Goal: Communication & Community: Answer question/provide support

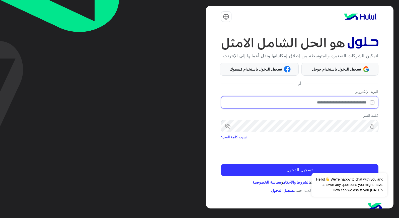
click at [356, 100] on input "email" at bounding box center [300, 102] width 158 height 13
type input "**********"
click at [322, 166] on div "Dismiss ✕ Hello!👋 We're happy to chat with you and answer any questions you mig…" at bounding box center [350, 179] width 76 height 35
click at [379, 168] on button "Dismiss ✕" at bounding box center [373, 167] width 30 height 10
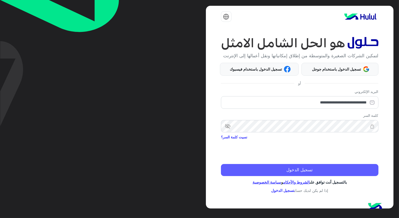
click at [372, 169] on button "تسجيل الدخول" at bounding box center [300, 170] width 158 height 12
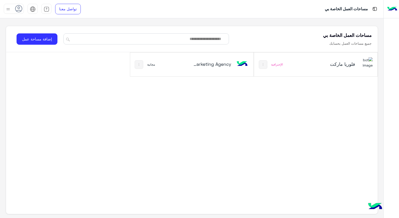
click at [300, 68] on div "فلوريا ماركت الإحترافية" at bounding box center [316, 64] width 124 height 24
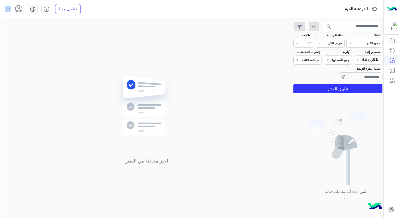
click at [14, 14] on div "تواصل معنا مركز المساعدة عربي English" at bounding box center [44, 9] width 88 height 18
click at [16, 11] on span at bounding box center [17, 11] width 3 height 3
click at [55, 37] on span "متصل" at bounding box center [56, 38] width 9 height 5
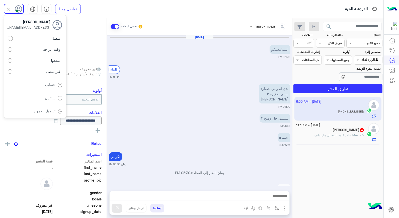
scroll to position [252, 0]
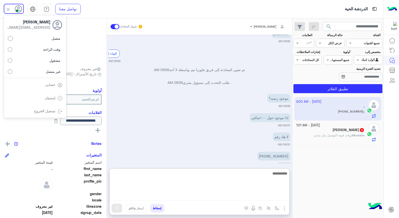
click at [230, 197] on textarea at bounding box center [200, 185] width 180 height 30
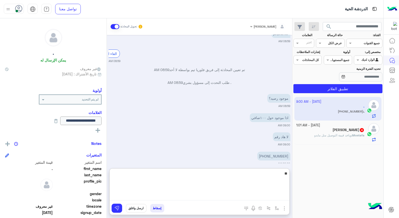
type textarea "*"
type textarea "**********"
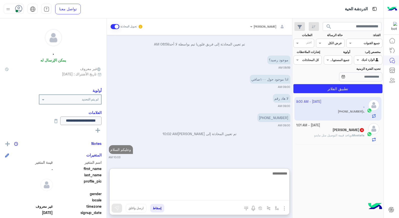
click at [259, 176] on textarea at bounding box center [200, 185] width 180 height 30
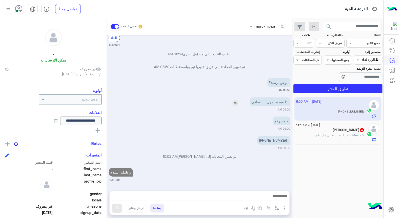
click at [239, 81] on div "Oct 8, 2025 السلامعليكم 05:20 PM الغاء المحادثة 05:20 PM بدي اندومي خضار٧ ببسي …" at bounding box center [200, 110] width 186 height 151
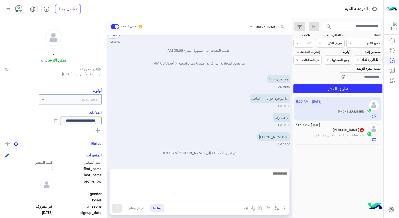
click at [254, 199] on textarea at bounding box center [200, 185] width 180 height 30
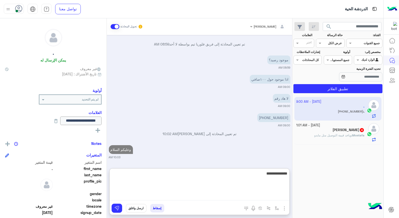
scroll to position [307, 0]
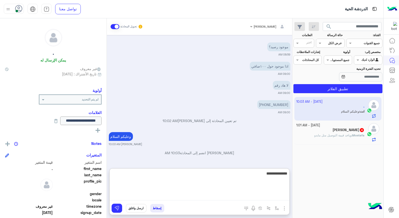
type textarea "**********"
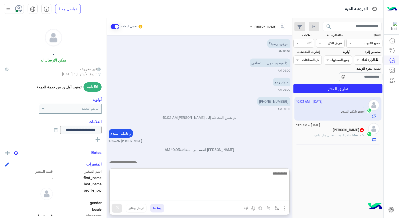
scroll to position [326, 0]
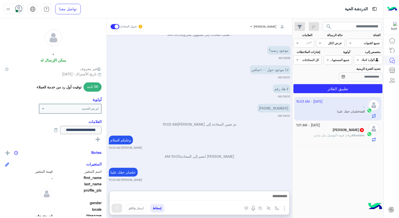
click at [348, 134] on span "وياخد قيمة التوصيل متل مابدو" at bounding box center [333, 135] width 37 height 4
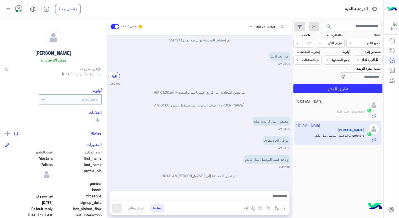
scroll to position [190, 0]
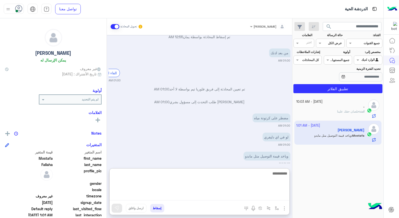
click at [265, 194] on textarea at bounding box center [200, 185] width 180 height 30
type textarea "**********"
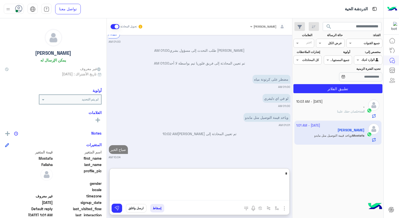
scroll to position [245, 0]
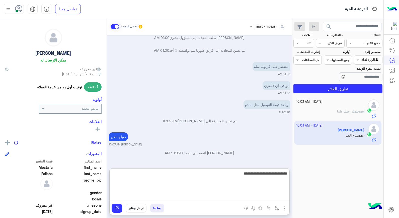
type textarea "**********"
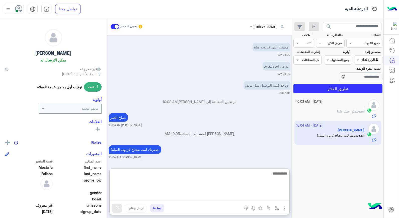
click at [265, 194] on textarea at bounding box center [200, 185] width 180 height 30
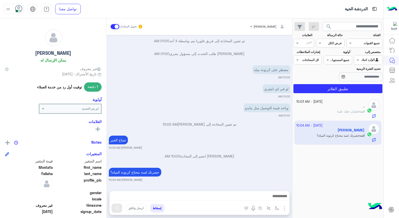
click at [277, 136] on div "Oct 9, 2025 الغاء المحادثة 12:49 AM Mostafa Fallaha طلب التحدث إلى مسؤول بشري 1…" at bounding box center [200, 110] width 186 height 151
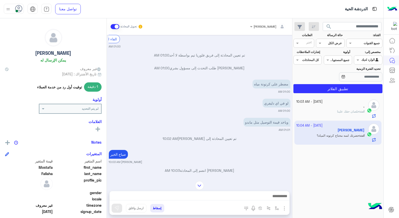
scroll to position [213, 0]
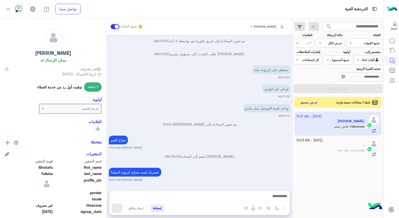
scroll to position [230, 0]
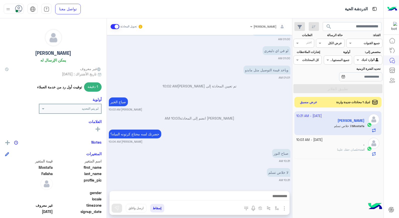
click at [304, 102] on button "عرض مسبق" at bounding box center [309, 102] width 21 height 7
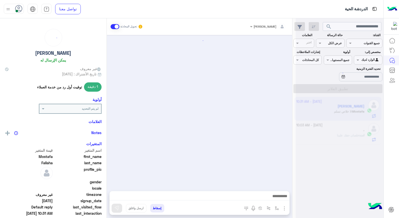
scroll to position [192, 0]
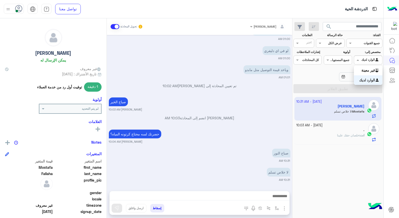
click at [361, 63] on span at bounding box center [358, 59] width 6 height 5
click at [363, 70] on b "غير معينة" at bounding box center [369, 70] width 14 height 4
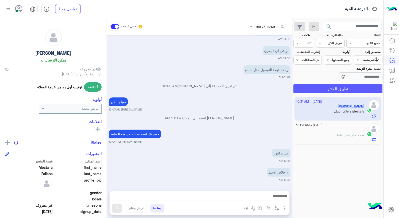
click at [353, 90] on button "تطبيق الفلاتر" at bounding box center [338, 88] width 89 height 9
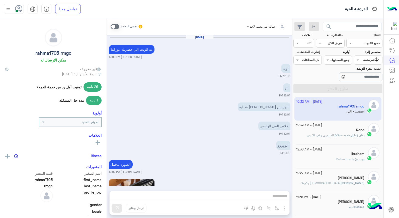
scroll to position [415, 0]
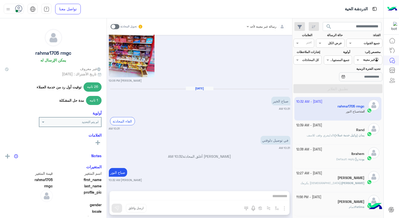
click at [348, 109] on app-inbox-user "9 October - 10:32 AM rahma1705 rmgc انت : صباح النور" at bounding box center [338, 109] width 87 height 24
click at [115, 25] on span at bounding box center [115, 26] width 9 height 5
click at [220, 194] on div "رسالة غير معينة لأحد تحويل المحادثة Oct 7, 2025 ده الزيت الي حضرتك عوزاه؟ خالد …" at bounding box center [200, 119] width 186 height 202
click at [117, 27] on span at bounding box center [115, 26] width 9 height 5
click at [113, 29] on div "تحويل المحادثة" at bounding box center [127, 26] width 32 height 9
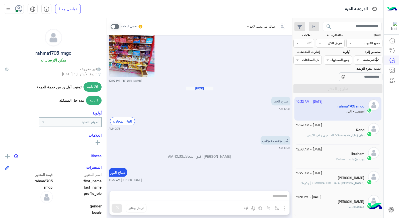
click at [115, 24] on span at bounding box center [115, 26] width 9 height 5
click at [115, 26] on span at bounding box center [115, 26] width 9 height 5
click at [218, 194] on div "رسالة غير معينة لأحد تحويل المحادثة Oct 7, 2025 ده الزيت الي حضرتك عوزاه؟ خالد …" at bounding box center [200, 119] width 186 height 202
click at [115, 28] on span at bounding box center [115, 26] width 9 height 5
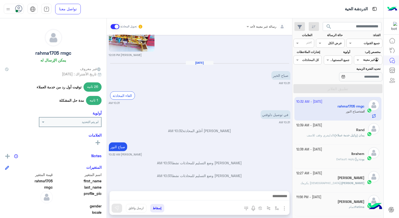
scroll to position [467, 0]
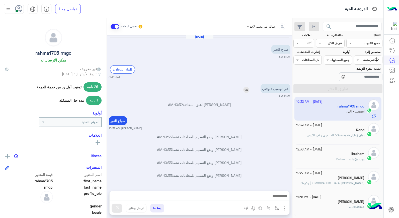
click at [249, 89] on div "في توصيل دلوقتي" at bounding box center [261, 88] width 59 height 9
click at [245, 91] on img at bounding box center [247, 90] width 6 height 6
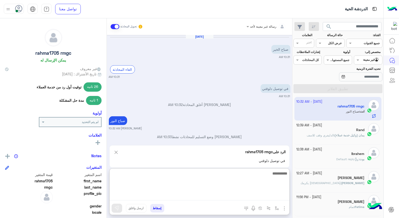
click at [276, 199] on textarea at bounding box center [200, 185] width 180 height 30
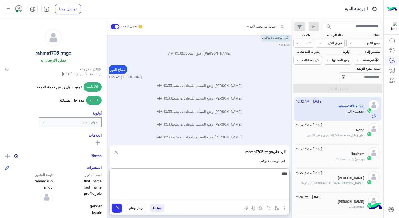
type textarea "*****"
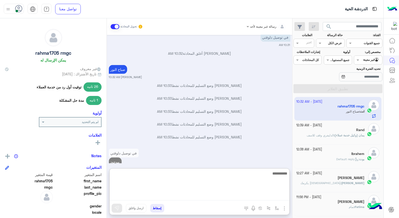
scroll to position [530, 0]
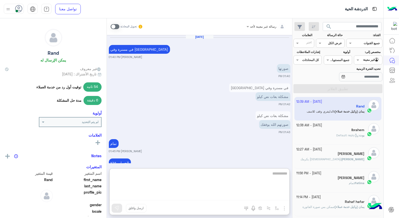
scroll to position [277, 0]
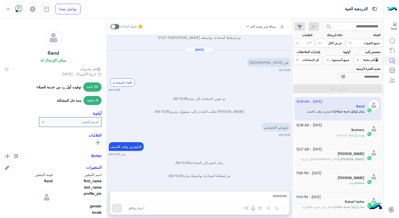
click at [365, 60] on div at bounding box center [369, 59] width 28 height 5
click at [361, 81] on b "الوارد لديك" at bounding box center [368, 80] width 16 height 4
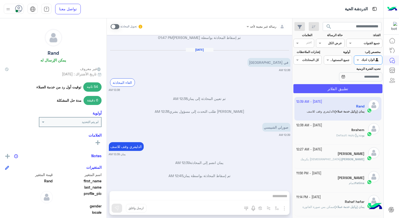
click at [351, 89] on button "تطبيق الفلاتر" at bounding box center [338, 88] width 89 height 9
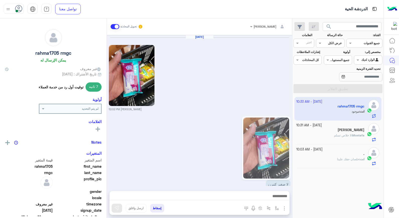
scroll to position [387, 0]
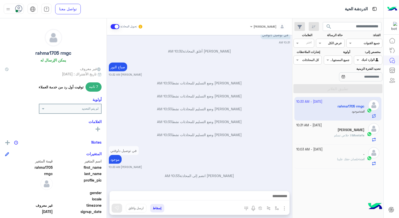
click at [344, 136] on span "لا خلاص تسلم" at bounding box center [343, 135] width 18 height 4
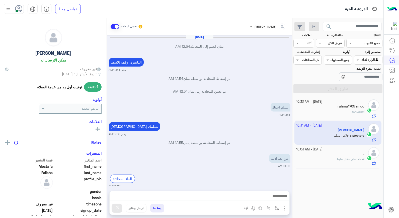
scroll to position [192, 0]
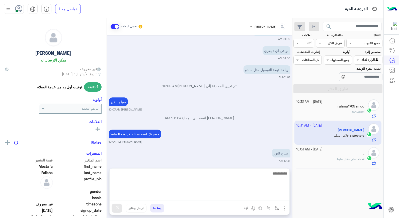
click at [272, 197] on textarea at bounding box center [200, 185] width 180 height 30
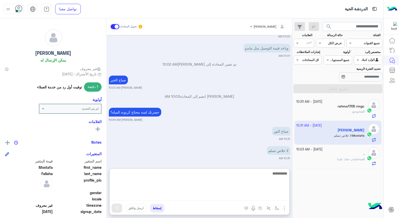
scroll to position [318, 0]
click at [277, 176] on textarea at bounding box center [200, 185] width 180 height 30
type textarea "****"
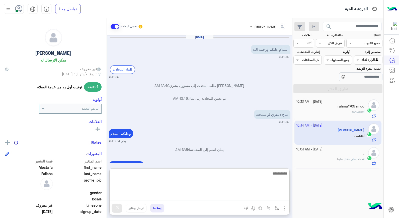
scroll to position [337, 0]
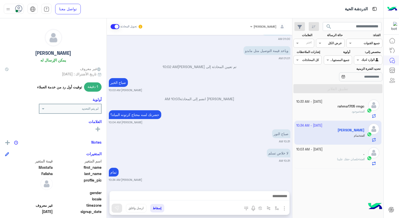
click at [156, 208] on button "إسقاط" at bounding box center [157, 208] width 14 height 9
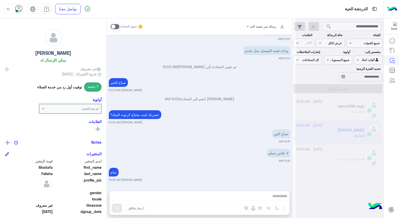
scroll to position [327, 0]
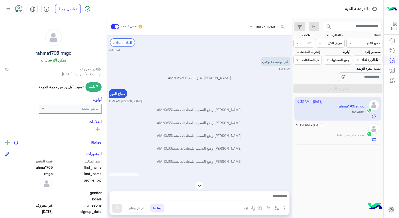
scroll to position [359, 0]
click at [354, 135] on span "خلصان حقك علينا" at bounding box center [348, 135] width 22 height 4
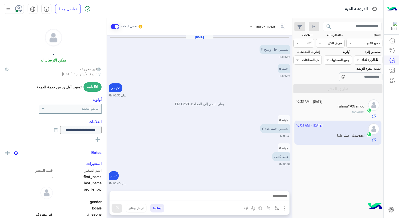
scroll to position [231, 0]
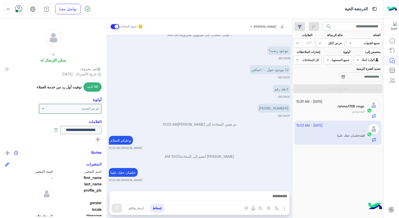
click at [251, 201] on div at bounding box center [200, 197] width 180 height 13
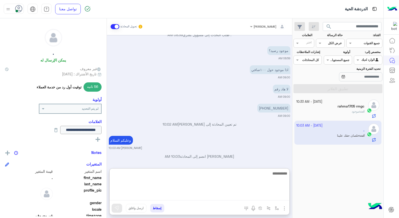
click at [254, 196] on textarea at bounding box center [200, 185] width 180 height 30
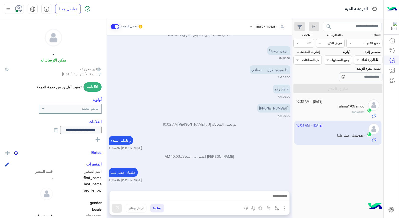
click at [158, 206] on button "إسقاط" at bounding box center [157, 208] width 14 height 9
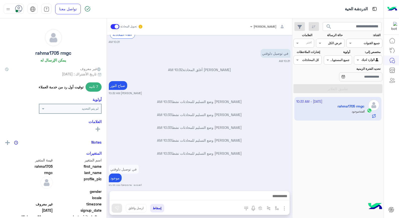
scroll to position [359, 0]
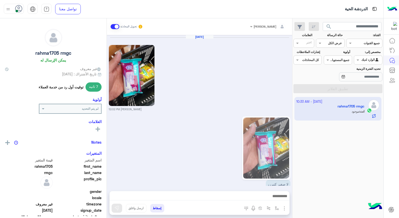
scroll to position [387, 0]
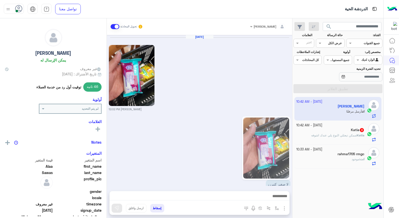
scroll to position [809, 0]
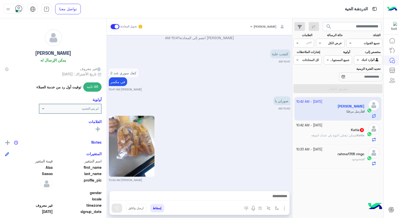
click at [333, 134] on span "ممكن تبعثلي النوع يلي عندك اشوفه" at bounding box center [334, 135] width 45 height 4
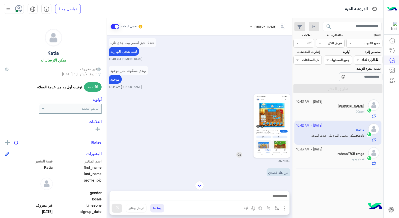
scroll to position [328, 0]
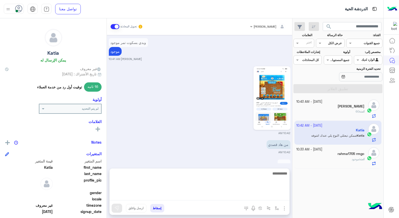
click at [278, 193] on textarea at bounding box center [200, 185] width 180 height 30
type textarea "****"
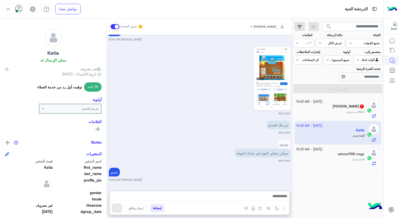
click at [348, 110] on span "مو موجود" at bounding box center [353, 112] width 12 height 4
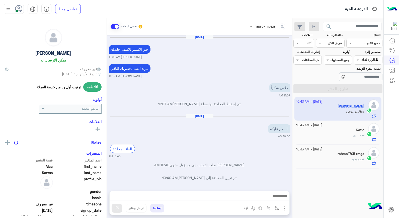
scroll to position [296, 0]
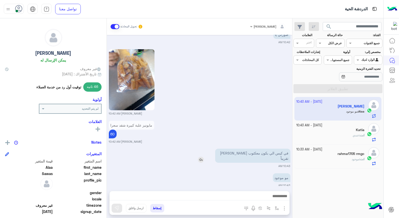
click at [204, 157] on img at bounding box center [201, 160] width 6 height 6
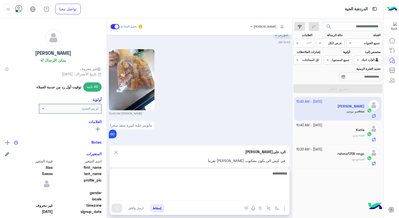
click at [230, 195] on textarea at bounding box center [200, 185] width 180 height 30
type textarea "**"
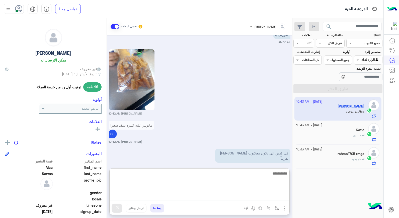
scroll to position [347, 0]
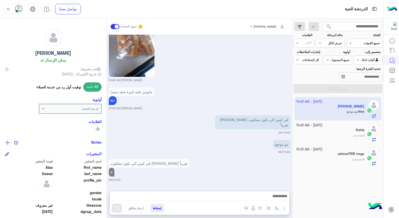
click at [323, 125] on small "[DATE] - 10:43 AM" at bounding box center [310, 125] width 26 height 5
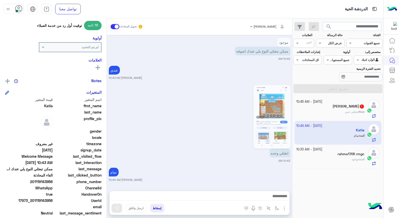
scroll to position [73, 0]
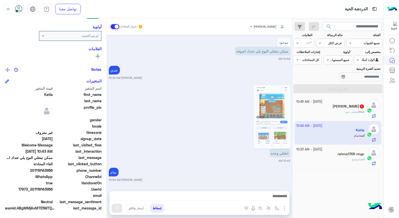
drag, startPoint x: 36, startPoint y: 170, endPoint x: 53, endPoint y: 171, distance: 17.9
click at [53, 171] on span "201119143956" at bounding box center [29, 170] width 48 height 5
copy span "1119143956"
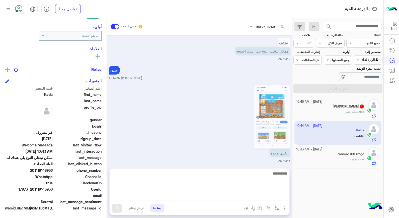
click at [198, 197] on textarea at bounding box center [200, 185] width 180 height 30
type textarea "**********"
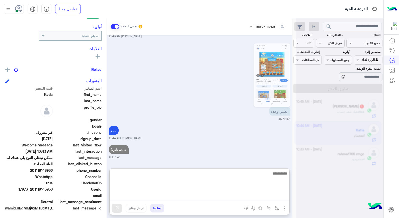
scroll to position [1297, 0]
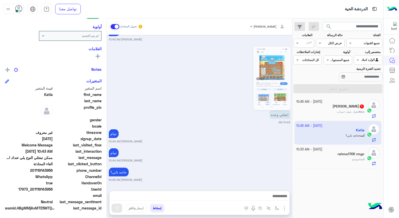
click at [349, 113] on span "هيك شقد حساب" at bounding box center [347, 112] width 21 height 4
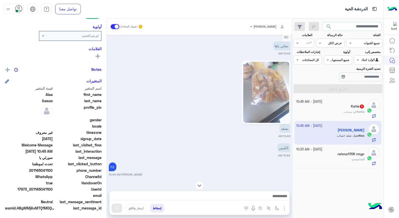
scroll to position [380, 0]
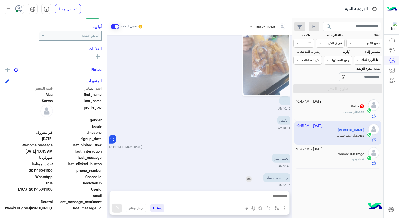
click at [248, 176] on img at bounding box center [249, 179] width 6 height 6
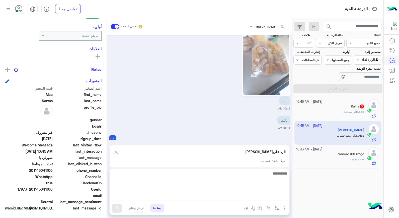
click at [269, 196] on textarea at bounding box center [200, 185] width 180 height 30
type textarea "***"
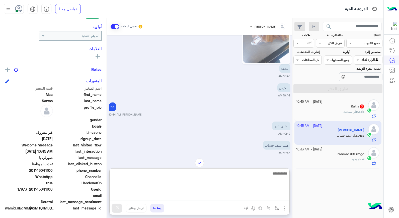
scroll to position [402, 0]
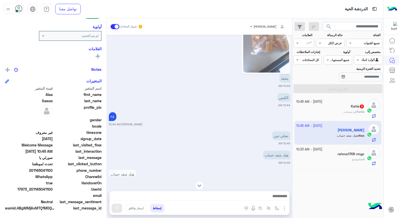
click at [347, 106] on div "Katia 3" at bounding box center [331, 106] width 68 height 5
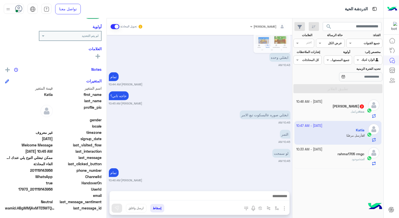
scroll to position [847, 0]
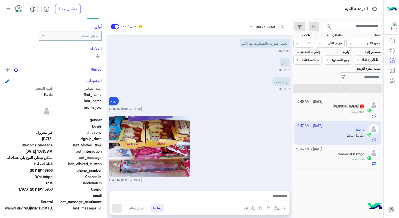
click at [331, 107] on div "Alaa Sawas 2" at bounding box center [331, 106] width 68 height 5
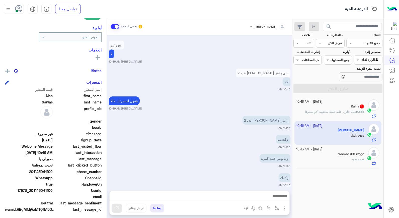
scroll to position [73, 0]
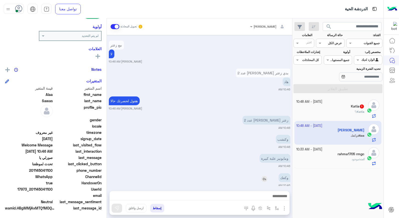
click at [265, 176] on img at bounding box center [265, 179] width 6 height 6
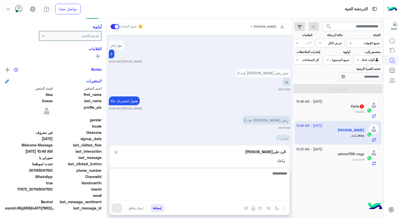
click at [276, 197] on textarea at bounding box center [200, 185] width 180 height 30
type textarea "**********"
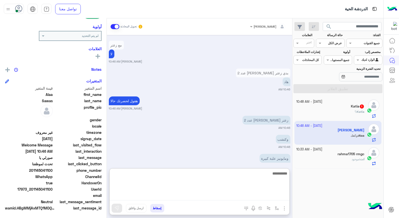
scroll to position [408, 0]
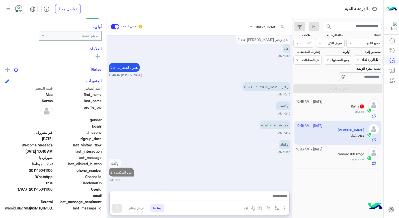
click at [352, 113] on div "Katia : ؟" at bounding box center [331, 113] width 68 height 9
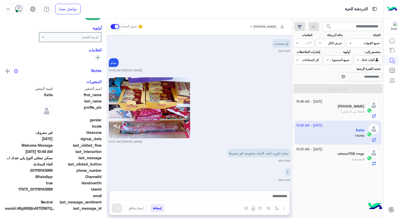
scroll to position [73, 0]
click at [210, 153] on img at bounding box center [213, 154] width 6 height 6
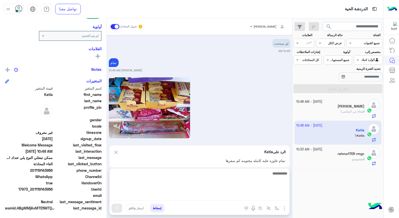
click at [234, 197] on textarea at bounding box center [200, 185] width 180 height 30
type textarea "**********"
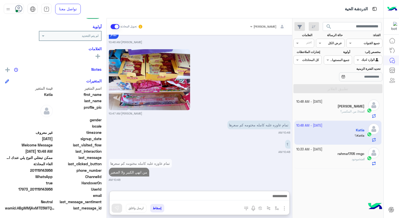
click at [331, 108] on div "[PERSON_NAME]" at bounding box center [331, 106] width 68 height 5
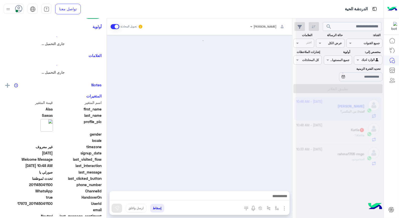
click at [331, 108] on div at bounding box center [340, 111] width 88 height 218
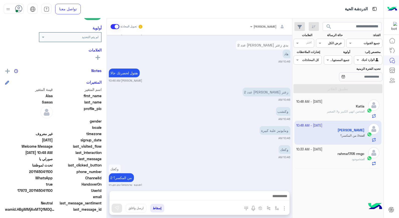
scroll to position [73, 0]
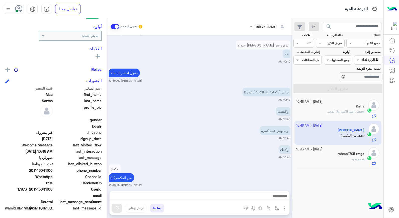
drag, startPoint x: 33, startPoint y: 188, endPoint x: 53, endPoint y: 187, distance: 19.9
click at [53, 187] on span "17973_201145041100" at bounding box center [29, 189] width 48 height 5
copy span "01145041100"
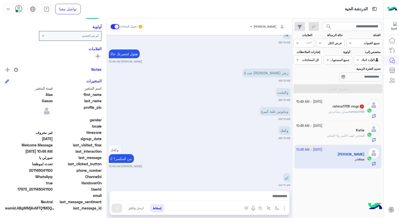
click at [342, 107] on h5 "rahma1705 rmgc 2" at bounding box center [349, 106] width 32 height 4
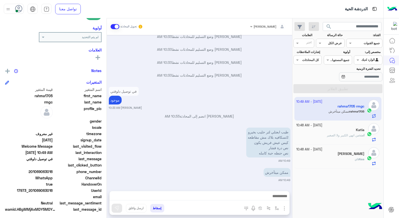
scroll to position [73, 0]
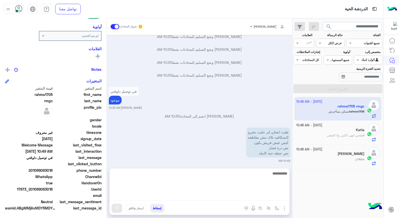
click at [263, 198] on textarea at bounding box center [200, 185] width 180 height 30
type textarea "****"
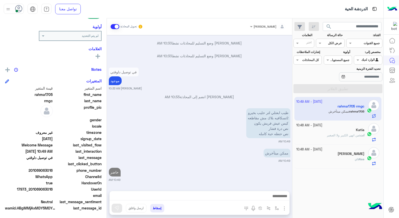
click at [352, 136] on span "من انهي الكبير ولا الصغير" at bounding box center [343, 135] width 32 height 4
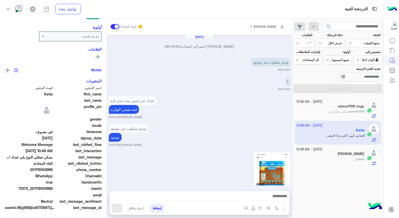
scroll to position [72, 0]
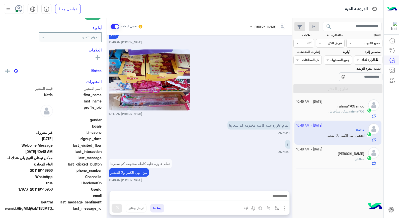
click at [350, 151] on div "9 October - 10:48 AM" at bounding box center [331, 149] width 68 height 5
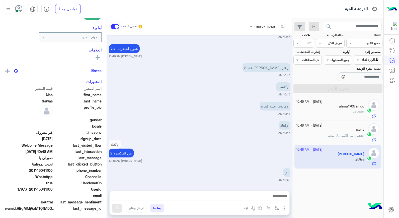
scroll to position [73, 0]
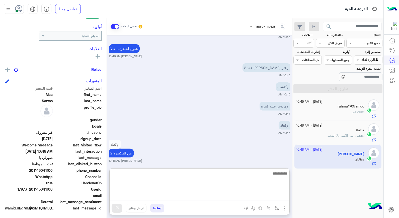
click at [267, 196] on textarea at bounding box center [200, 185] width 180 height 30
type textarea "****"
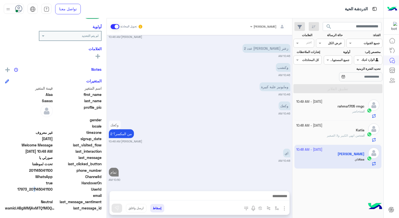
scroll to position [377, 0]
drag, startPoint x: 33, startPoint y: 188, endPoint x: 53, endPoint y: 189, distance: 19.9
click at [53, 189] on span "17973_201145041100" at bounding box center [29, 189] width 48 height 5
copy span "01145041100"
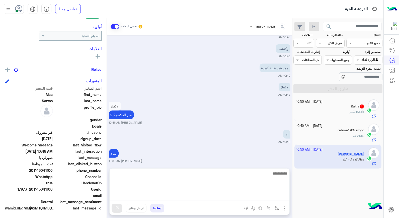
click at [280, 196] on textarea at bounding box center [200, 185] width 180 height 30
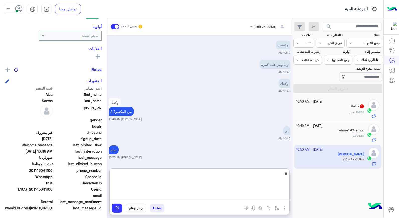
type textarea "***"
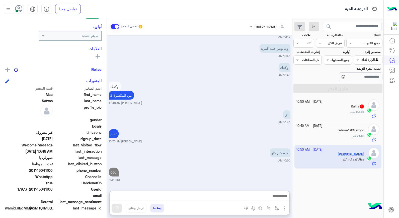
click at [353, 111] on span "الكبير" at bounding box center [352, 112] width 7 height 4
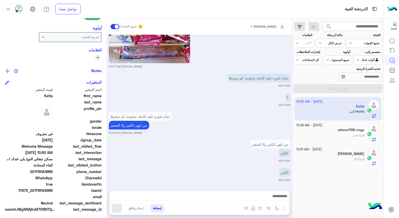
scroll to position [73, 0]
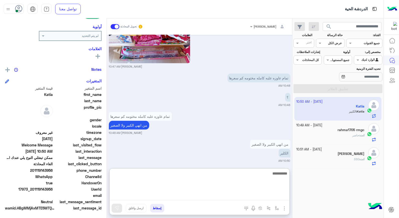
click at [251, 199] on textarea at bounding box center [200, 185] width 180 height 30
type textarea "****"
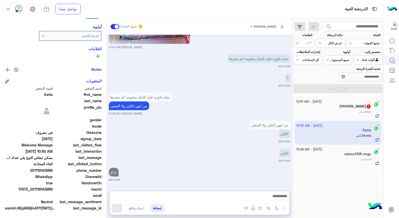
click at [342, 130] on app-inbox-user "9 October - 10:50 AM Katia Katia : الكبير" at bounding box center [338, 133] width 87 height 24
click at [346, 110] on div "Alaa : تمام" at bounding box center [331, 113] width 68 height 9
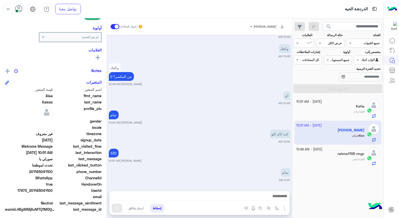
scroll to position [73, 0]
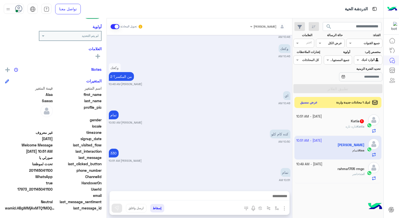
click at [160, 209] on button "إسقاط" at bounding box center [157, 208] width 14 height 9
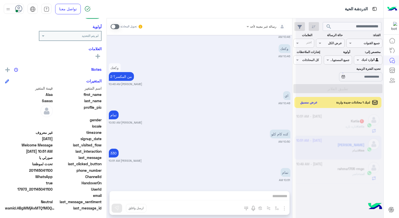
scroll to position [289, 0]
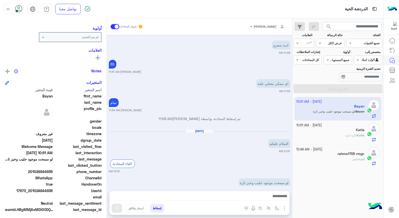
scroll to position [64, 0]
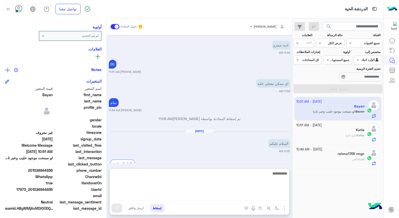
click at [269, 197] on textarea at bounding box center [200, 185] width 180 height 30
type textarea "*****"
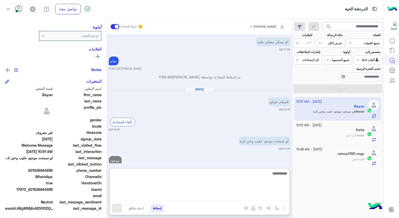
click at [262, 176] on textarea at bounding box center [200, 185] width 180 height 30
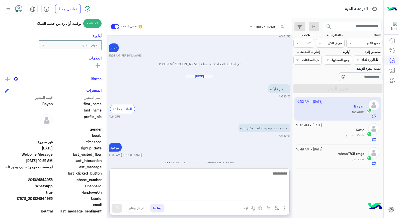
scroll to position [73, 0]
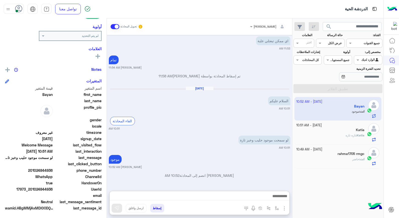
click at [343, 135] on div "Katia : تازه تازه" at bounding box center [331, 137] width 68 height 9
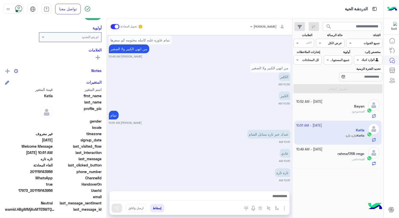
scroll to position [73, 0]
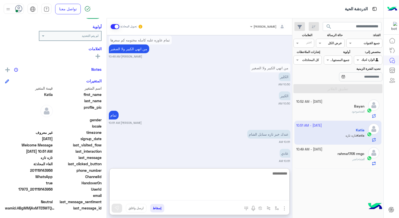
click at [280, 197] on textarea at bounding box center [200, 185] width 180 height 30
type textarea "*****"
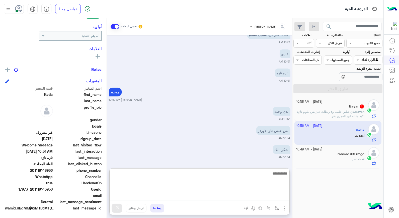
scroll to position [831, 0]
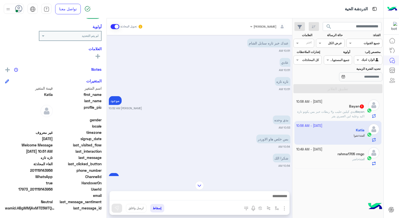
drag, startPoint x: 33, startPoint y: 189, endPoint x: 53, endPoint y: 189, distance: 19.3
click at [53, 189] on span "17973_201119143956" at bounding box center [29, 189] width 48 height 5
copy span "01119143956"
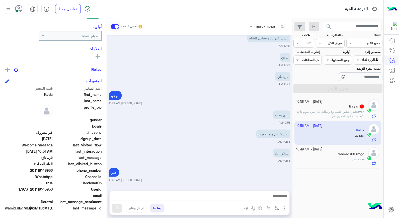
click at [157, 206] on button "إسقاط" at bounding box center [157, 208] width 14 height 9
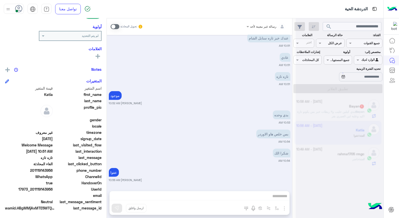
scroll to position [849, 0]
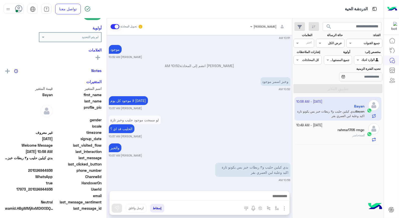
scroll to position [73, 0]
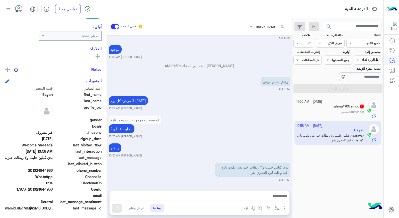
click at [333, 106] on h5 "rahma1705 rmgc 1" at bounding box center [349, 106] width 32 height 4
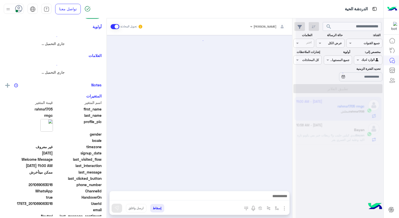
click at [332, 106] on div at bounding box center [340, 111] width 88 height 218
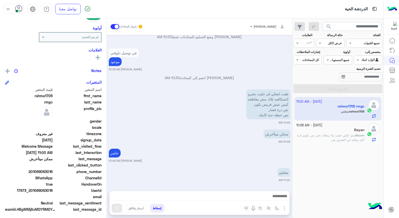
scroll to position [73, 0]
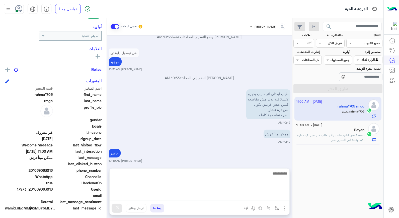
click at [258, 195] on textarea at bounding box center [200, 185] width 180 height 30
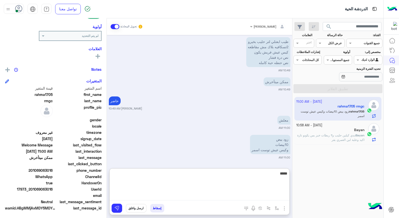
type textarea "******"
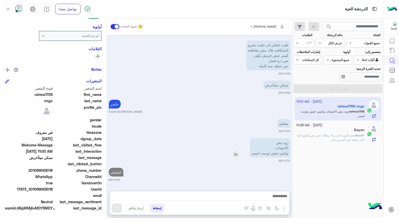
click at [236, 151] on img at bounding box center [236, 154] width 6 height 6
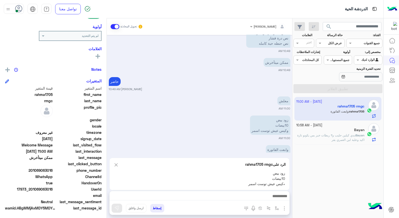
scroll to position [384, 0]
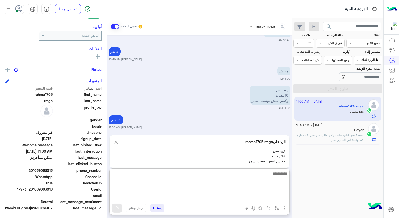
click at [266, 194] on textarea at bounding box center [200, 185] width 180 height 30
type textarea "****"
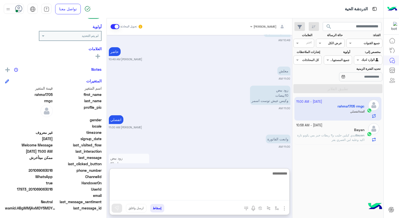
scroll to position [412, 0]
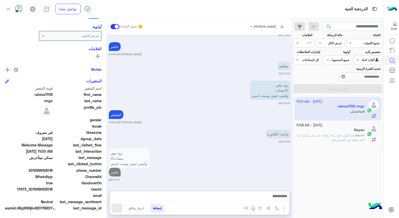
click at [341, 133] on div "Bayan" at bounding box center [331, 130] width 68 height 5
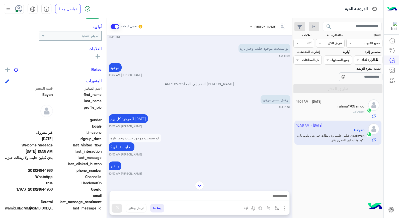
scroll to position [215, 0]
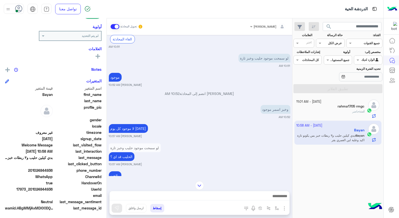
drag, startPoint x: 31, startPoint y: 189, endPoint x: 53, endPoint y: 189, distance: 21.8
click at [53, 189] on span "17973_201024844936" at bounding box center [29, 189] width 48 height 5
copy span "01024844936"
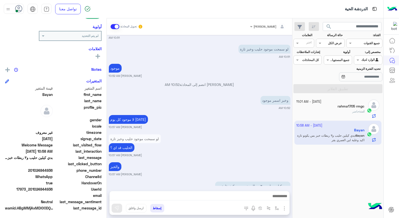
scroll to position [243, 0]
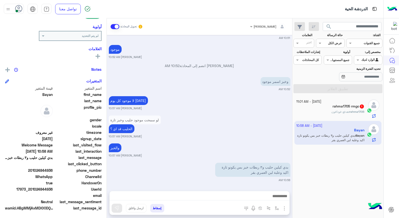
click at [351, 108] on h5 "rahma1705 rmgc 1" at bounding box center [349, 106] width 32 height 4
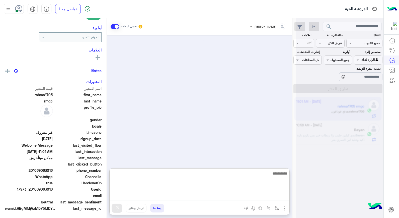
click at [274, 196] on textarea at bounding box center [200, 185] width 180 height 30
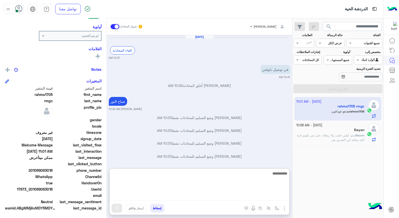
scroll to position [280, 0]
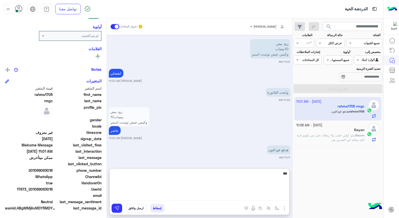
type textarea "****"
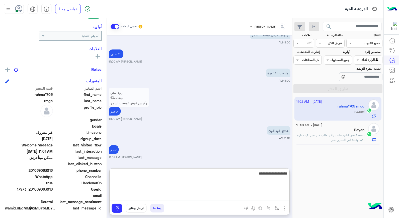
type textarea "**********"
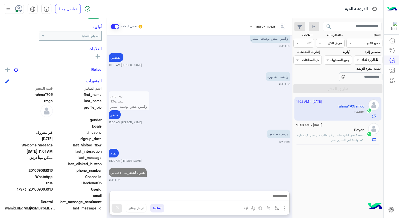
click at [317, 139] on p "Bayan : بدي كيلين حليب و٣ ربطات خبز بس يكونو تازة اكيد وعلبة لبن العمري بقر" at bounding box center [331, 137] width 68 height 9
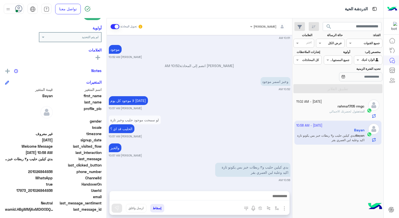
scroll to position [73, 0]
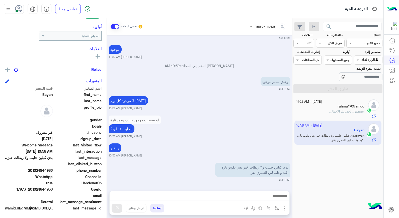
drag, startPoint x: 31, startPoint y: 188, endPoint x: 53, endPoint y: 188, distance: 22.4
click at [53, 188] on span "17973_201024844936" at bounding box center [29, 189] width 48 height 5
copy span "01024844936"
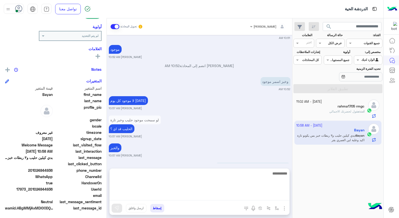
click at [246, 195] on textarea at bounding box center [200, 185] width 180 height 30
type textarea "****"
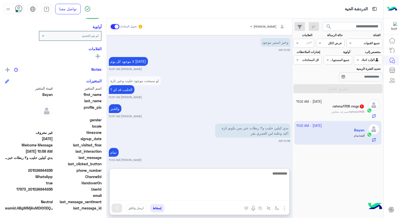
scroll to position [284, 0]
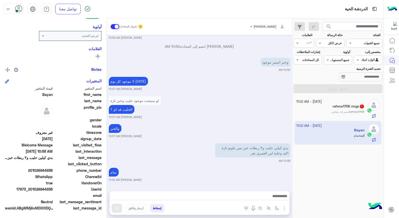
click at [159, 208] on button "إسقاط" at bounding box center [157, 208] width 14 height 9
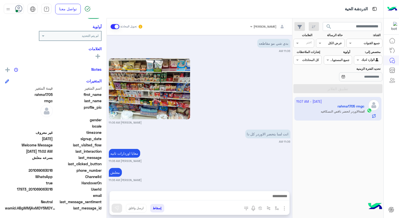
scroll to position [469, 0]
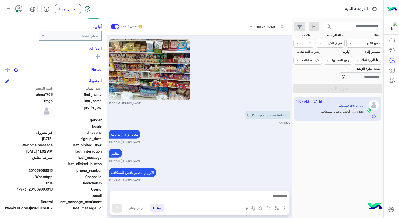
drag, startPoint x: 31, startPoint y: 189, endPoint x: 53, endPoint y: 189, distance: 21.9
click at [53, 189] on span "17973_201069063016" at bounding box center [29, 189] width 48 height 5
copy span "01069063016"
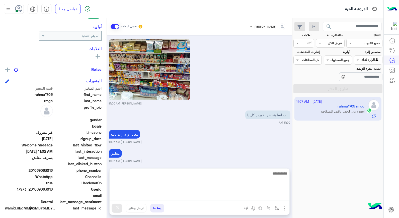
click at [242, 196] on textarea at bounding box center [200, 185] width 180 height 30
type textarea "**********"
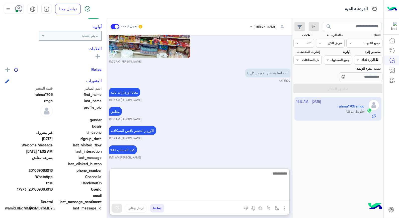
scroll to position [582, 0]
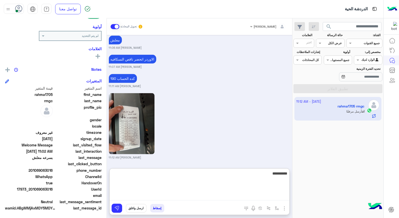
type textarea "**********"
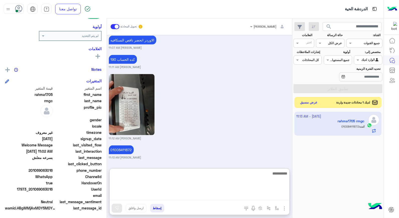
drag, startPoint x: 279, startPoint y: 175, endPoint x: 273, endPoint y: 174, distance: 5.8
click at [279, 175] on textarea at bounding box center [200, 185] width 180 height 30
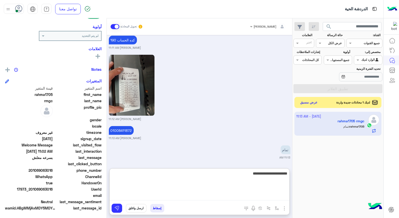
type textarea "**********"
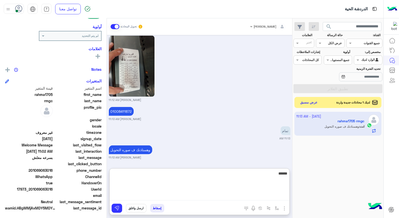
type textarea "****"
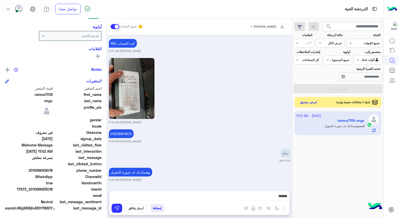
click at [311, 103] on button "عرض مسبق" at bounding box center [309, 102] width 21 height 7
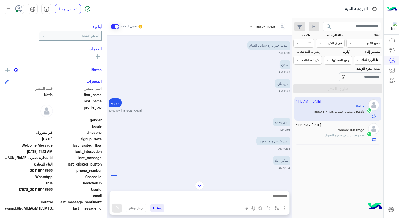
scroll to position [101, 0]
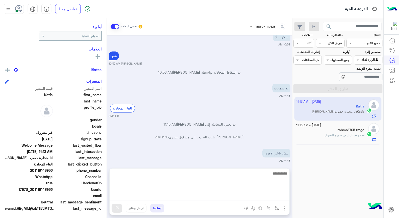
click at [255, 194] on textarea at bounding box center [200, 185] width 180 height 30
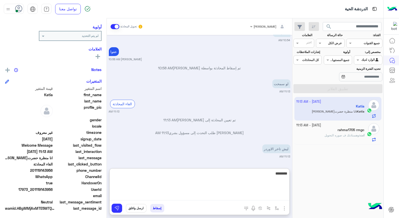
type textarea "*********"
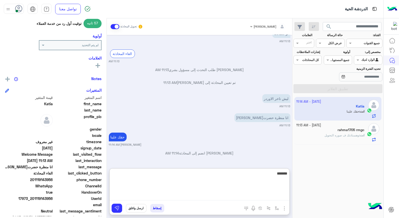
scroll to position [73, 0]
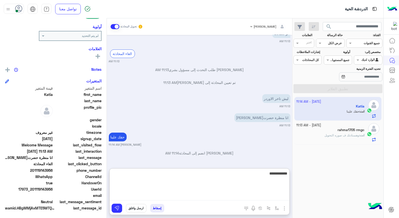
type textarea "**********"
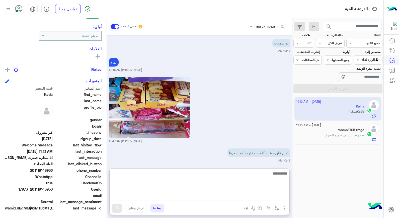
scroll to position [876, 0]
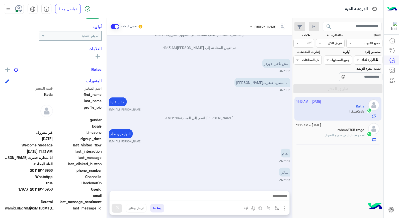
click at [207, 168] on div "خالد صقر تحويل المحادثة Oct 9, 2025 وبدي بسكوت تمر موجود 10:40 AM ؟ 10:40 AM عن…" at bounding box center [200, 119] width 186 height 202
click at [204, 191] on div at bounding box center [200, 197] width 180 height 13
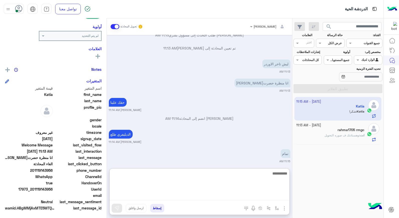
click at [202, 195] on textarea at bounding box center [200, 185] width 180 height 30
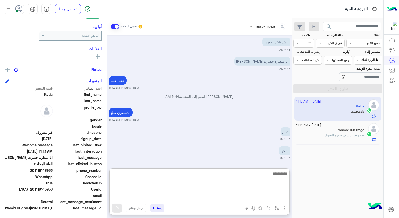
scroll to position [876, 0]
click at [267, 172] on textarea at bounding box center [200, 185] width 180 height 30
type textarea "****"
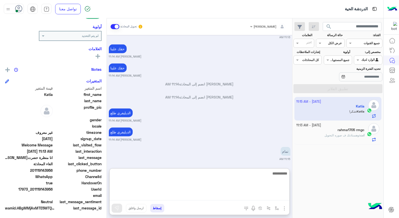
scroll to position [946, 0]
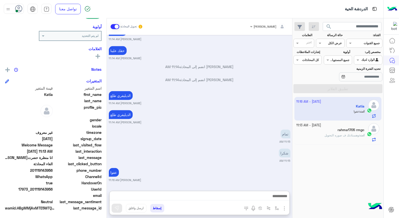
click at [159, 207] on button "إسقاط" at bounding box center [157, 208] width 14 height 9
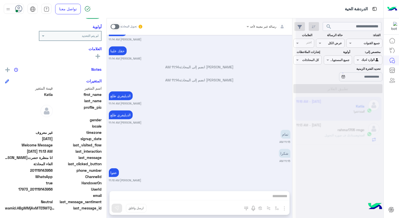
scroll to position [937, 0]
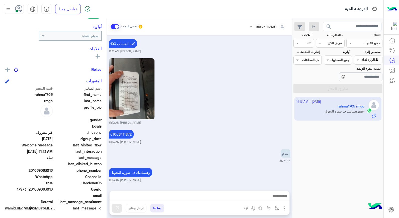
scroll to position [337, 0]
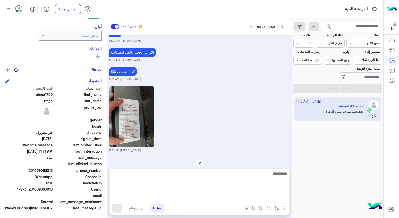
click at [234, 194] on textarea at bounding box center [200, 185] width 180 height 30
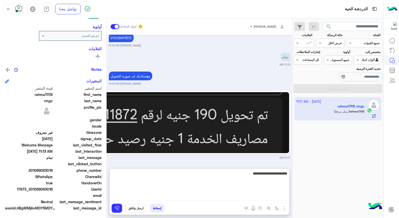
type textarea "**********"
drag, startPoint x: 241, startPoint y: 174, endPoint x: 288, endPoint y: 169, distance: 46.7
click at [288, 169] on div "**********" at bounding box center [200, 185] width 180 height 35
type textarea "****"
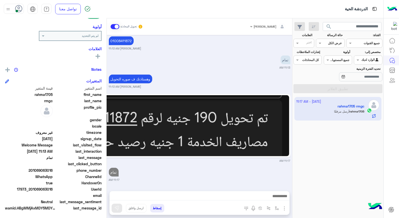
scroll to position [458, 0]
drag, startPoint x: 174, startPoint y: 98, endPoint x: 189, endPoint y: 121, distance: 27.4
click at [189, 121] on img at bounding box center [130, 125] width 318 height 61
click at [156, 132] on img at bounding box center [130, 125] width 318 height 61
click at [157, 206] on button "إسقاط" at bounding box center [157, 208] width 14 height 9
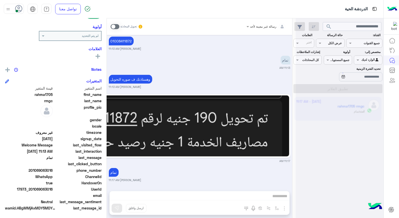
scroll to position [471, 0]
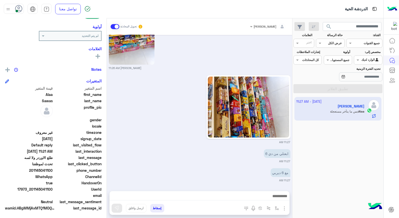
scroll to position [1066, 0]
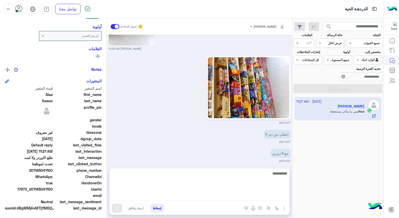
click at [280, 195] on textarea at bounding box center [200, 185] width 180 height 30
type textarea "****"
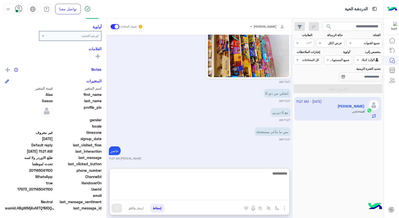
scroll to position [1339, 0]
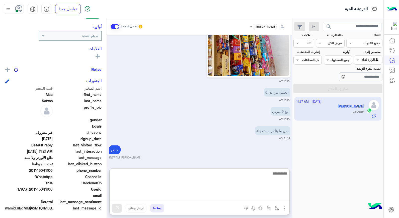
click at [235, 177] on textarea at bounding box center [200, 185] width 180 height 30
type textarea "**********"
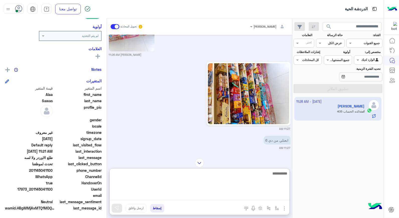
scroll to position [1358, 0]
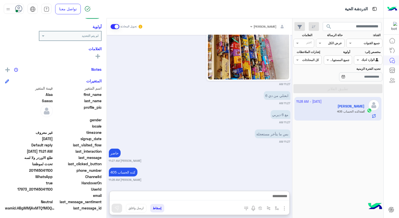
click at [156, 208] on button "إسقاط" at bounding box center [157, 208] width 14 height 9
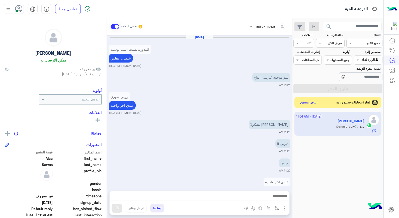
scroll to position [409, 0]
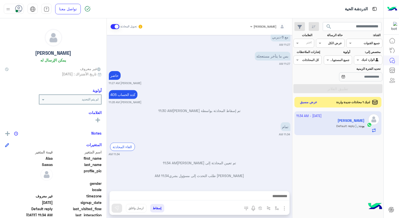
click at [312, 104] on button "عرض مسبق" at bounding box center [309, 102] width 21 height 7
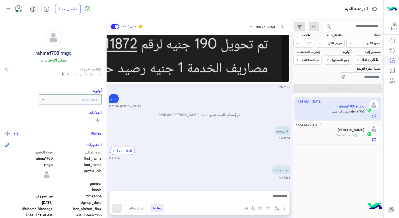
scroll to position [383, 0]
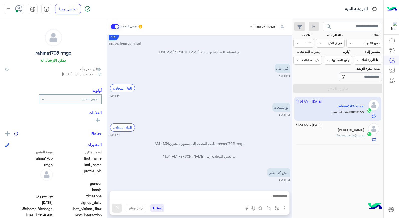
click at [277, 192] on div at bounding box center [200, 197] width 180 height 13
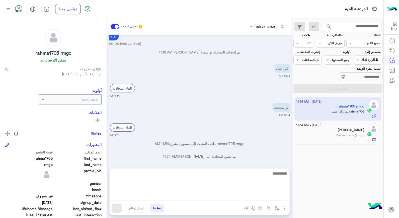
click at [275, 195] on textarea at bounding box center [200, 185] width 180 height 30
type textarea "*********"
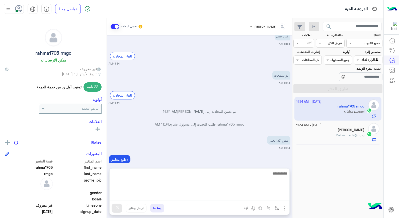
scroll to position [425, 0]
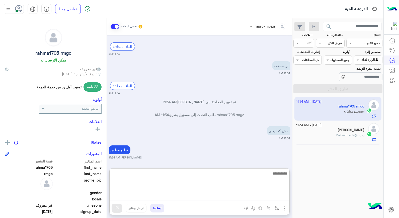
click at [269, 173] on textarea at bounding box center [200, 185] width 180 height 30
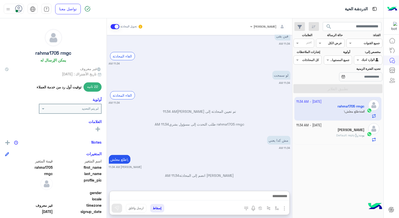
click at [350, 137] on p "بوت : Default reply" at bounding box center [351, 135] width 28 height 5
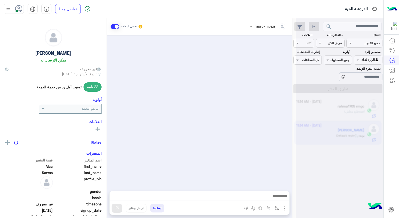
scroll to position [409, 0]
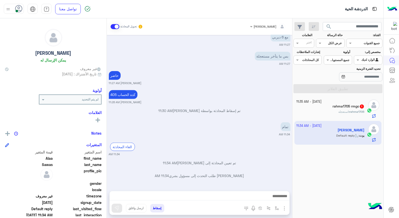
click at [155, 210] on button "إسقاط" at bounding box center [157, 208] width 14 height 9
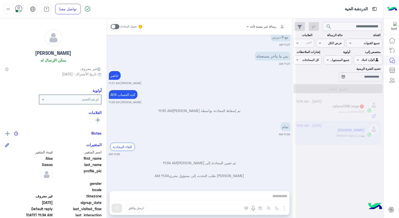
scroll to position [422, 0]
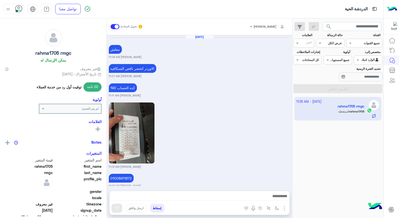
scroll to position [325, 0]
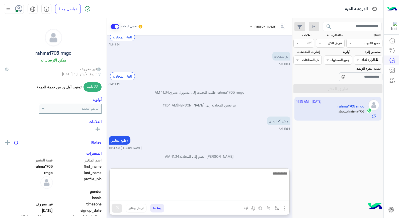
click at [251, 197] on textarea at bounding box center [200, 185] width 180 height 30
type textarea "****"
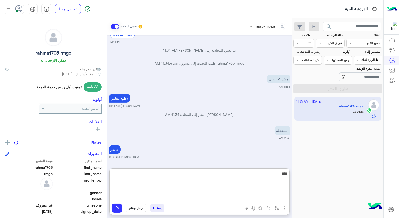
type textarea "*****"
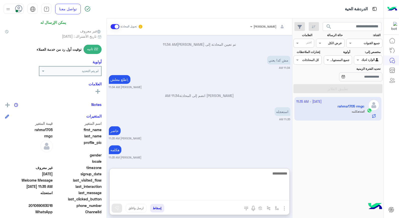
scroll to position [73, 0]
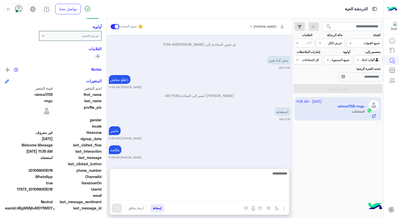
click at [265, 175] on textarea at bounding box center [200, 185] width 180 height 30
type textarea "*"
type textarea "**********"
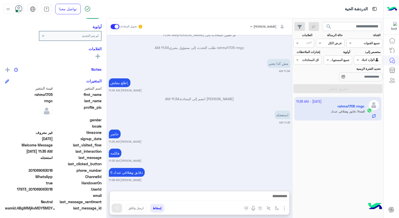
click at [157, 207] on button "إسقاط" at bounding box center [157, 208] width 14 height 9
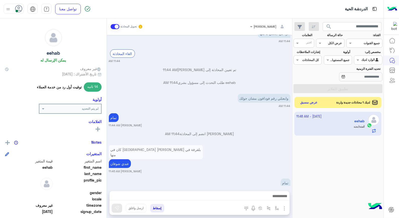
scroll to position [699, 0]
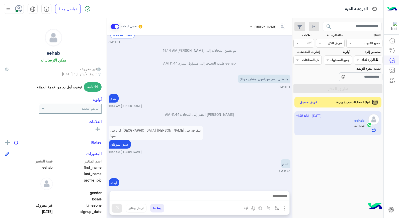
click at [302, 100] on button "عرض مسبق" at bounding box center [309, 102] width 21 height 7
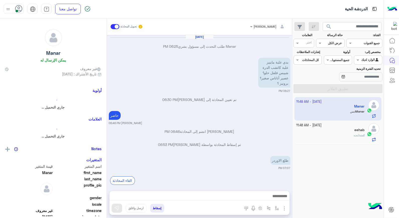
scroll to position [222, 0]
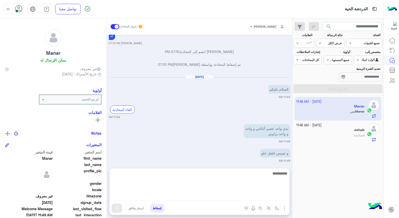
click at [261, 196] on textarea at bounding box center [200, 185] width 180 height 30
type textarea "**********"
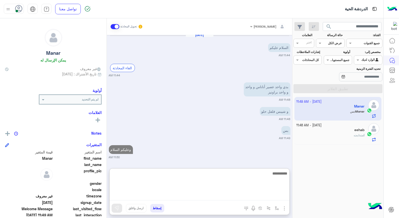
click at [278, 175] on textarea at bounding box center [200, 185] width 180 height 30
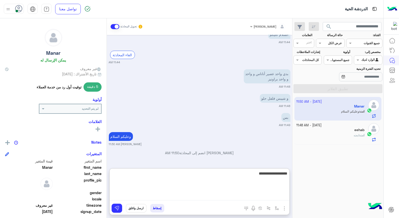
type textarea "**********"
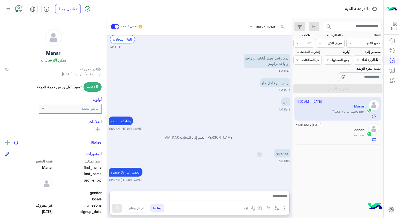
click at [258, 151] on img at bounding box center [260, 154] width 6 height 6
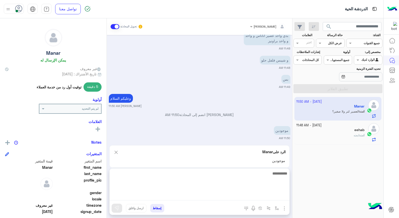
click at [266, 197] on textarea at bounding box center [200, 185] width 180 height 30
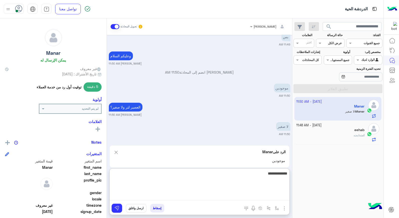
type textarea "**********"
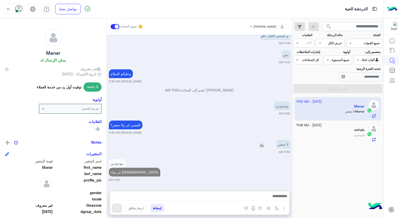
click at [262, 143] on img at bounding box center [262, 146] width 6 height 6
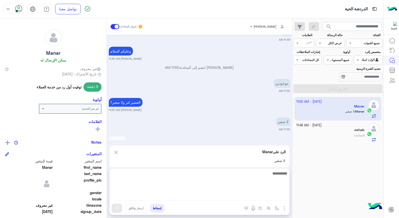
click at [278, 199] on textarea at bounding box center [200, 185] width 180 height 30
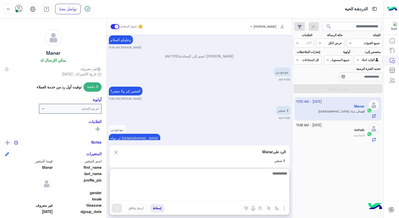
scroll to position [404, 0]
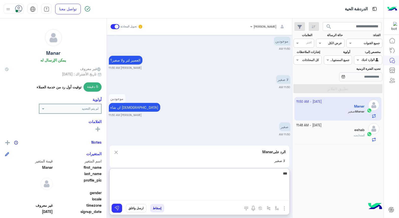
type textarea "****"
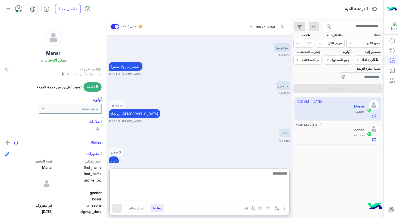
scroll to position [381, 0]
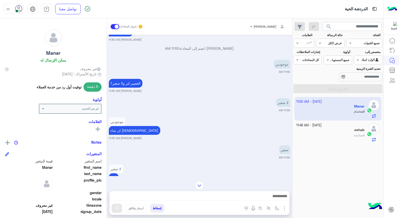
click at [325, 131] on div "eehab" at bounding box center [331, 130] width 68 height 5
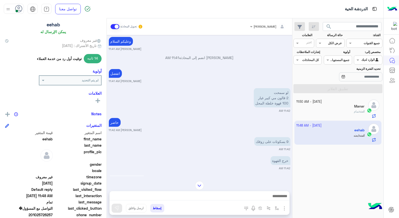
scroll to position [73, 0]
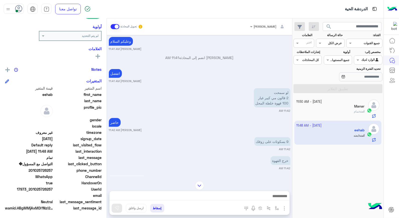
drag, startPoint x: 33, startPoint y: 189, endPoint x: 53, endPoint y: 189, distance: 20.8
click at [53, 189] on span "17973_201025726257" at bounding box center [29, 189] width 48 height 5
copy span "01025726257"
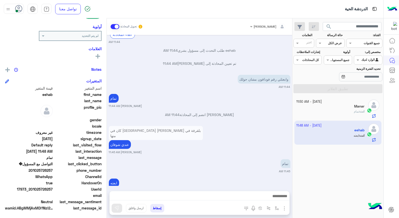
scroll to position [686, 0]
copy span "01025726257"
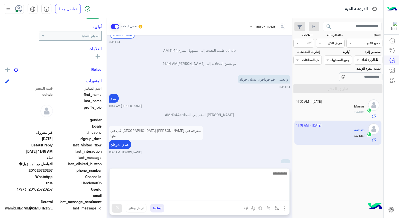
click at [256, 197] on textarea at bounding box center [200, 185] width 180 height 30
type textarea "**********"
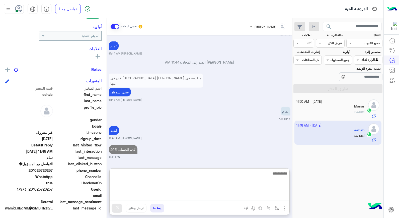
scroll to position [727, 0]
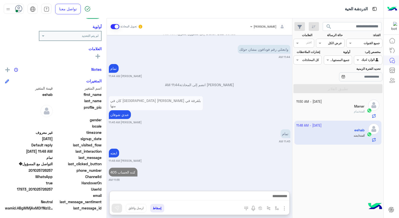
click at [344, 110] on div "انت : تمام" at bounding box center [331, 113] width 68 height 9
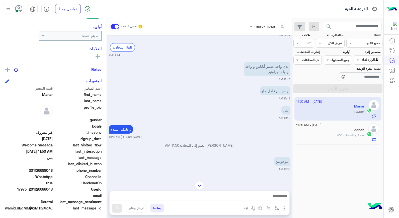
scroll to position [125, 0]
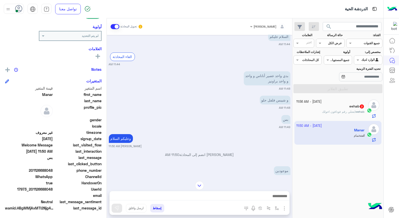
click at [335, 112] on span "ابعتلي رقم فودافون احولك" at bounding box center [338, 112] width 33 height 4
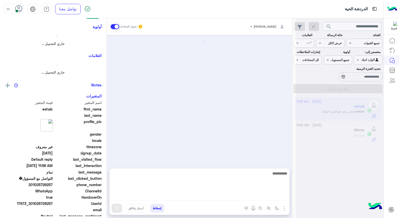
click at [262, 195] on textarea at bounding box center [200, 185] width 180 height 30
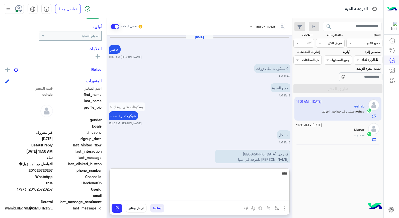
scroll to position [257, 0]
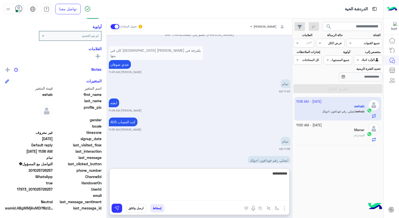
type textarea "**********"
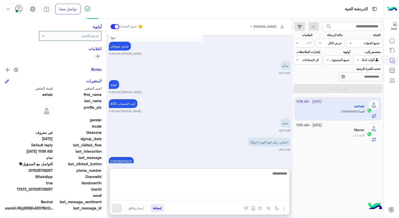
scroll to position [276, 0]
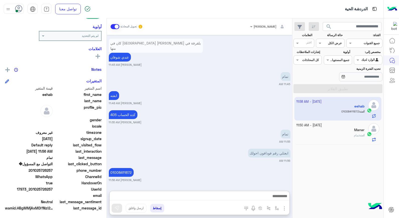
click at [356, 134] on span "تمام" at bounding box center [356, 135] width 5 height 4
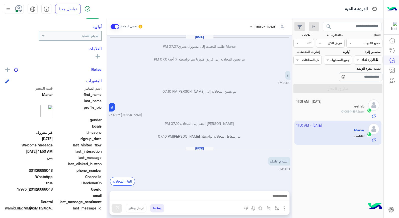
scroll to position [236, 0]
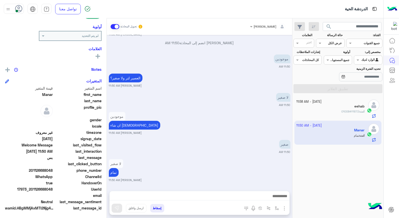
drag, startPoint x: 32, startPoint y: 188, endPoint x: 53, endPoint y: 188, distance: 21.3
click at [53, 188] on span "17973_201126688048" at bounding box center [29, 189] width 48 height 5
copy span "01126688048"
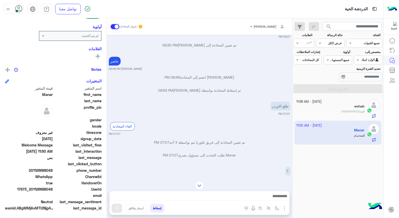
scroll to position [580, 0]
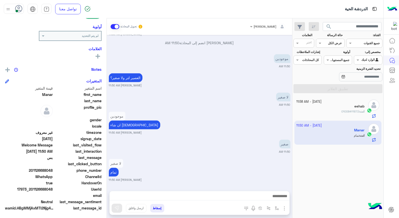
click at [157, 209] on button "إسقاط" at bounding box center [157, 208] width 14 height 9
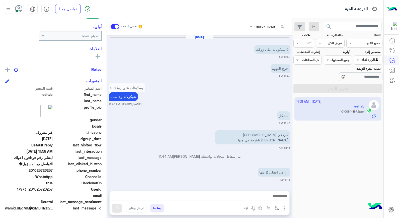
scroll to position [235, 0]
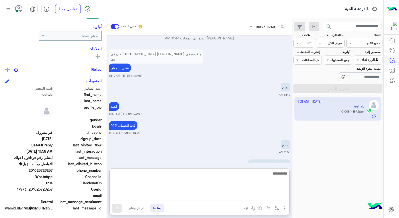
click at [259, 194] on textarea at bounding box center [200, 185] width 180 height 30
type textarea "**********"
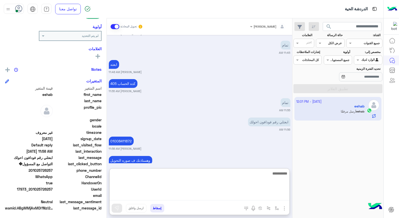
scroll to position [350, 0]
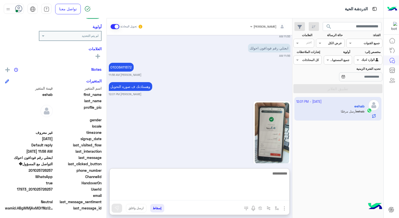
click at [256, 175] on textarea at bounding box center [200, 185] width 180 height 30
type textarea "****"
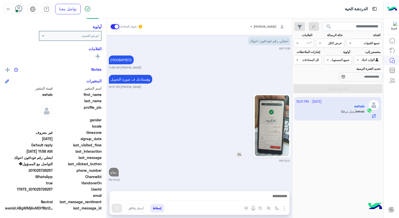
scroll to position [347, 0]
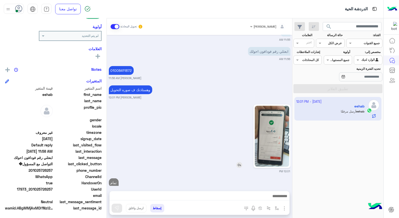
drag, startPoint x: 271, startPoint y: 101, endPoint x: 274, endPoint y: 137, distance: 36.7
click at [274, 137] on img at bounding box center [272, 136] width 34 height 61
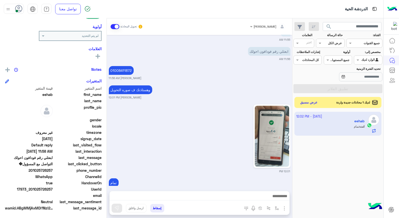
click at [335, 101] on div "لديك 1 محادثات جديدة واردة" at bounding box center [356, 102] width 43 height 5
click at [303, 104] on button "عرض مسبق" at bounding box center [309, 102] width 21 height 7
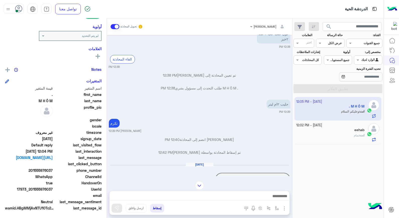
scroll to position [316, 0]
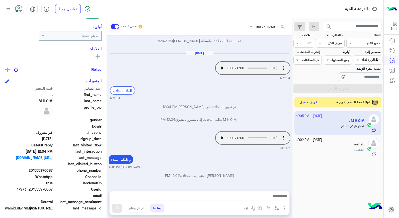
click at [314, 103] on button "عرض مسبق" at bounding box center [309, 102] width 21 height 7
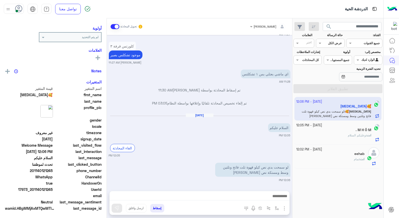
scroll to position [64, 0]
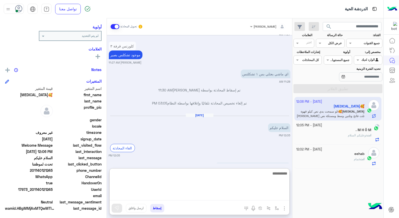
click at [268, 197] on textarea at bounding box center [200, 185] width 180 height 30
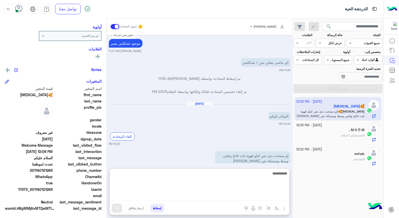
scroll to position [456, 0]
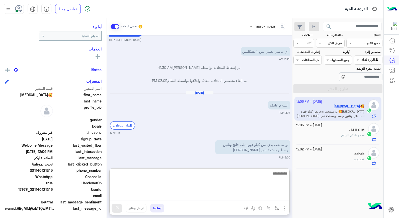
click at [272, 175] on textarea at bounding box center [200, 185] width 180 height 30
type textarea "**********"
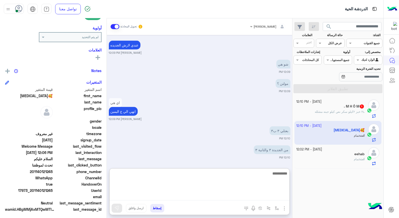
scroll to position [895, 0]
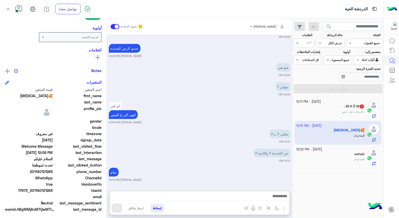
click at [351, 110] on span "كتبتلك ياهن عمو" at bounding box center [353, 112] width 21 height 4
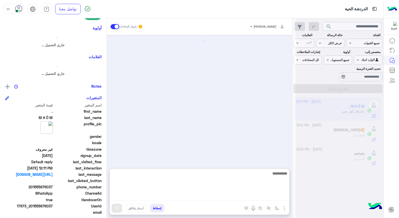
click at [260, 194] on textarea at bounding box center [200, 185] width 180 height 30
type textarea "****"
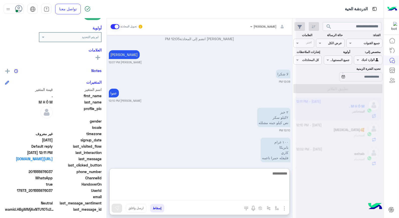
scroll to position [297, 0]
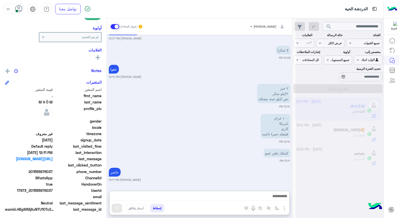
click at [346, 129] on div at bounding box center [340, 111] width 88 height 218
click at [343, 132] on div at bounding box center [340, 111] width 88 height 218
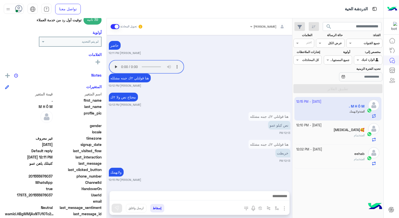
scroll to position [73, 0]
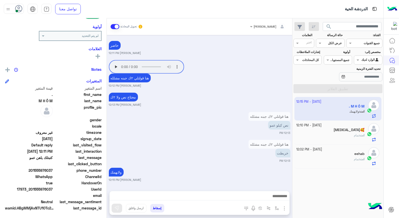
click at [32, 187] on span "17973_201555976037" at bounding box center [29, 189] width 48 height 5
drag, startPoint x: 32, startPoint y: 187, endPoint x: 36, endPoint y: 188, distance: 4.0
click at [36, 188] on span "17973_201555976037" at bounding box center [29, 189] width 48 height 5
drag, startPoint x: 31, startPoint y: 187, endPoint x: 53, endPoint y: 188, distance: 22.1
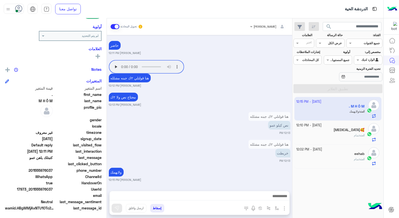
click at [53, 188] on span "17973_201555976037" at bounding box center [29, 189] width 48 height 5
copy span "01555976037"
click at [162, 209] on button "إسقاط" at bounding box center [157, 208] width 14 height 9
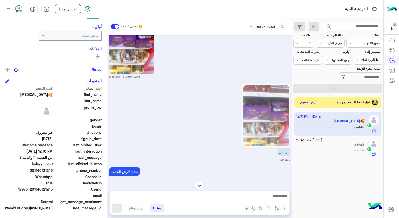
scroll to position [958, 0]
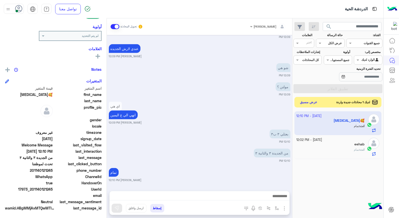
click at [307, 102] on button "عرض مسبق" at bounding box center [309, 102] width 21 height 7
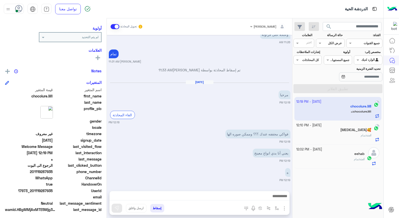
scroll to position [64, 0]
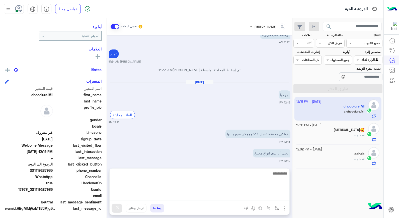
click at [273, 198] on textarea at bounding box center [200, 185] width 180 height 30
type textarea "*****"
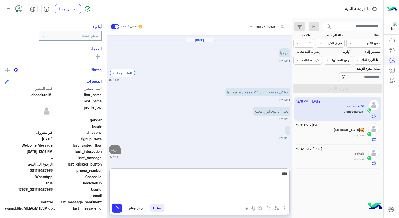
type textarea "*****"
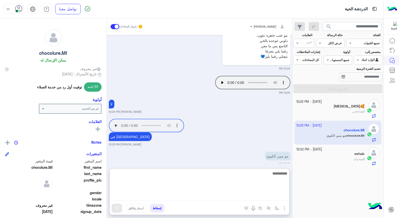
scroll to position [699, 0]
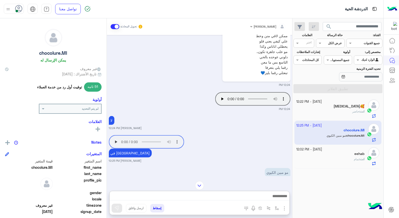
click at [356, 109] on div "[MEDICAL_DATA]🥰" at bounding box center [331, 106] width 68 height 5
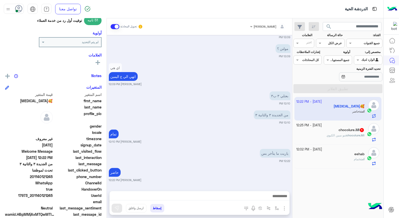
scroll to position [73, 0]
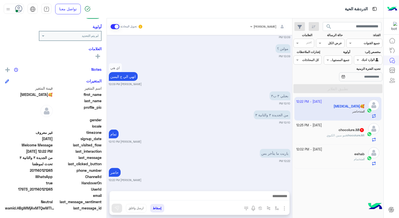
drag, startPoint x: 32, startPoint y: 189, endPoint x: 53, endPoint y: 189, distance: 21.3
click at [53, 189] on span "17973_201140121245" at bounding box center [29, 189] width 48 height 5
copy span "01140121245"
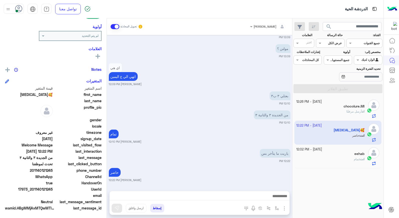
click at [161, 208] on button "إسقاط" at bounding box center [157, 208] width 14 height 9
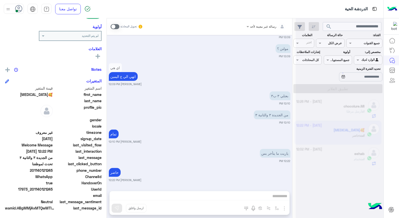
scroll to position [393, 0]
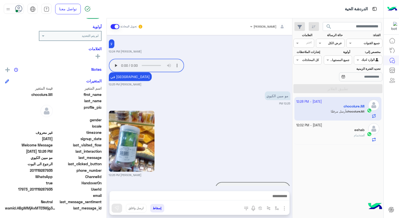
scroll to position [526, 0]
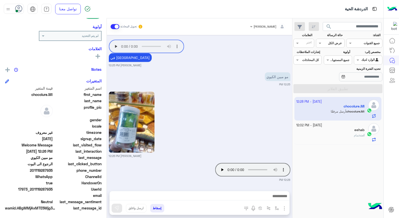
click at [328, 135] on div "انت : تمام" at bounding box center [331, 137] width 68 height 9
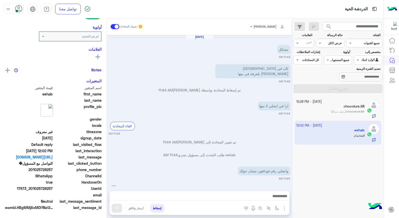
scroll to position [72, 0]
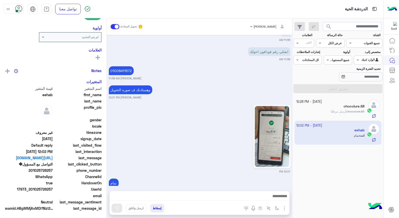
click at [157, 209] on button "إسقاط" at bounding box center [157, 208] width 14 height 9
click at [159, 209] on button "إسقاط" at bounding box center [157, 208] width 14 height 9
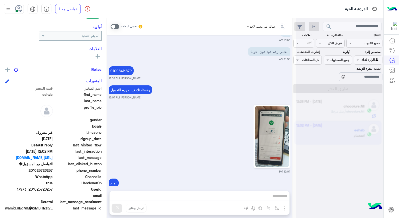
scroll to position [293, 0]
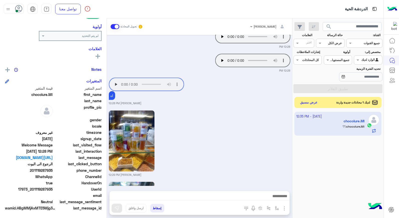
scroll to position [879, 0]
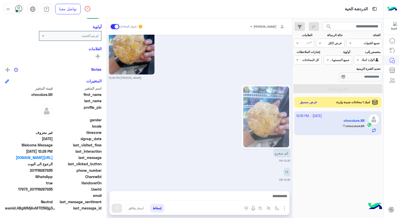
click at [314, 102] on button "عرض مسبق" at bounding box center [309, 102] width 21 height 7
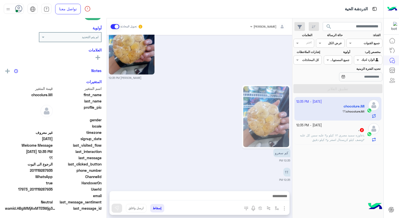
scroll to position [73, 0]
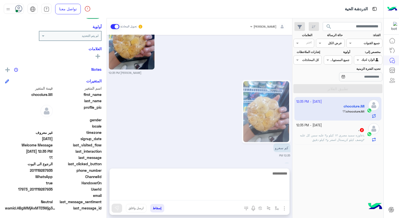
click at [270, 196] on textarea at bounding box center [200, 185] width 180 height 30
type textarea "***"
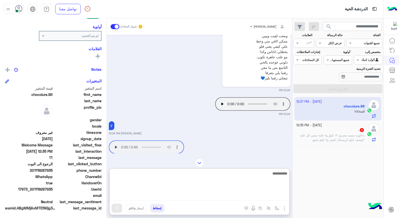
scroll to position [341, 0]
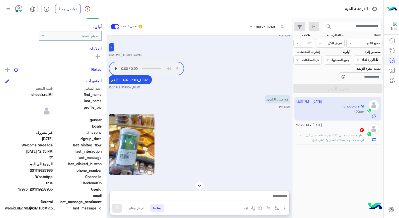
click at [345, 141] on span "عاوزه سميد مصري ١٢ كيلو و٢ علبه سمن كل علبه ٢ونصف كيلو كريستال اصفر و٢ كيلو دقيق" at bounding box center [332, 137] width 65 height 8
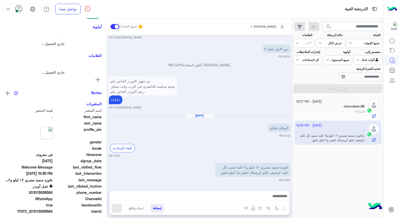
scroll to position [62, 0]
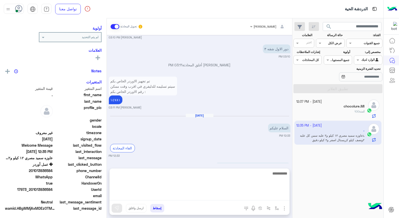
click at [266, 194] on textarea at bounding box center [200, 185] width 180 height 30
type textarea "**********"
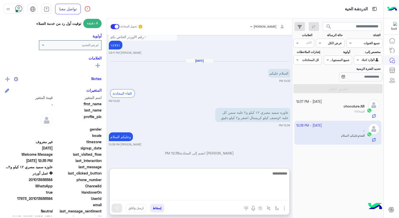
scroll to position [73, 0]
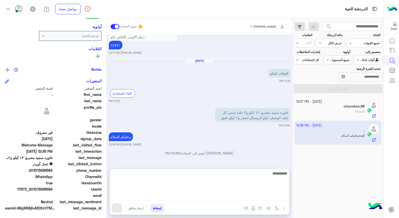
click at [257, 175] on textarea at bounding box center [200, 185] width 180 height 30
type textarea "**********"
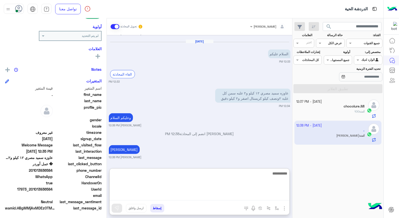
scroll to position [820, 0]
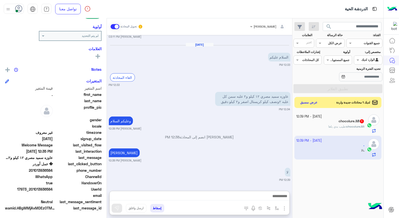
click at [353, 127] on span "chocolure.MI" at bounding box center [356, 127] width 18 height 4
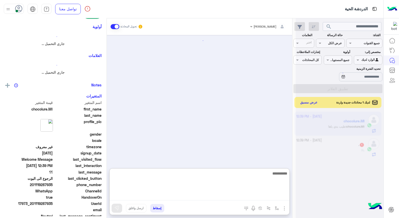
click at [244, 197] on textarea at bounding box center [200, 185] width 180 height 30
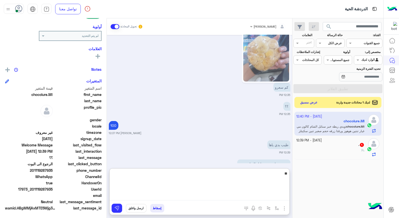
scroll to position [805, 0]
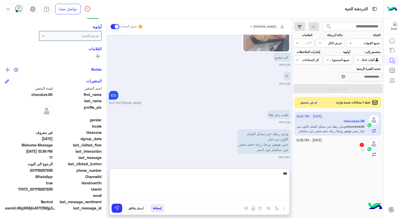
type textarea "****"
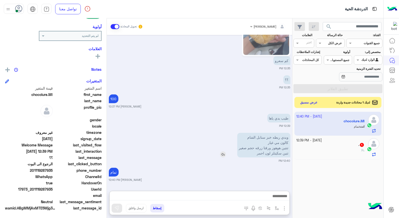
click at [224, 151] on img at bounding box center [223, 154] width 6 height 6
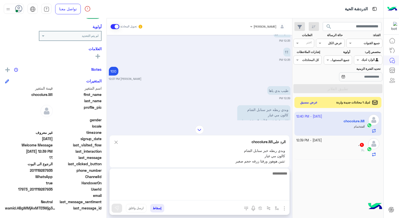
click at [255, 198] on textarea at bounding box center [200, 185] width 180 height 30
type textarea "**********"
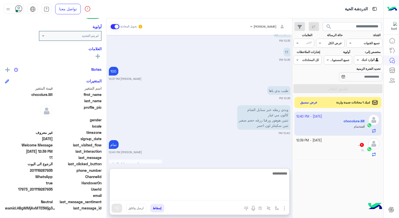
scroll to position [863, 0]
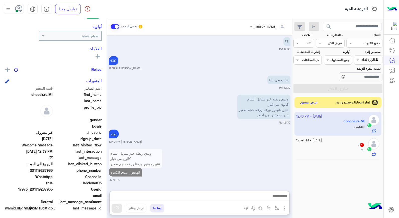
click at [320, 142] on small "9 October - 12:39 PM" at bounding box center [310, 140] width 26 height 5
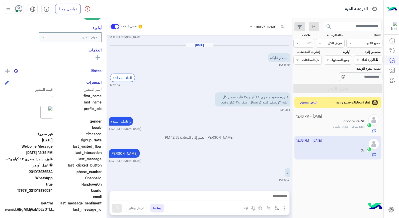
scroll to position [73, 0]
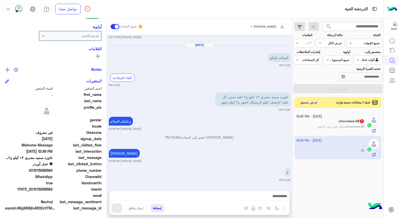
click at [340, 119] on h5 "chocolure.MI 2" at bounding box center [352, 121] width 26 height 4
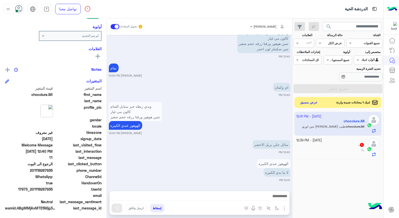
scroll to position [613, 0]
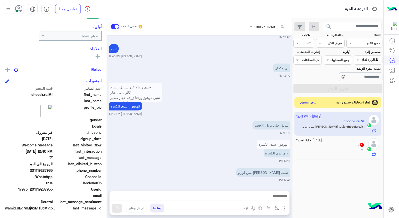
click at [318, 124] on app-inbox-user "9 October - 12:41 PM chocolure.MI chocolure.MI : طيب عواض الهوهوز تنين اوريو" at bounding box center [338, 124] width 87 height 24
click at [324, 127] on app-inbox-user "9 October - 12:41 PM chocolure.MI chocolure.MI : طيب عواض الهوهوز تنين اوريو" at bounding box center [338, 124] width 87 height 24
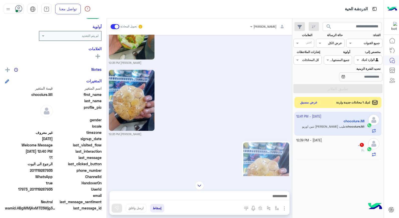
scroll to position [351, 0]
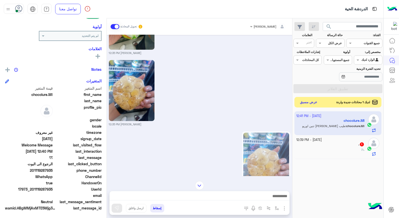
click at [313, 105] on button "عرض مسبق" at bounding box center [309, 102] width 21 height 7
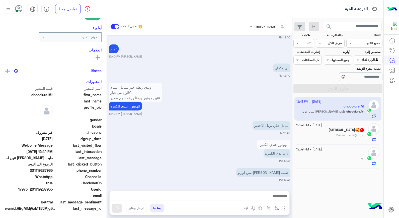
scroll to position [73, 0]
click at [335, 128] on div "Banan🥰 1" at bounding box center [331, 130] width 68 height 5
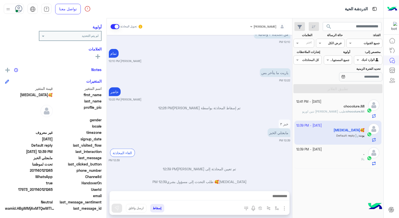
scroll to position [888, 0]
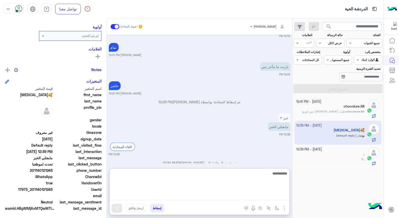
click at [264, 193] on textarea at bounding box center [200, 185] width 180 height 30
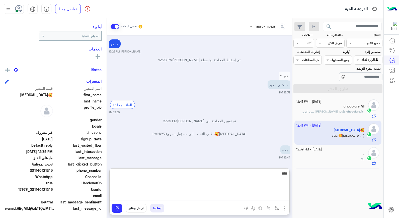
scroll to position [949, 0]
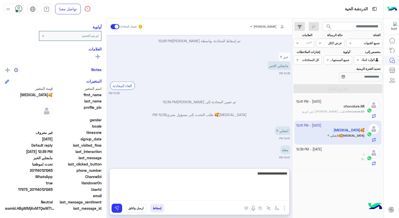
type textarea "**********"
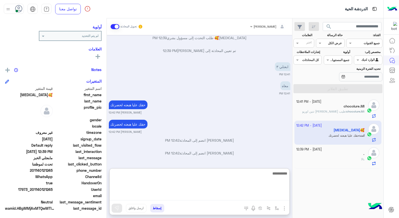
scroll to position [73, 0]
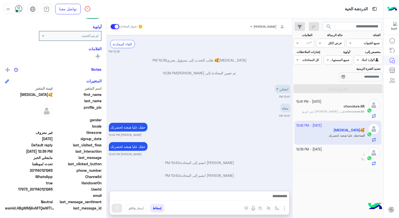
click at [350, 157] on div ". : لا" at bounding box center [331, 161] width 68 height 9
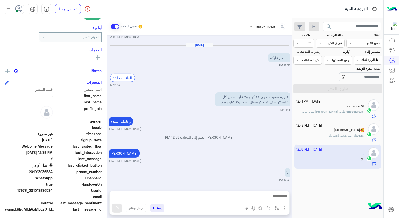
scroll to position [73, 0]
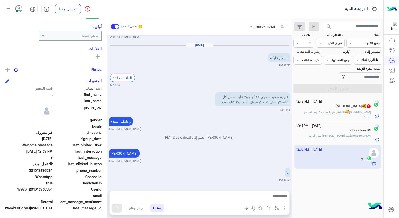
click at [334, 109] on div "Banan🥰 1" at bounding box center [334, 106] width 75 height 5
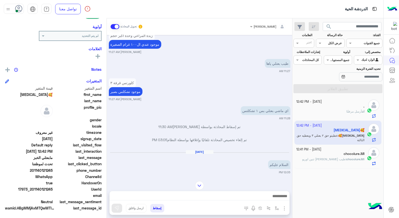
scroll to position [62, 0]
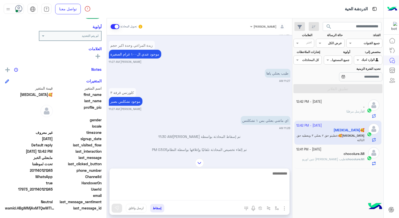
click at [202, 195] on textarea at bounding box center [200, 185] width 180 height 30
type textarea "****"
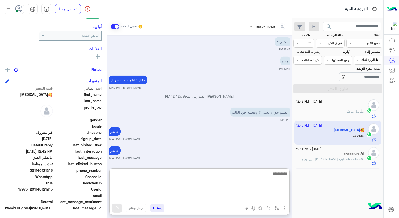
scroll to position [823, 0]
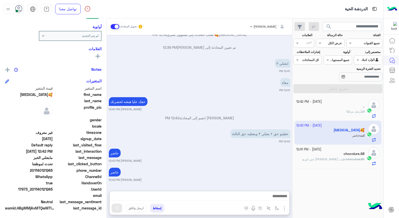
click at [353, 112] on span "أرسل مرفقًا" at bounding box center [355, 111] width 16 height 4
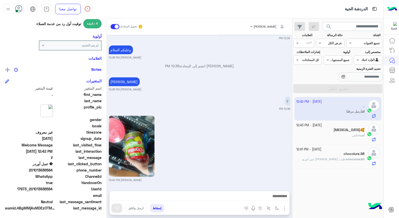
scroll to position [73, 0]
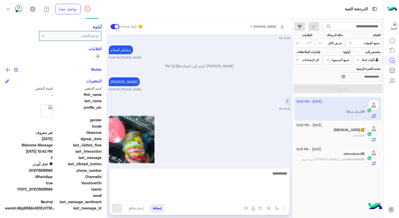
click at [269, 196] on textarea at bounding box center [200, 185] width 180 height 30
type textarea "******"
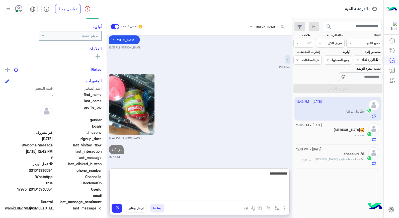
scroll to position [387, 0]
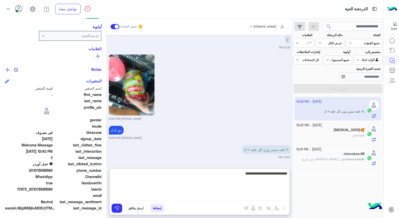
type textarea "**********"
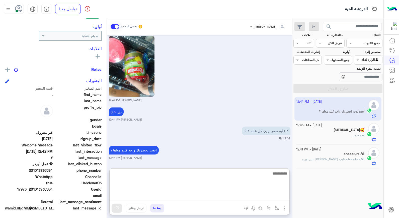
scroll to position [1711, 0]
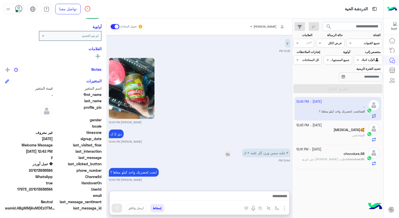
click at [227, 149] on div "٣ علبه سمن وزن كل علبه ٢ ك" at bounding box center [252, 153] width 77 height 9
click at [242, 192] on div at bounding box center [200, 197] width 180 height 13
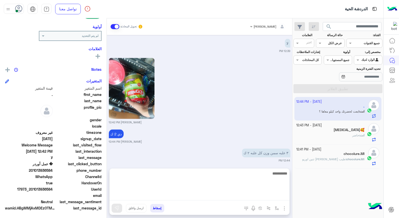
click at [243, 198] on textarea at bounding box center [200, 185] width 180 height 30
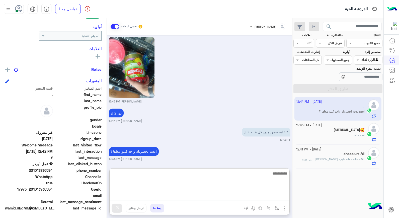
scroll to position [1711, 0]
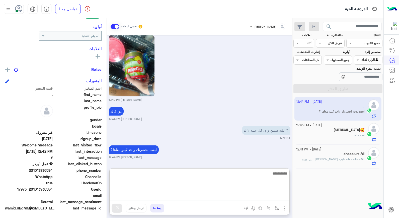
type textarea "*"
type textarea "****"
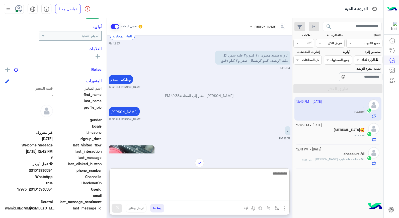
scroll to position [1787, 0]
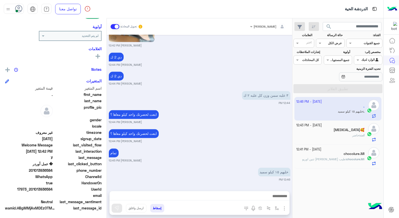
click at [314, 130] on div "[MEDICAL_DATA]🥰" at bounding box center [331, 130] width 68 height 5
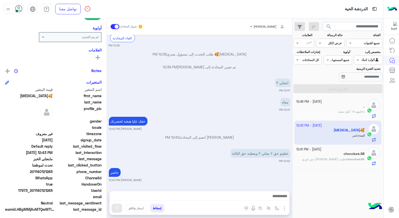
scroll to position [73, 0]
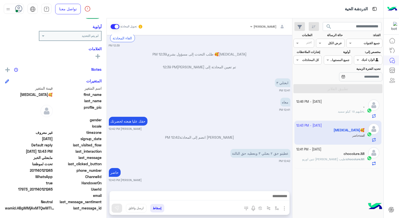
click at [347, 109] on div "." at bounding box center [331, 106] width 68 height 5
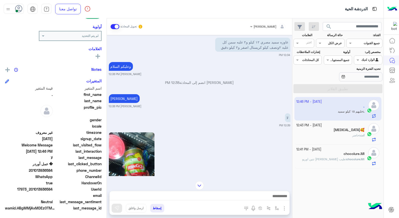
scroll to position [214, 0]
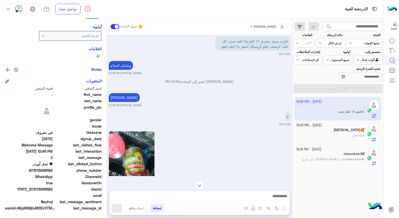
drag, startPoint x: 34, startPoint y: 189, endPoint x: 54, endPoint y: 187, distance: 20.2
click at [54, 187] on div "UserId 17973_201013936584" at bounding box center [53, 190] width 97 height 6
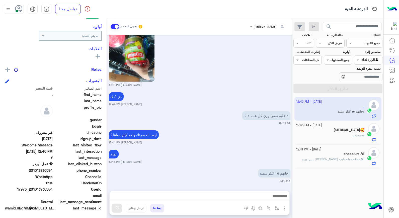
scroll to position [325, 0]
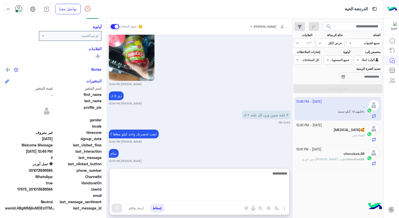
click at [249, 195] on textarea at bounding box center [200, 185] width 180 height 30
type textarea "****"
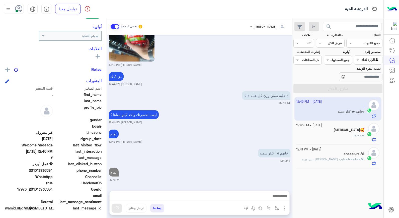
click at [154, 210] on button "إسقاط" at bounding box center [157, 208] width 14 height 9
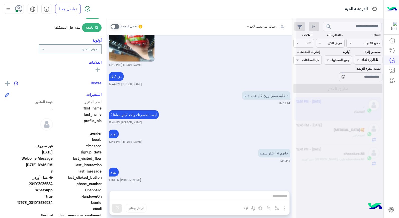
scroll to position [358, 0]
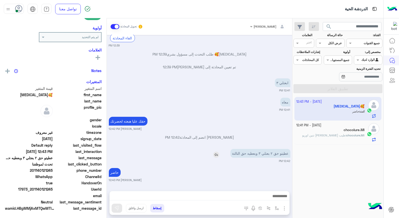
scroll to position [73, 0]
click at [323, 137] on span "طيب [PERSON_NAME] تنين اوريو" at bounding box center [324, 135] width 43 height 4
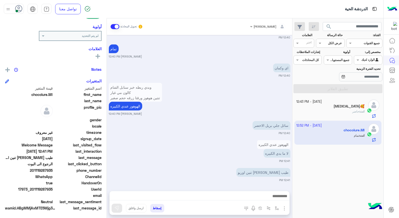
scroll to position [613, 0]
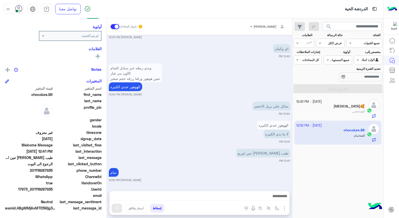
drag, startPoint x: 33, startPoint y: 168, endPoint x: 53, endPoint y: 170, distance: 20.4
click at [53, 170] on span "201119287935" at bounding box center [29, 170] width 48 height 5
copy span "01119287935"
click at [159, 208] on button "إسقاط" at bounding box center [157, 208] width 14 height 9
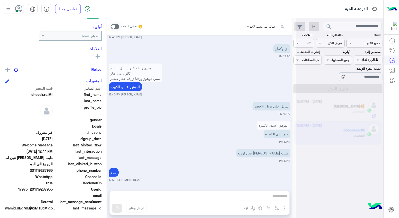
scroll to position [626, 0]
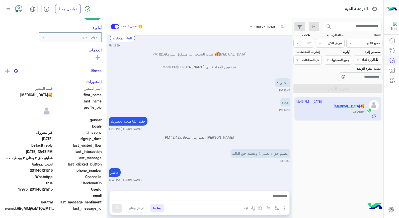
scroll to position [73, 0]
drag, startPoint x: 33, startPoint y: 169, endPoint x: 53, endPoint y: 170, distance: 20.1
click at [53, 170] on span "201140121245" at bounding box center [29, 170] width 48 height 5
copy span "01140121245"
click at [152, 206] on button "إسقاط" at bounding box center [157, 208] width 14 height 9
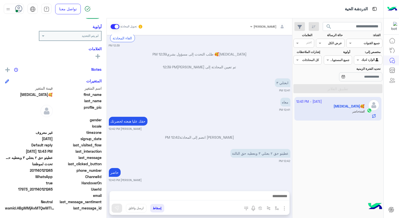
click at [161, 209] on button "إسقاط" at bounding box center [157, 208] width 14 height 9
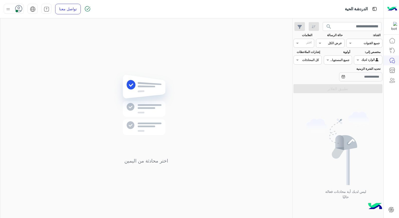
click at [22, 9] on use at bounding box center [18, 8] width 7 height 7
click at [41, 51] on label "وقت الراحة" at bounding box center [35, 49] width 55 height 9
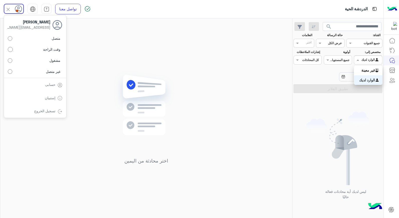
click at [361, 59] on div at bounding box center [369, 59] width 28 height 5
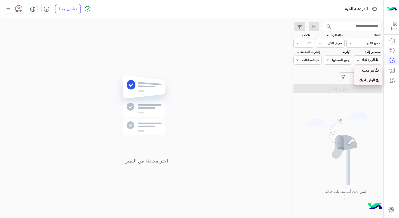
click at [362, 72] on b "غير معينة" at bounding box center [369, 70] width 14 height 4
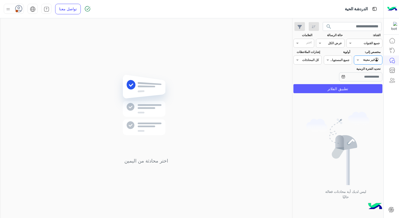
click at [358, 87] on button "تطبيق الفلاتر" at bounding box center [338, 88] width 89 height 9
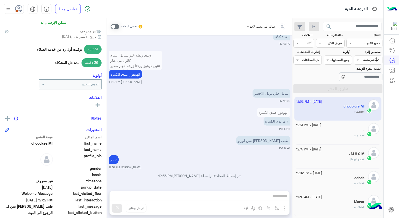
scroll to position [86, 0]
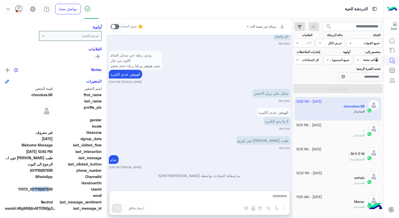
drag, startPoint x: 32, startPoint y: 188, endPoint x: 47, endPoint y: 188, distance: 15.3
click at [47, 188] on span "17973_201119287935" at bounding box center [29, 189] width 48 height 5
drag, startPoint x: 47, startPoint y: 188, endPoint x: 31, endPoint y: 192, distance: 16.0
click at [31, 192] on div "UserId 17973_201119287935" at bounding box center [53, 190] width 97 height 6
drag, startPoint x: 32, startPoint y: 189, endPoint x: 53, endPoint y: 188, distance: 21.1
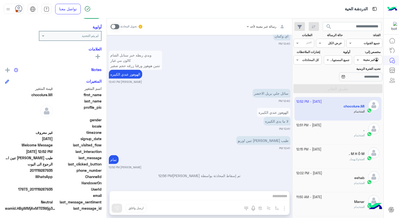
click at [53, 188] on span "17973_201119287935" at bounding box center [29, 189] width 48 height 5
copy span "01119287935"
click at [344, 131] on div "." at bounding box center [331, 130] width 68 height 5
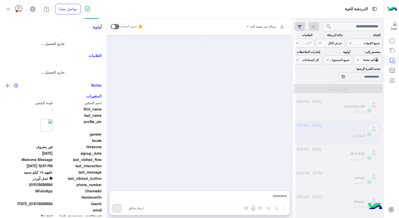
click at [344, 131] on div at bounding box center [340, 111] width 88 height 218
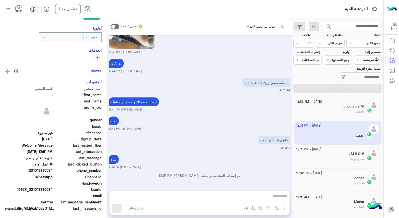
scroll to position [86, 0]
click at [353, 117] on div "انت : تمام" at bounding box center [331, 113] width 68 height 9
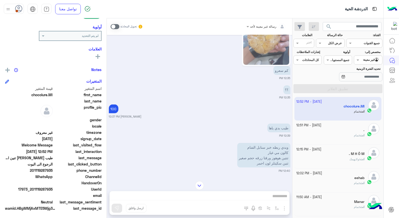
scroll to position [379, 0]
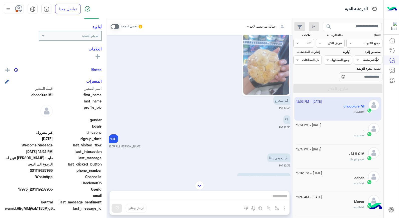
click at [31, 188] on span "17973_201119287935" at bounding box center [29, 189] width 48 height 5
drag, startPoint x: 33, startPoint y: 188, endPoint x: 53, endPoint y: 189, distance: 20.6
click at [53, 189] on span "17973_201119287935" at bounding box center [29, 189] width 48 height 5
copy span "01119287935"
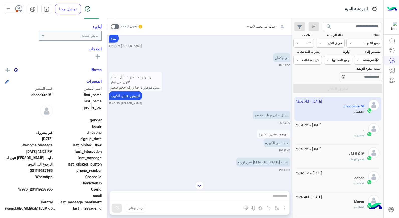
scroll to position [574, 0]
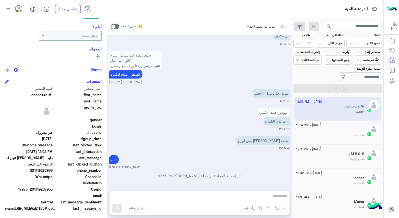
click at [369, 59] on input "text" at bounding box center [375, 59] width 12 height 5
click at [361, 78] on b "الوارد لديك" at bounding box center [368, 80] width 16 height 4
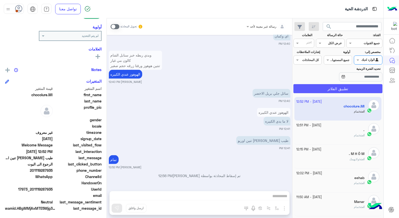
click at [346, 88] on button "تطبيق الفلاتر" at bounding box center [338, 88] width 89 height 9
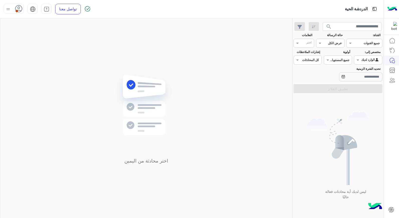
click at [16, 10] on span at bounding box center [17, 11] width 3 height 3
click at [55, 38] on span "متصل" at bounding box center [56, 38] width 9 height 5
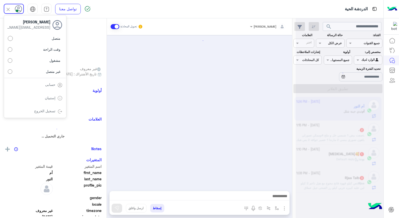
scroll to position [195, 0]
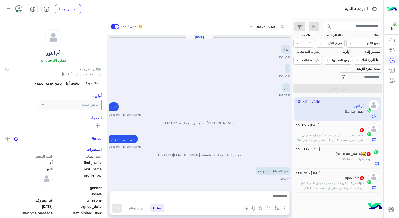
scroll to position [195, 0]
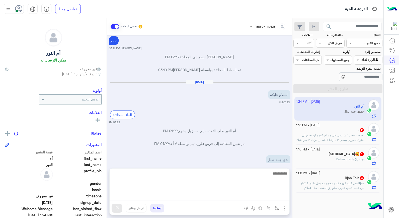
click at [263, 196] on textarea at bounding box center [200, 185] width 180 height 30
type textarea "*"
type textarea "**********"
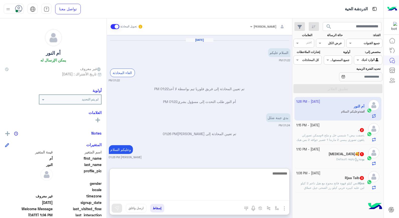
scroll to position [250, 0]
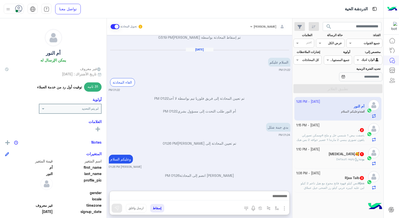
click at [328, 136] on span "صفت بيض 1 شبسي خل و ملح 4وممكن تصورلي ياهون تصوري ببسي 2 مارندا 1 عصير جوافه 2 …" at bounding box center [331, 137] width 68 height 8
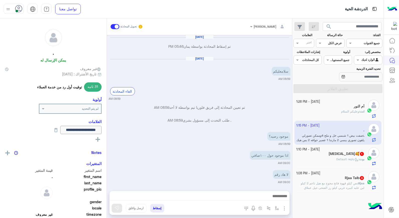
scroll to position [227, 0]
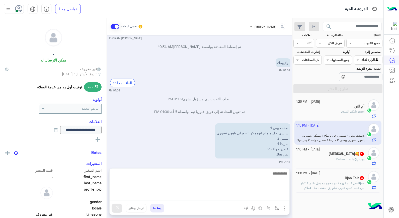
click at [262, 193] on textarea at bounding box center [200, 185] width 180 height 30
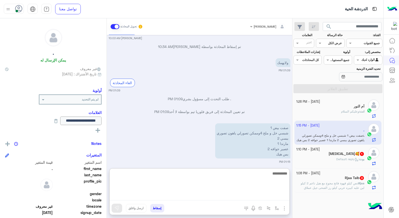
type textarea "*"
type textarea "*********"
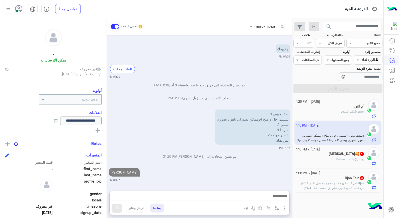
click at [348, 160] on span "Default reply" at bounding box center [348, 159] width 22 height 4
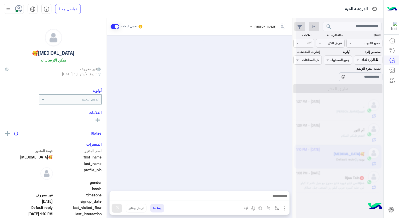
scroll to position [195, 0]
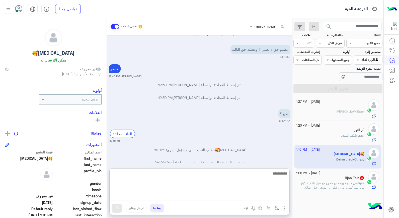
click at [262, 195] on textarea at bounding box center [200, 185] width 180 height 30
type textarea "**********"
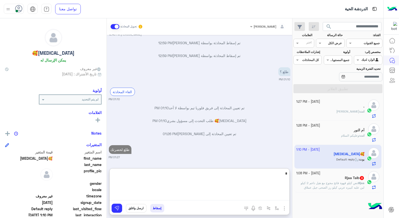
scroll to position [250, 0]
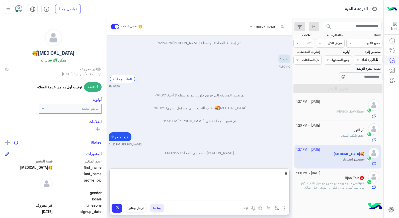
type textarea "*"
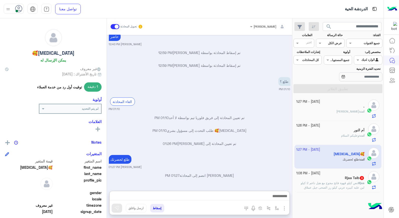
click at [159, 209] on button "إسقاط" at bounding box center [157, 208] width 14 height 9
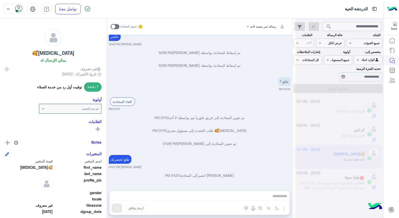
scroll to position [240, 0]
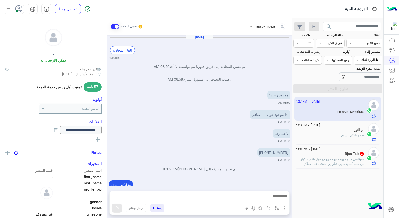
scroll to position [218, 0]
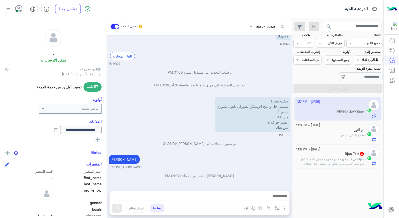
click at [348, 133] on p "انت : وعليكم السلام" at bounding box center [352, 135] width 23 height 5
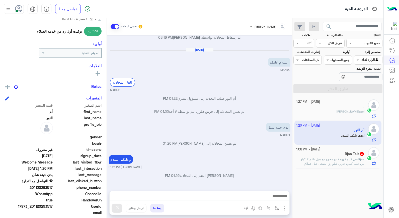
scroll to position [73, 0]
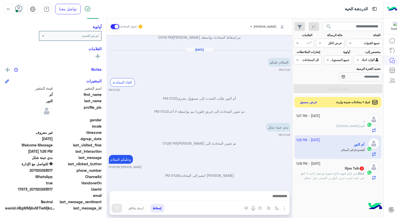
click at [311, 105] on button "عرض مسبق" at bounding box center [309, 102] width 21 height 7
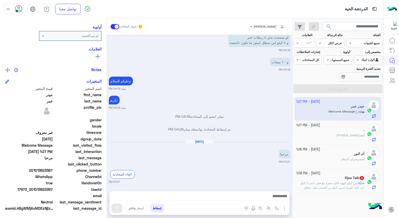
scroll to position [226, 0]
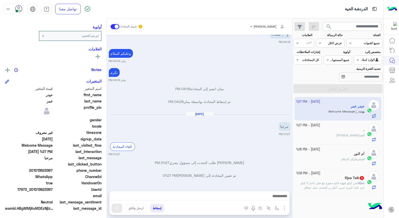
click at [265, 192] on div at bounding box center [200, 197] width 180 height 13
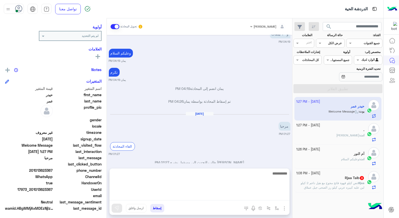
click at [265, 196] on textarea at bounding box center [200, 185] width 180 height 30
type textarea "*****"
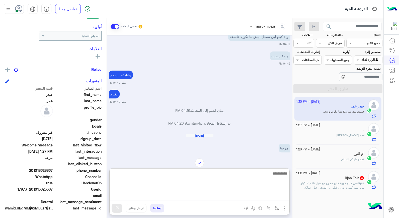
scroll to position [257, 0]
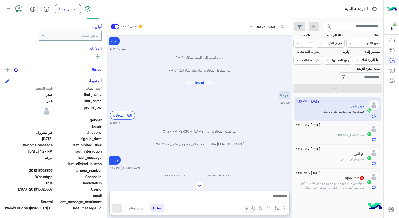
click at [367, 60] on div at bounding box center [369, 59] width 28 height 5
click at [368, 71] on b "غير معينة" at bounding box center [369, 70] width 14 height 4
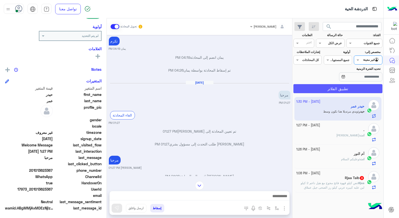
click at [366, 91] on button "تطبيق الفلاتر" at bounding box center [338, 88] width 89 height 9
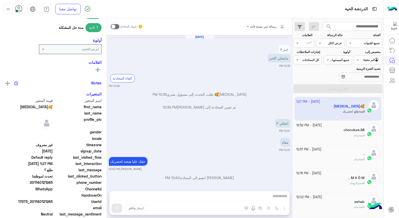
scroll to position [189, 0]
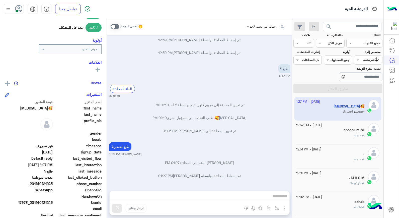
click at [349, 135] on div "انت : تمام" at bounding box center [331, 137] width 68 height 9
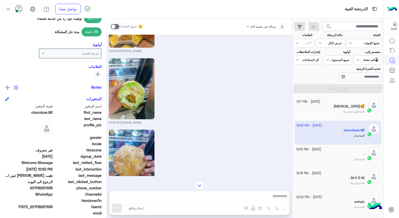
scroll to position [86, 0]
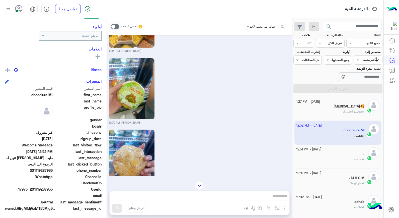
drag, startPoint x: 53, startPoint y: 189, endPoint x: 33, endPoint y: 189, distance: 19.6
click at [33, 189] on span "17973_201119287935" at bounding box center [29, 189] width 48 height 5
copy span "01119287935"
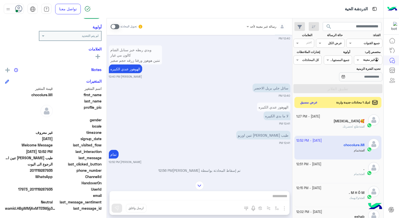
scroll to position [1578, 0]
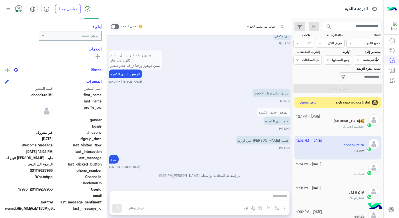
click at [366, 59] on div at bounding box center [369, 59] width 28 height 5
click at [361, 78] on b "الوارد لديك" at bounding box center [368, 80] width 16 height 4
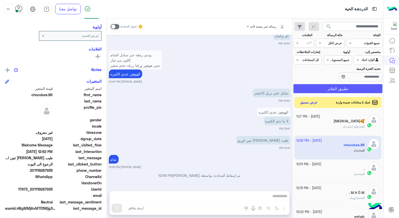
click at [355, 89] on button "تطبيق الفلاتر" at bounding box center [338, 88] width 89 height 9
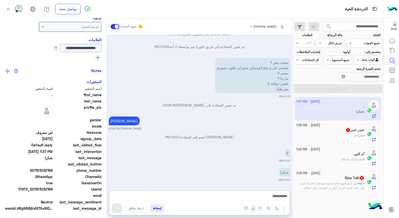
scroll to position [83, 0]
click at [348, 133] on div "حيدر عمر 1" at bounding box center [331, 130] width 68 height 5
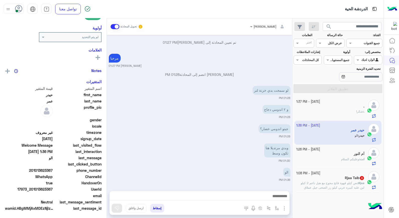
scroll to position [73, 0]
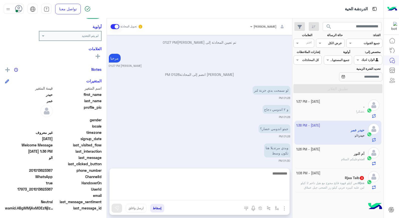
click at [284, 196] on textarea at bounding box center [200, 185] width 180 height 30
type textarea "****"
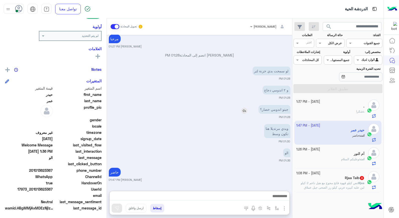
click at [244, 105] on div "جبتو اندومي خضار؟" at bounding box center [260, 109] width 61 height 9
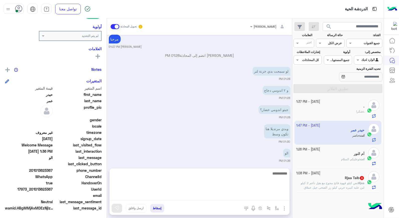
click at [271, 197] on textarea at bounding box center [200, 185] width 180 height 30
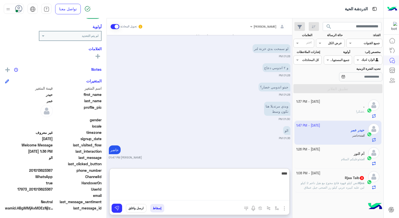
type textarea "*****"
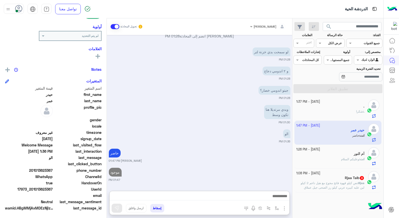
click at [345, 180] on h5 "Rjaa Talb 3" at bounding box center [355, 178] width 20 height 4
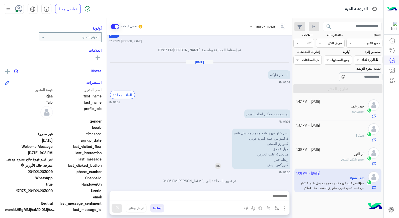
scroll to position [64, 0]
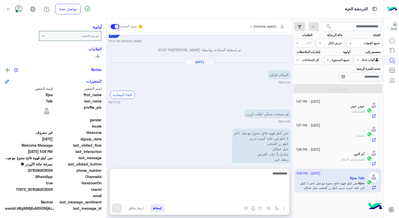
click at [274, 196] on textarea at bounding box center [200, 185] width 180 height 30
type textarea "****"
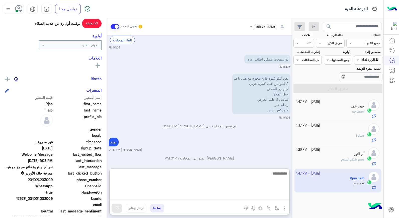
scroll to position [73, 0]
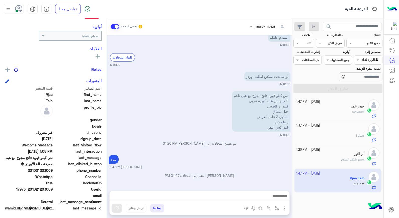
click at [159, 208] on button "إسقاط" at bounding box center [157, 208] width 14 height 9
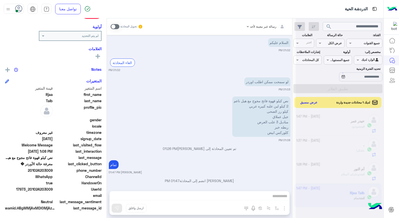
scroll to position [322, 0]
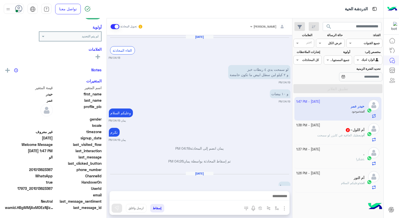
scroll to position [231, 0]
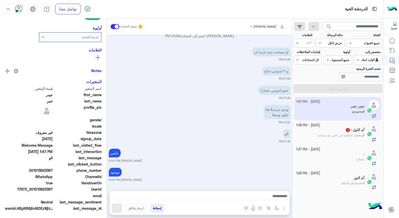
click at [352, 132] on h5 "أم اللول~ 2" at bounding box center [355, 130] width 19 height 4
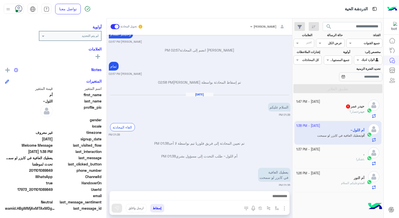
scroll to position [252, 0]
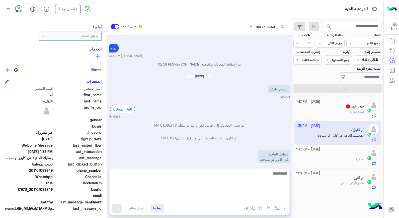
click at [271, 194] on textarea at bounding box center [200, 185] width 180 height 30
type textarea "**********"
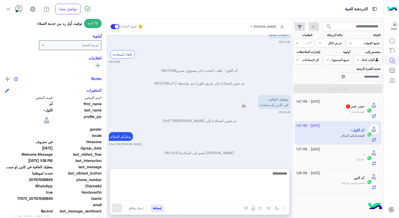
scroll to position [73, 0]
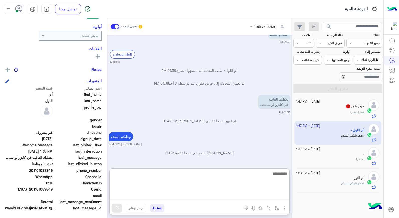
click at [281, 174] on textarea at bounding box center [200, 185] width 180 height 30
type textarea "*****"
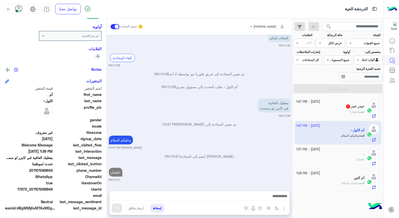
click at [337, 110] on div "حيدر : خضار؟" at bounding box center [331, 113] width 68 height 9
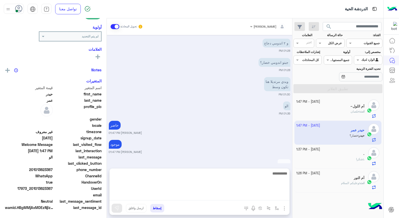
click at [275, 193] on textarea at bounding box center [200, 185] width 180 height 30
type textarea "**"
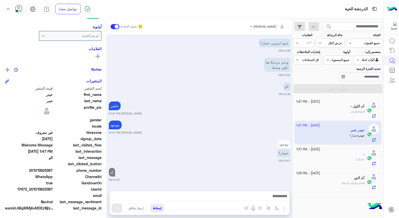
click at [340, 157] on div ". : شكرا" at bounding box center [331, 161] width 68 height 9
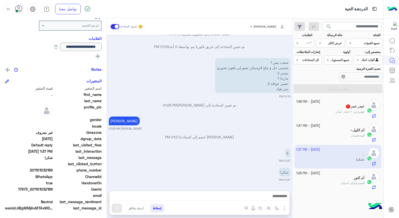
click at [353, 113] on span "بدي ٢ خضار كمان" at bounding box center [347, 112] width 22 height 4
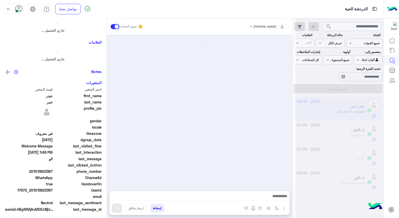
scroll to position [234, 0]
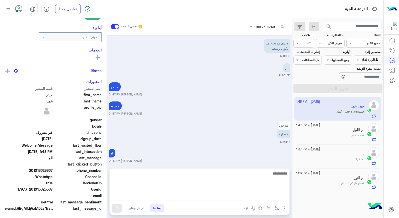
click at [265, 199] on textarea at bounding box center [200, 185] width 180 height 30
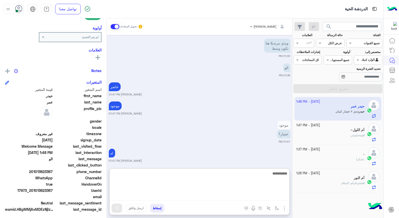
scroll to position [73, 0]
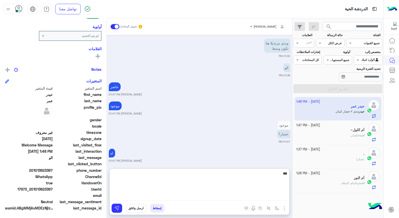
type textarea "****"
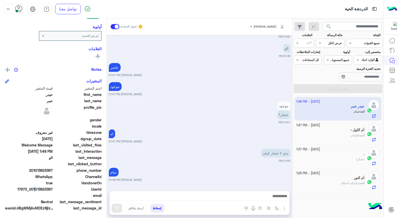
scroll to position [253, 0]
drag, startPoint x: 32, startPoint y: 187, endPoint x: 56, endPoint y: 192, distance: 24.6
click at [56, 192] on div "اسم المتغير قيمة المتغير first_name حيدر last_name عمر profile_pic gender local…" at bounding box center [53, 149] width 97 height 126
copy span "01013623367"
click at [157, 207] on button "إسقاط" at bounding box center [157, 208] width 14 height 9
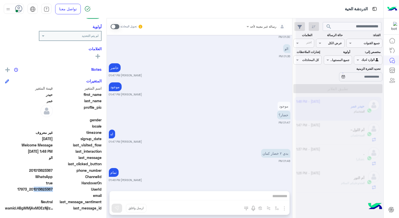
scroll to position [266, 0]
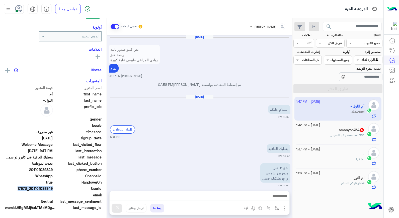
scroll to position [72, 0]
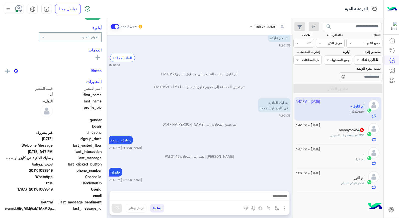
click at [319, 137] on div "amanysh754 : رقم للتحويل" at bounding box center [331, 137] width 68 height 9
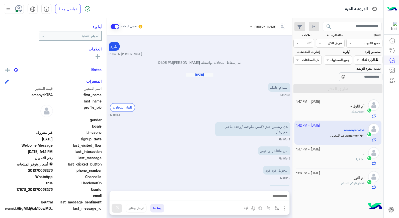
scroll to position [233, 0]
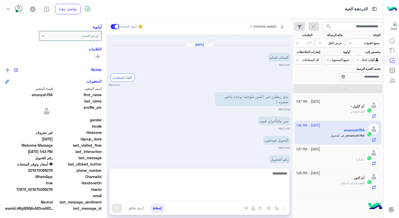
click at [270, 197] on textarea at bounding box center [200, 185] width 180 height 30
type textarea "**********"
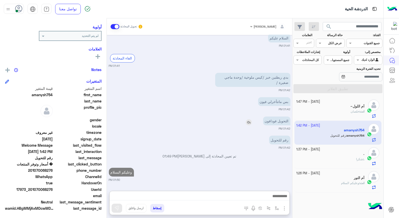
click at [249, 117] on div "التحويل فودافون" at bounding box center [263, 121] width 56 height 9
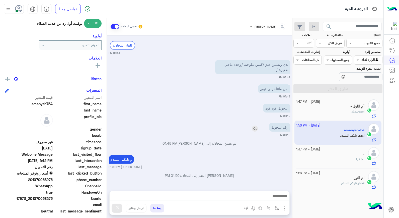
scroll to position [73, 0]
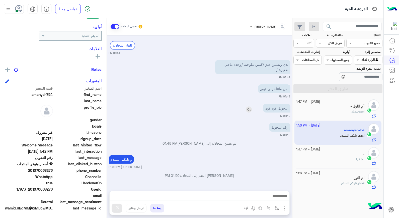
click at [249, 109] on img at bounding box center [249, 109] width 6 height 6
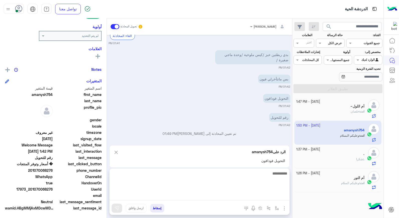
click at [269, 195] on textarea at bounding box center [200, 185] width 180 height 30
type textarea "****"
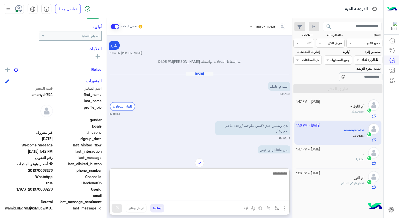
scroll to position [307, 0]
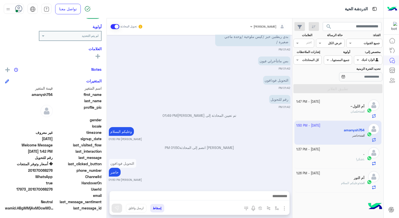
click at [349, 157] on div ". : شكرا" at bounding box center [331, 161] width 68 height 9
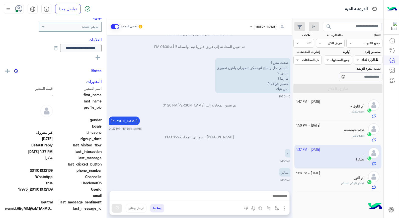
scroll to position [83, 0]
click at [322, 185] on div "انت : وعليكم السلام" at bounding box center [331, 185] width 68 height 9
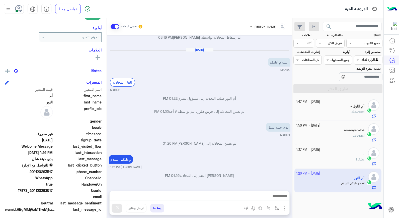
scroll to position [73, 0]
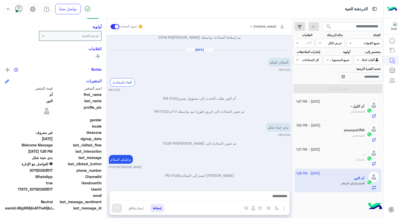
drag, startPoint x: 32, startPoint y: 189, endPoint x: 53, endPoint y: 190, distance: 21.6
click at [53, 190] on span "17973_201120293517" at bounding box center [29, 189] width 48 height 5
copy span "01120293517"
click at [253, 130] on img at bounding box center [252, 129] width 6 height 6
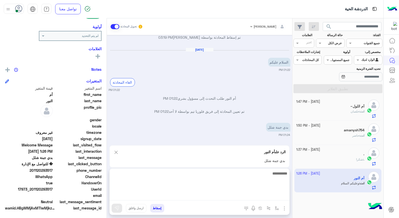
click at [253, 196] on textarea at bounding box center [200, 185] width 180 height 30
type textarea "*****"
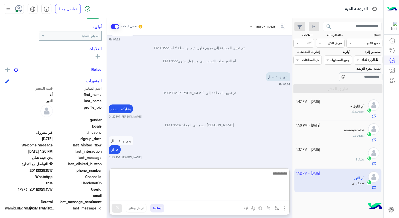
click at [187, 177] on textarea at bounding box center [200, 185] width 180 height 30
type textarea "*"
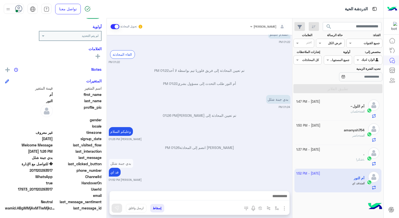
click at [345, 110] on div "انت : خلصان" at bounding box center [331, 113] width 68 height 9
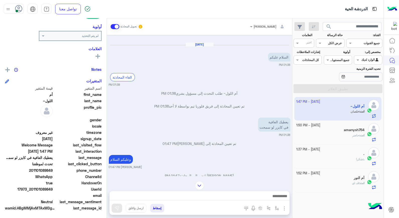
scroll to position [252, 0]
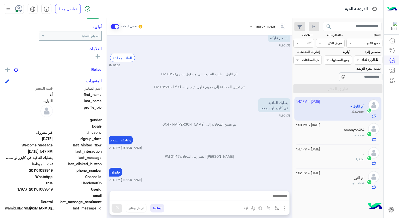
click at [157, 207] on button "إسقاط" at bounding box center [157, 208] width 14 height 9
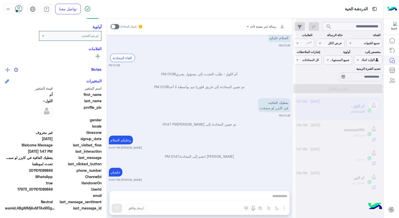
scroll to position [265, 0]
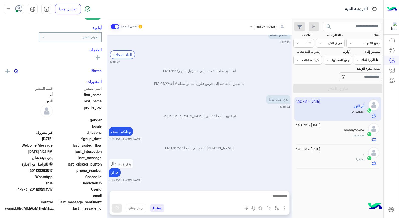
scroll to position [73, 0]
click at [351, 162] on div ". : شكرا" at bounding box center [331, 161] width 68 height 9
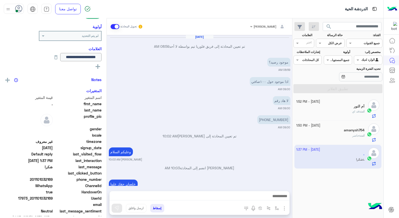
scroll to position [224, 0]
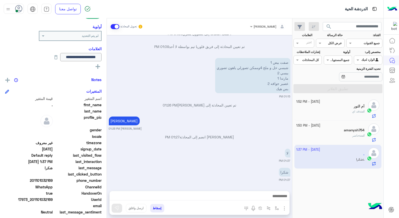
click at [334, 135] on div "انت : حاضر" at bounding box center [331, 137] width 68 height 9
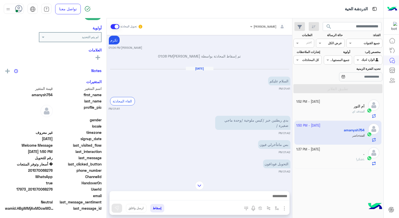
scroll to position [73, 0]
click at [202, 127] on img at bounding box center [201, 127] width 6 height 6
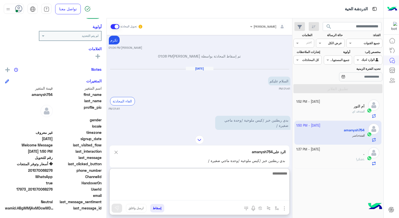
click at [244, 196] on textarea at bounding box center [200, 185] width 180 height 30
type textarea "**********"
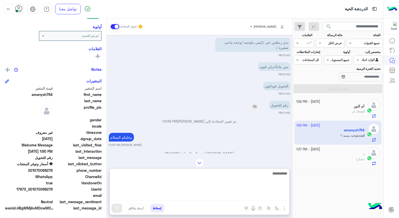
scroll to position [879, 0]
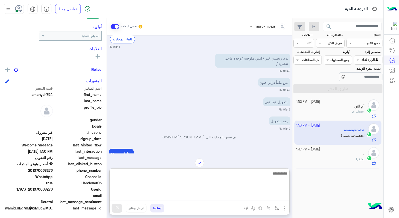
click at [281, 172] on textarea at bounding box center [200, 185] width 180 height 30
type textarea "*"
type textarea "**********"
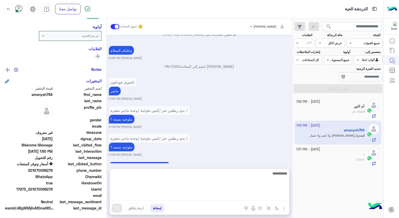
scroll to position [1018, 0]
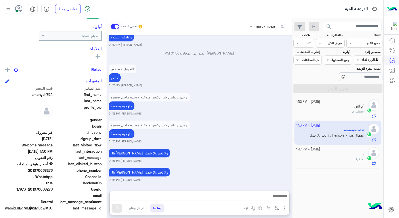
click at [342, 156] on div "." at bounding box center [331, 154] width 68 height 5
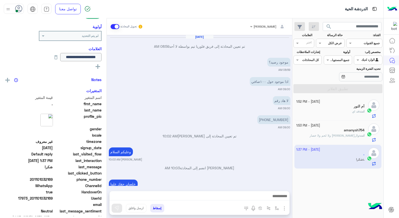
scroll to position [224, 0]
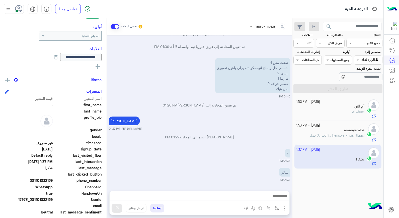
click at [342, 112] on div "انت : قد اي" at bounding box center [331, 113] width 68 height 9
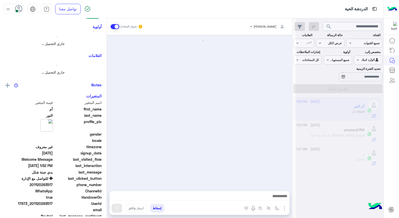
click at [342, 112] on div at bounding box center [340, 111] width 88 height 218
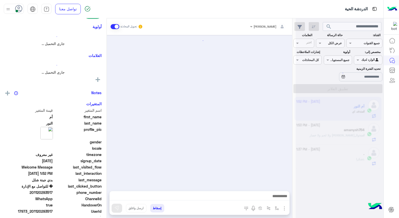
scroll to position [198, 0]
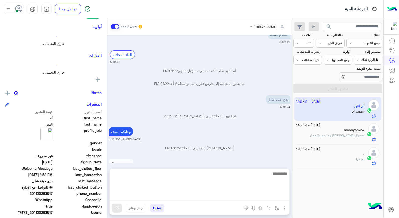
click at [255, 197] on textarea at bounding box center [200, 185] width 180 height 30
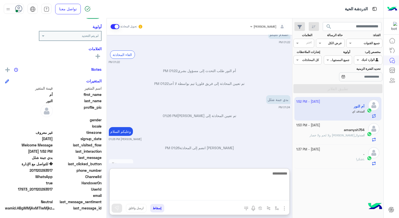
type textarea "*"
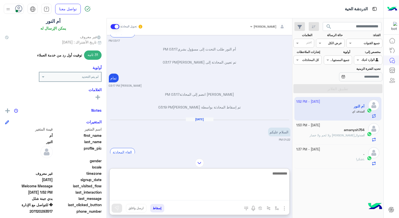
scroll to position [73, 0]
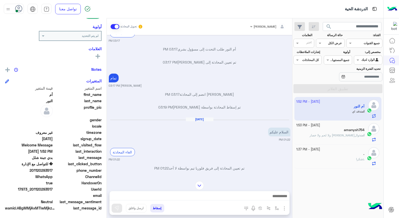
click at [330, 162] on div ". : شكرا" at bounding box center [331, 161] width 68 height 9
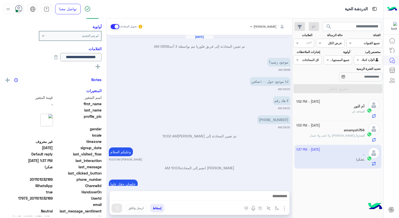
scroll to position [224, 0]
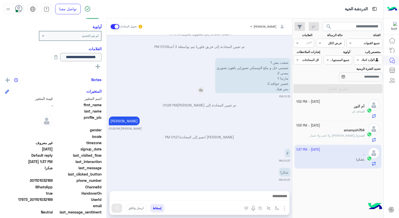
click at [202, 91] on img at bounding box center [201, 90] width 6 height 6
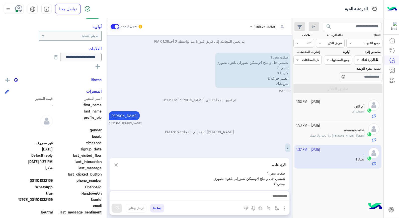
click at [280, 201] on div at bounding box center [200, 197] width 180 height 13
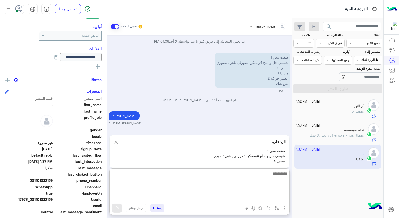
click at [280, 196] on textarea at bounding box center [200, 185] width 180 height 30
type textarea "**********"
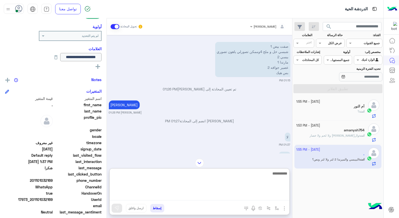
scroll to position [229, 0]
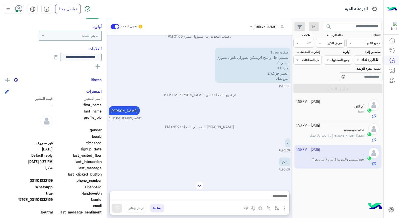
click at [337, 136] on span "والماجي فراخ ولا لحم ولا خضار" at bounding box center [335, 136] width 50 height 4
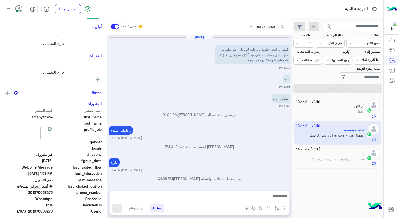
scroll to position [253, 0]
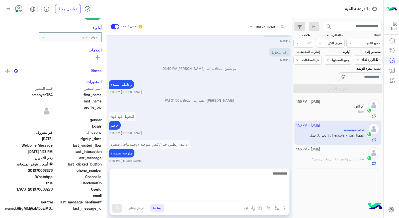
click at [264, 199] on textarea at bounding box center [200, 185] width 180 height 30
type textarea "*"
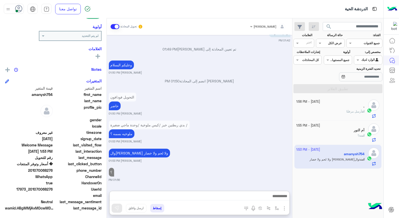
click at [328, 117] on div "انت أرسل مرفقًا" at bounding box center [331, 113] width 68 height 9
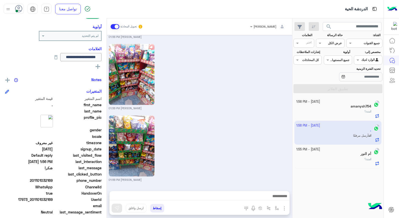
scroll to position [529, 0]
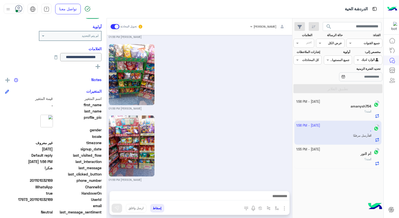
click at [336, 153] on div "أم النور" at bounding box center [334, 154] width 75 height 5
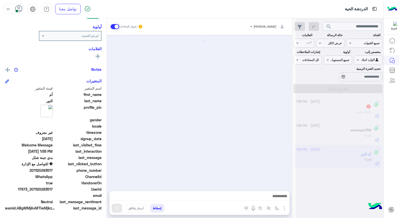
click at [327, 107] on div at bounding box center [340, 111] width 88 height 218
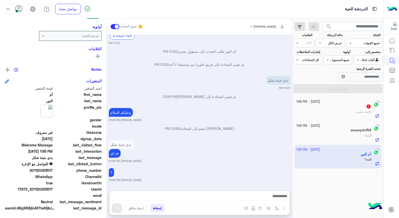
scroll to position [217, 0]
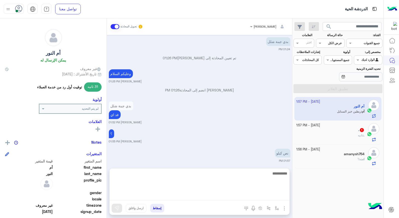
click at [259, 197] on textarea at bounding box center [200, 185] width 180 height 30
click at [263, 183] on textarea at bounding box center [200, 185] width 180 height 30
type textarea "****"
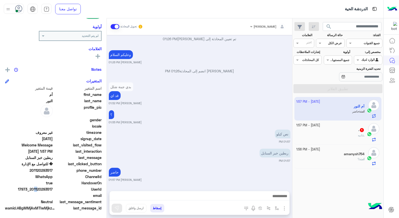
scroll to position [223, 0]
drag, startPoint x: 34, startPoint y: 189, endPoint x: 54, endPoint y: 189, distance: 19.3
click at [54, 189] on div "UserId 17973_201120293517" at bounding box center [53, 190] width 97 height 6
copy span "01120293517"
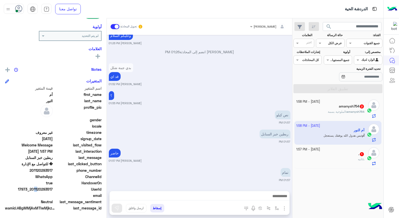
scroll to position [300, 0]
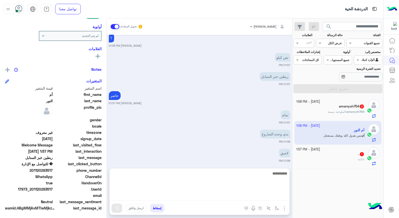
click at [279, 194] on textarea at bounding box center [200, 185] width 180 height 30
type textarea "****"
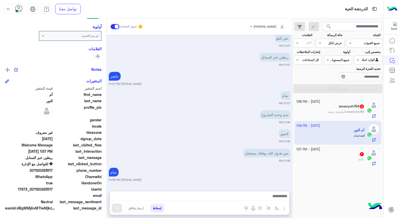
click at [161, 207] on button "إسقاط" at bounding box center [157, 208] width 14 height 9
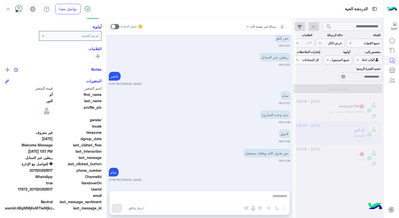
scroll to position [332, 0]
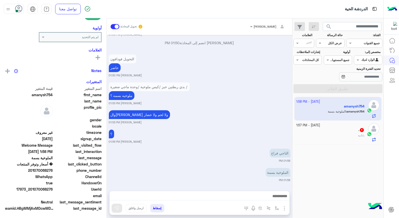
scroll to position [73, 0]
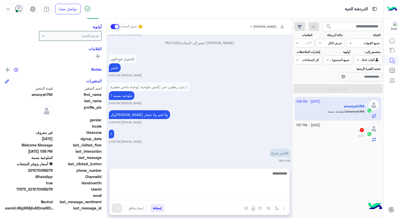
click at [221, 194] on textarea at bounding box center [200, 185] width 180 height 30
type textarea "****"
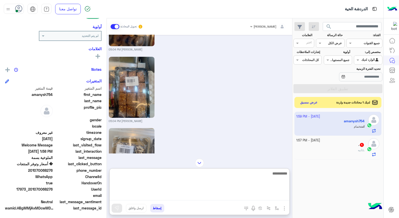
scroll to position [674, 0]
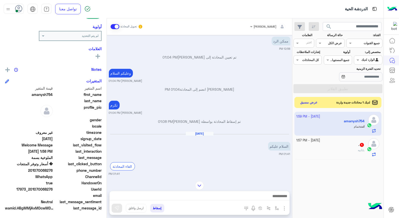
drag, startPoint x: 31, startPoint y: 189, endPoint x: 53, endPoint y: 189, distance: 22.6
click at [53, 189] on span "17973_201070068276" at bounding box center [29, 189] width 48 height 5
copy span "01070068276"
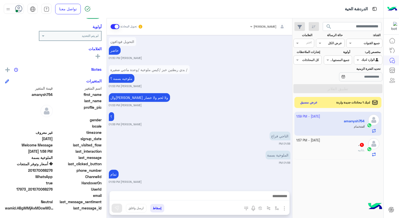
scroll to position [947, 0]
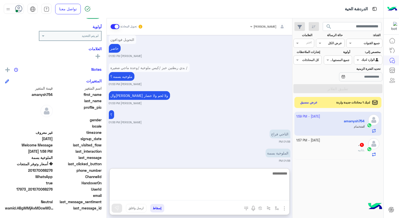
click at [275, 198] on textarea at bounding box center [200, 185] width 180 height 30
type textarea "**********"
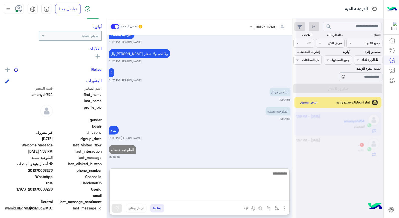
scroll to position [1008, 0]
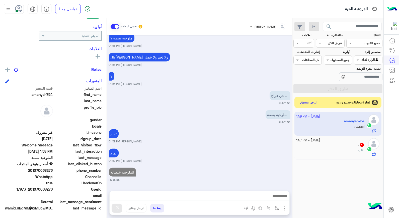
click at [347, 148] on div ". : ثانيه" at bounding box center [331, 152] width 68 height 9
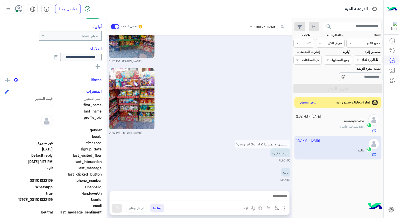
scroll to position [915, 0]
click at [331, 128] on div "انت : الملوخيه خلصانه" at bounding box center [331, 128] width 68 height 9
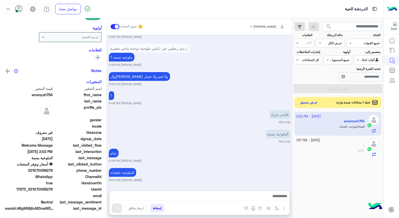
scroll to position [73, 0]
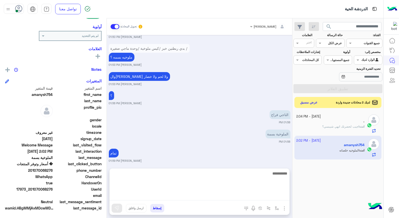
click at [267, 195] on textarea at bounding box center [200, 185] width 180 height 30
type textarea "**********"
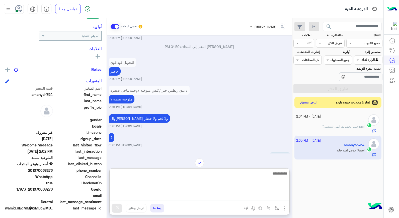
scroll to position [95, 0]
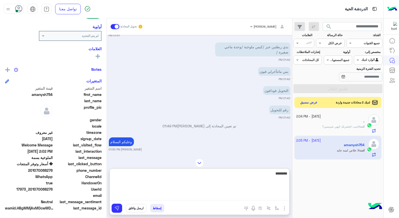
type textarea "*********"
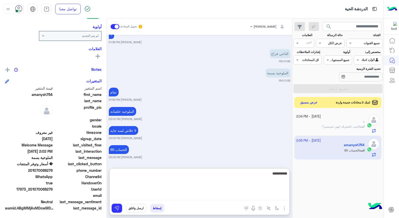
type textarea "**********"
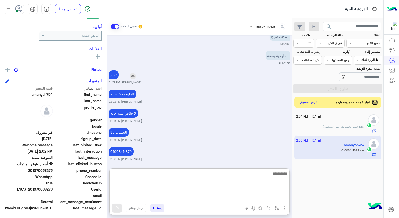
scroll to position [329, 0]
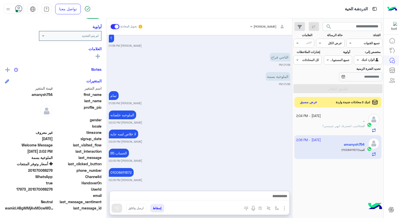
click at [311, 105] on button "عرض مسبق" at bounding box center [309, 102] width 21 height 7
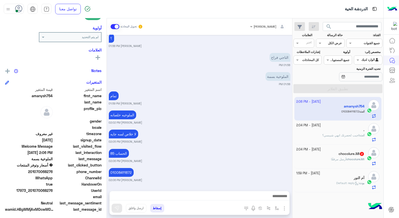
scroll to position [73, 0]
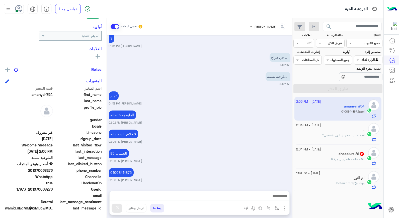
click at [355, 159] on span "chocolure.MI" at bounding box center [356, 159] width 18 height 4
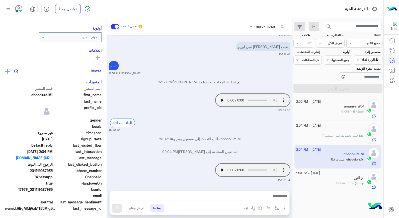
scroll to position [64, 0]
click at [343, 184] on span "Default reply" at bounding box center [348, 183] width 22 height 4
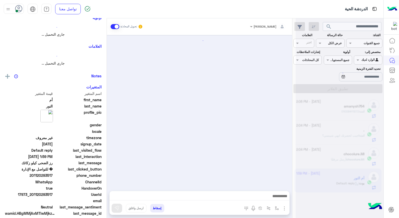
click at [343, 184] on div at bounding box center [340, 111] width 88 height 218
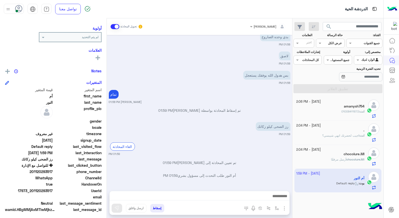
scroll to position [64, 0]
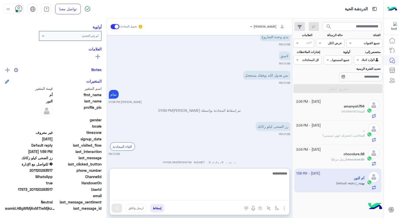
click at [274, 196] on textarea at bounding box center [200, 185] width 180 height 30
type textarea "****"
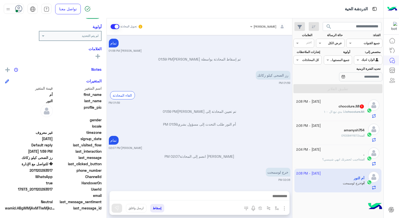
scroll to position [284, 0]
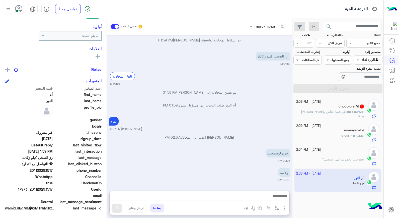
click at [346, 113] on b "chocolure.MI :" at bounding box center [355, 112] width 19 height 4
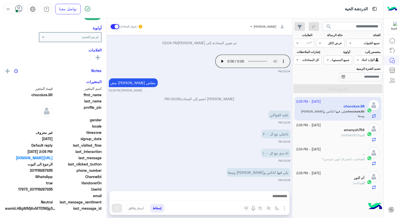
scroll to position [73, 0]
click at [250, 154] on img at bounding box center [247, 154] width 6 height 6
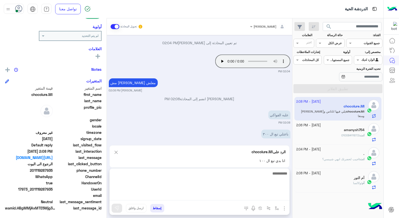
click at [267, 194] on textarea at bounding box center [200, 185] width 180 height 30
type textarea "**********"
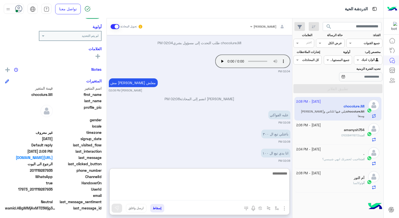
scroll to position [321, 0]
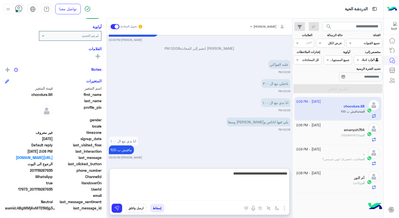
type textarea "**********"
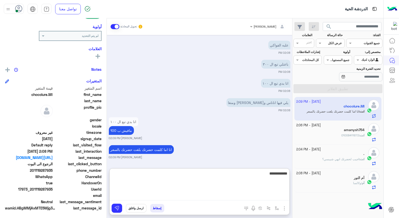
type textarea "**********"
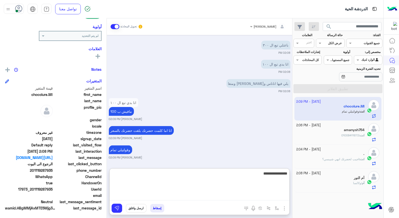
type textarea "**********"
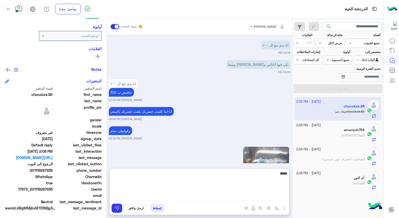
scroll to position [461, 0]
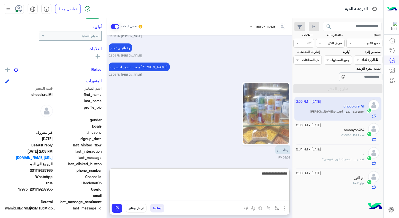
type textarea "**********"
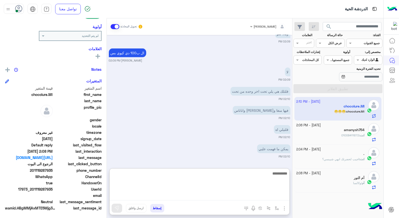
scroll to position [595, 0]
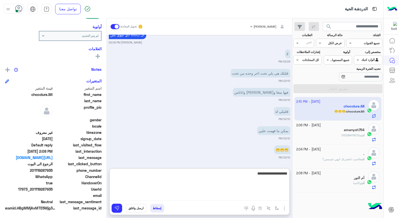
type textarea "**********"
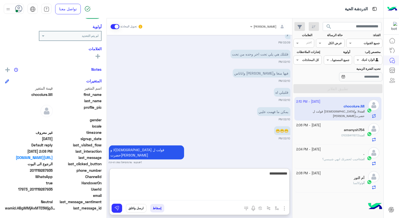
type textarea "**********"
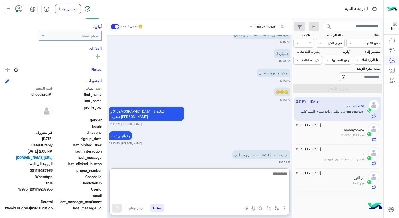
scroll to position [672, 0]
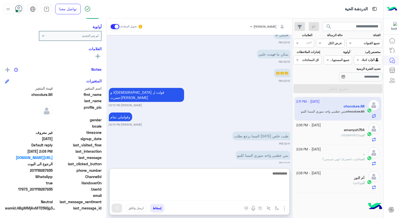
click at [256, 171] on textarea at bounding box center [200, 185] width 180 height 30
type textarea "****"
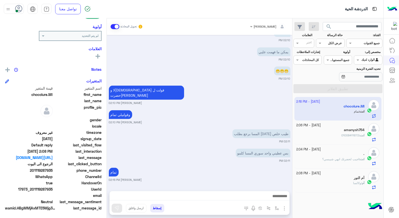
click at [161, 207] on button "إسقاط" at bounding box center [157, 208] width 14 height 9
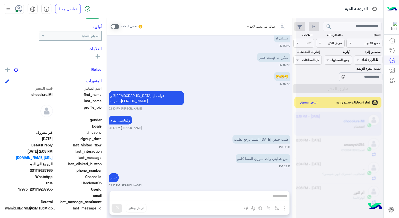
scroll to position [681, 0]
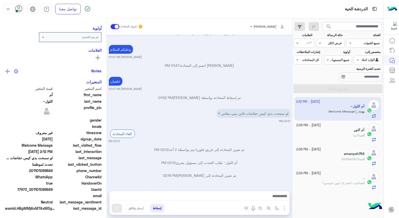
scroll to position [64, 0]
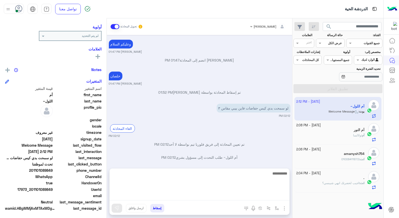
click at [266, 196] on textarea at bounding box center [200, 185] width 180 height 30
type textarea "****"
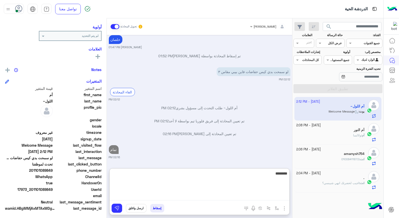
type textarea "*********"
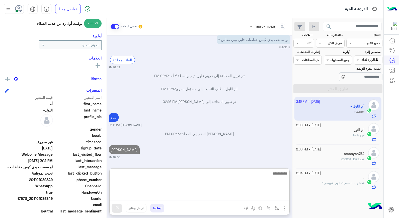
scroll to position [73, 0]
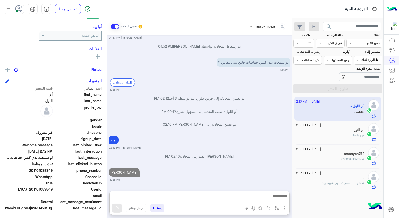
click at [337, 129] on div "أم النور" at bounding box center [331, 130] width 68 height 5
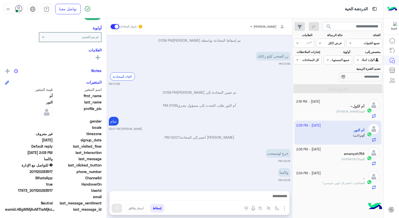
scroll to position [73, 0]
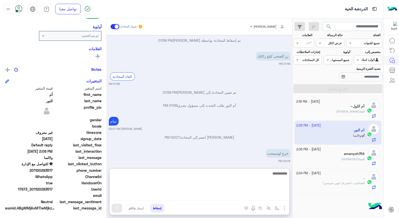
click at [276, 194] on textarea at bounding box center [200, 185] width 180 height 30
type textarea "***"
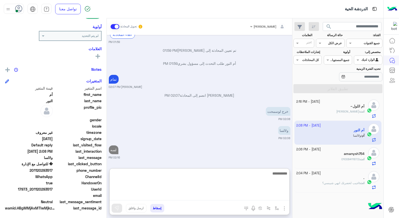
click at [279, 179] on textarea at bounding box center [200, 185] width 180 height 30
type textarea "**********"
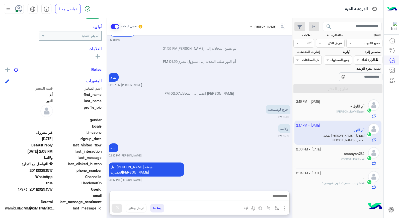
click at [354, 117] on div "انت : حاجه تاني" at bounding box center [331, 113] width 68 height 9
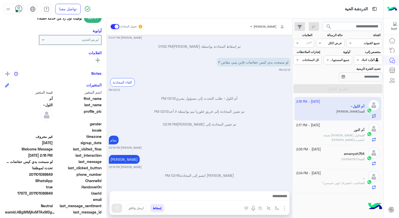
scroll to position [73, 0]
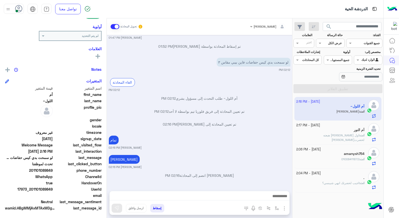
drag, startPoint x: 31, startPoint y: 189, endPoint x: 53, endPoint y: 190, distance: 21.4
click at [53, 190] on span "17973_201101089849" at bounding box center [29, 189] width 48 height 5
copy span "01101089849"
click at [159, 206] on button "إسقاط" at bounding box center [157, 208] width 14 height 9
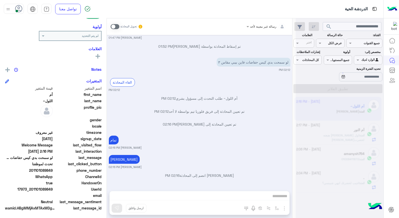
click at [156, 207] on div "رسالة غير معينة لأحد تحويل المحادثة Oct 8, 2025 تمام بشار قطان 02:57 PM تم إسقا…" at bounding box center [200, 119] width 186 height 202
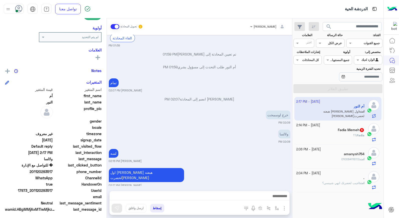
scroll to position [73, 0]
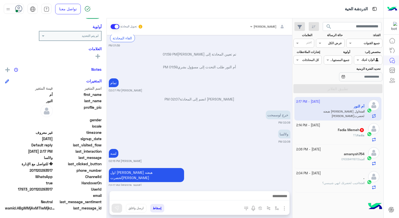
click at [162, 207] on button "إسقاط" at bounding box center [157, 208] width 14 height 9
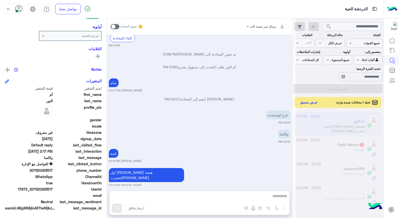
scroll to position [230, 0]
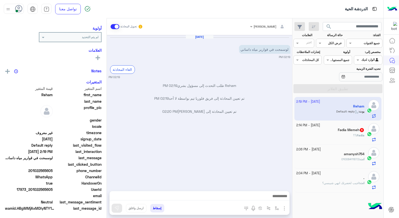
scroll to position [64, 0]
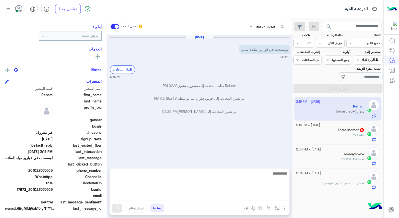
click at [273, 195] on textarea at bounding box center [200, 185] width 180 height 30
type textarea "****"
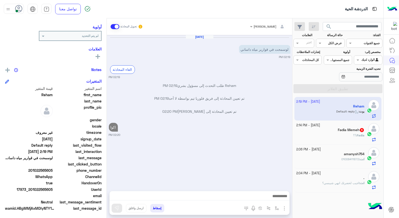
click at [344, 138] on div "Fadia : ؟؟" at bounding box center [331, 137] width 68 height 9
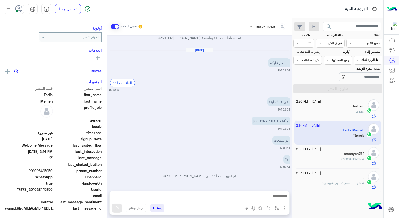
scroll to position [64, 0]
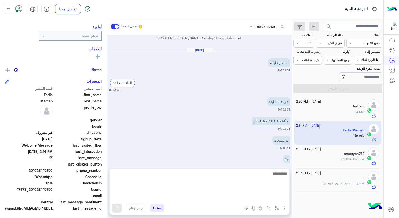
click at [275, 197] on textarea at bounding box center [200, 185] width 180 height 30
type textarea "**********"
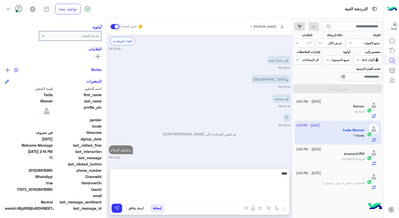
type textarea "*****"
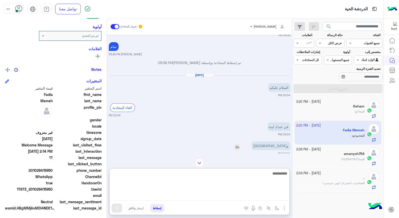
scroll to position [688, 0]
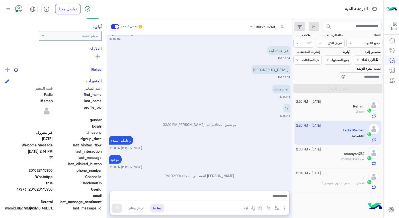
click at [355, 158] on span "01008411872" at bounding box center [351, 159] width 18 height 4
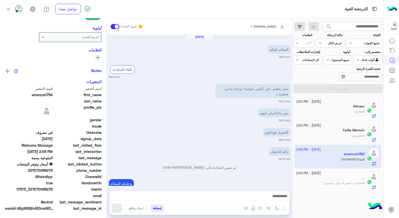
scroll to position [252, 0]
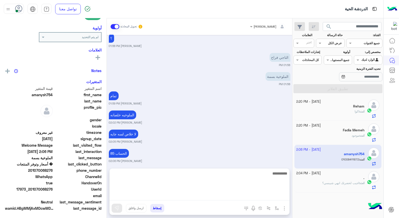
click at [267, 197] on textarea at bounding box center [200, 185] width 180 height 30
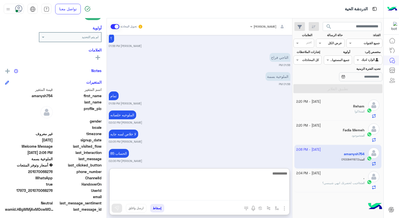
scroll to position [73, 0]
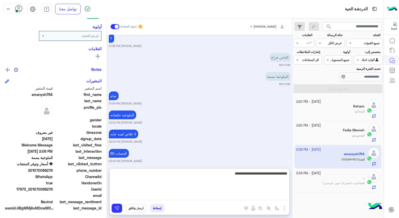
type textarea "**********"
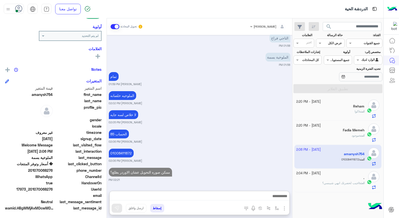
click at [354, 180] on div "." at bounding box center [331, 178] width 68 height 5
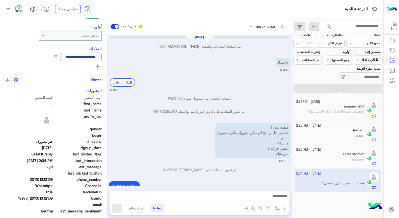
scroll to position [531, 0]
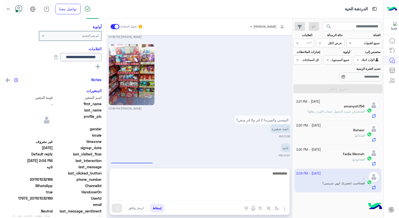
click at [248, 197] on textarea at bounding box center [200, 185] width 180 height 30
type textarea "*"
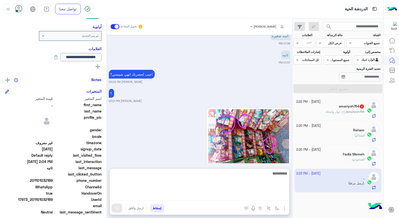
scroll to position [625, 0]
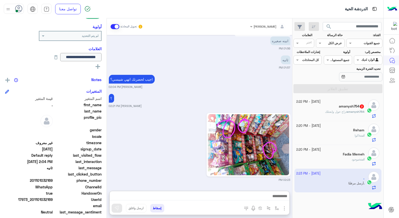
click at [361, 110] on span "amanysh754" at bounding box center [356, 112] width 18 height 4
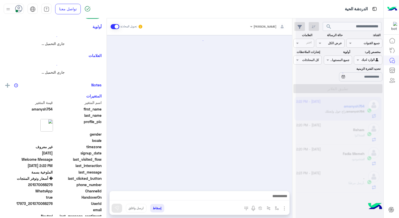
click at [361, 110] on div at bounding box center [340, 111] width 88 height 218
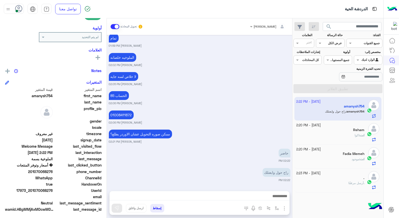
scroll to position [73, 0]
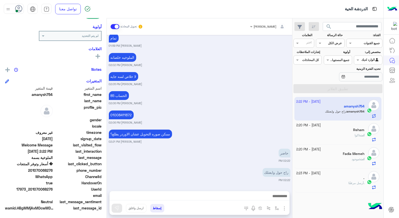
drag, startPoint x: 32, startPoint y: 189, endPoint x: 53, endPoint y: 189, distance: 21.3
click at [53, 189] on span "17973_201070068276" at bounding box center [29, 189] width 48 height 5
copy span "01070068276"
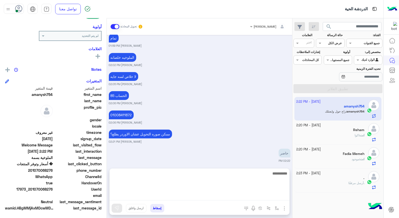
click at [259, 197] on textarea at bounding box center [200, 185] width 180 height 30
type textarea "*********"
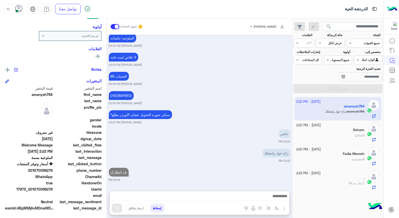
click at [342, 132] on div "Reham" at bounding box center [331, 130] width 68 height 5
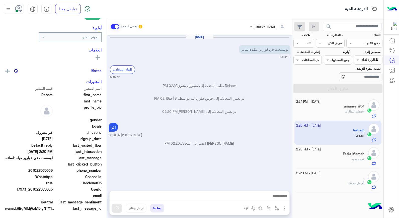
scroll to position [73, 0]
drag, startPoint x: 158, startPoint y: 209, endPoint x: 165, endPoint y: 211, distance: 6.6
click at [159, 209] on button "إسقاط" at bounding box center [157, 208] width 14 height 9
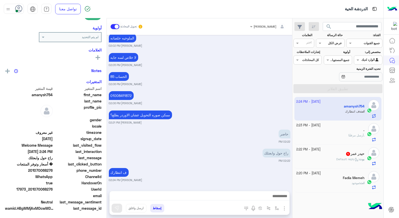
scroll to position [73, 0]
click at [328, 159] on div "بوت : Default reply" at bounding box center [331, 161] width 68 height 9
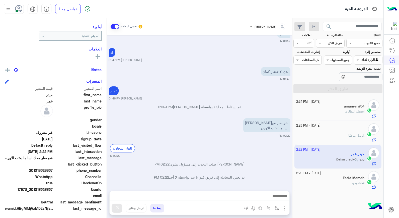
scroll to position [224, 0]
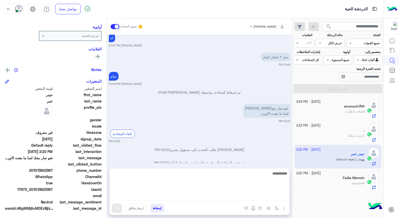
click at [265, 194] on textarea at bounding box center [200, 185] width 180 height 30
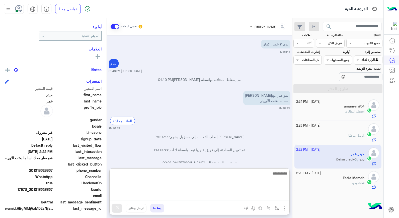
scroll to position [247, 0]
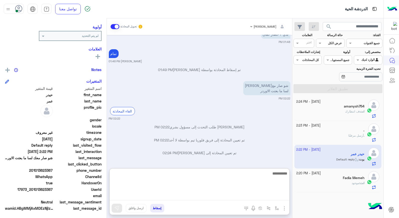
click at [260, 174] on textarea at bounding box center [200, 185] width 180 height 30
type textarea "**********"
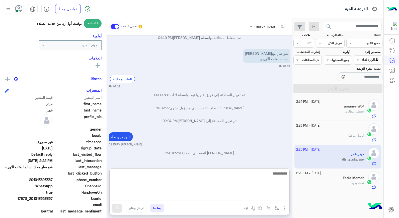
scroll to position [73, 0]
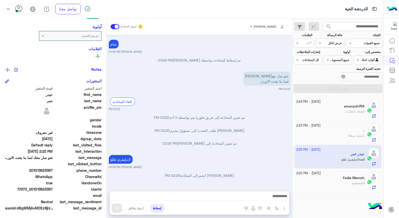
click at [159, 209] on button "إسقاط" at bounding box center [157, 208] width 14 height 9
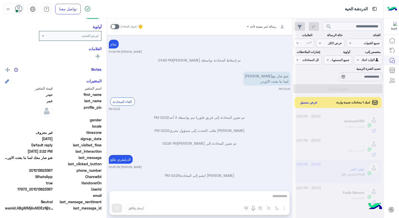
scroll to position [269, 0]
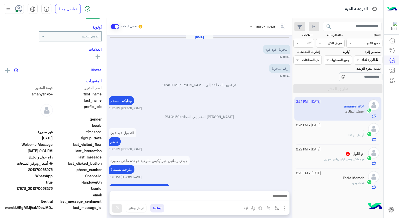
scroll to position [246, 0]
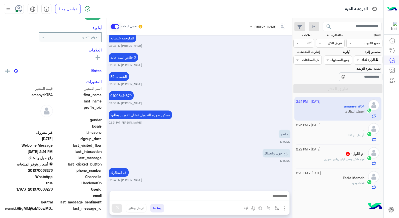
click at [345, 162] on div "أم : معلش ونص كيلو زبادي سوري" at bounding box center [331, 161] width 68 height 9
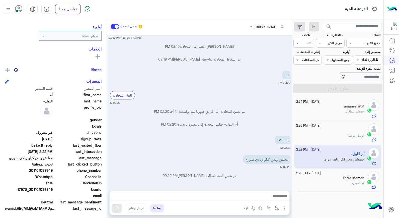
scroll to position [580, 0]
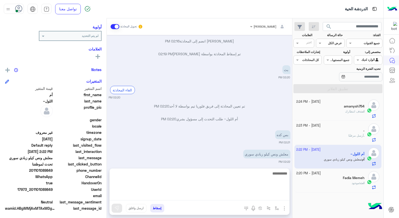
click at [276, 196] on textarea at bounding box center [200, 185] width 180 height 30
type textarea "****"
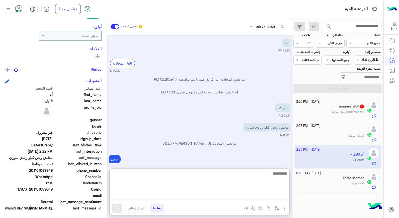
scroll to position [634, 0]
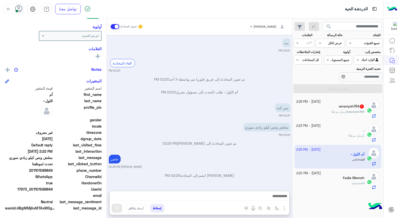
click at [159, 210] on button "إسقاط" at bounding box center [157, 208] width 14 height 9
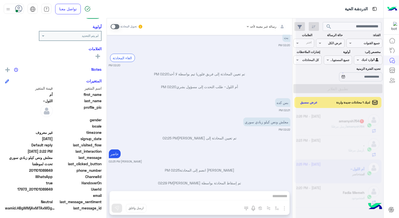
scroll to position [624, 0]
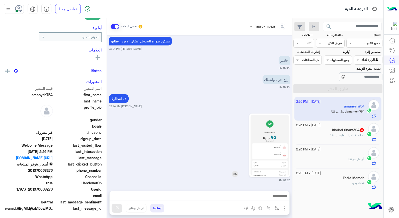
scroll to position [73, 0]
click at [319, 135] on div "kholod : باخدا بالعادة ب ١٩٠" at bounding box center [331, 137] width 68 height 9
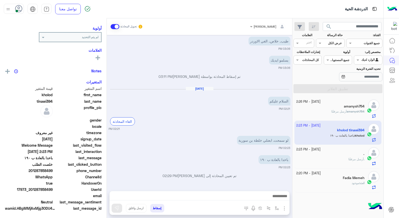
scroll to position [64, 0]
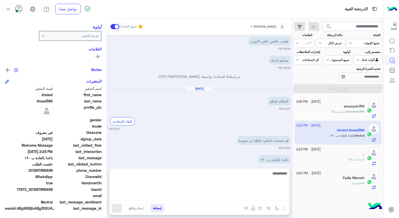
click at [252, 194] on textarea at bounding box center [200, 185] width 180 height 30
type textarea "****"
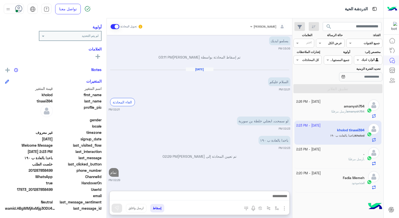
click at [336, 186] on div "انت : موجود" at bounding box center [331, 185] width 68 height 9
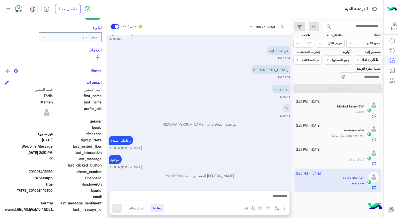
scroll to position [73, 0]
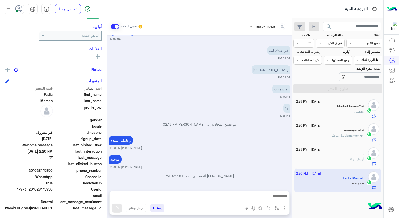
click at [358, 158] on span "أرسل مرفقًا" at bounding box center [356, 159] width 15 height 4
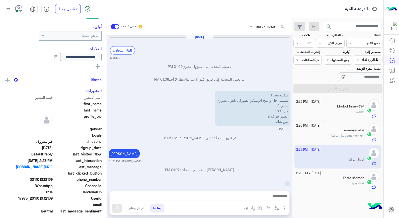
scroll to position [592, 0]
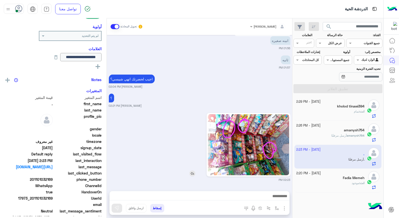
click at [240, 151] on img at bounding box center [248, 144] width 81 height 61
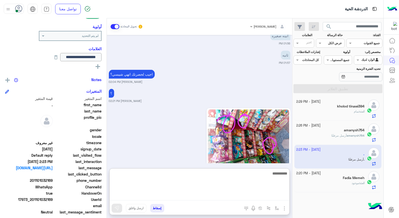
click at [257, 198] on textarea at bounding box center [200, 185] width 180 height 30
type textarea "****"
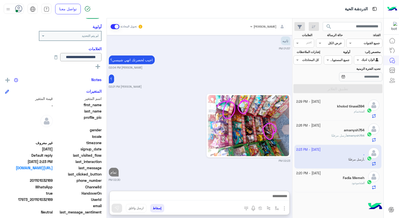
click at [331, 137] on div "amanysh754 أرسل مرفقًا" at bounding box center [331, 137] width 68 height 9
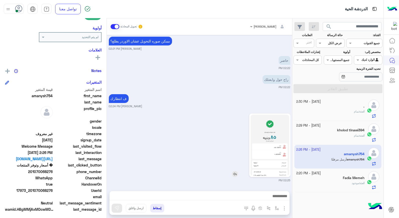
scroll to position [73, 0]
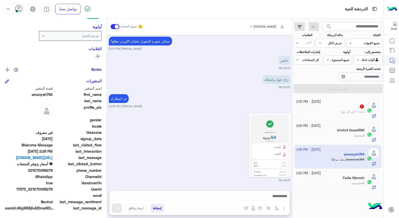
click at [346, 114] on div ". : عدد ٢ كن كل نوع" at bounding box center [331, 113] width 68 height 9
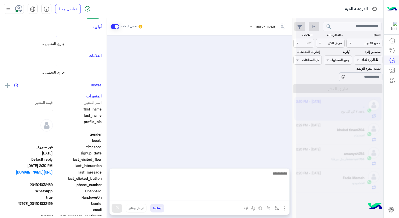
click at [242, 196] on textarea at bounding box center [200, 185] width 180 height 30
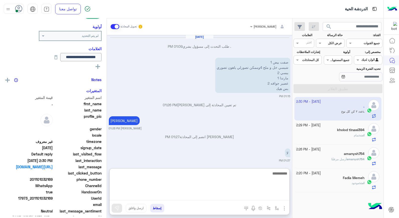
scroll to position [684, 0]
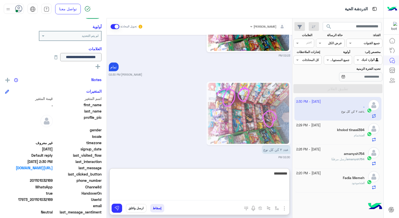
type textarea "**********"
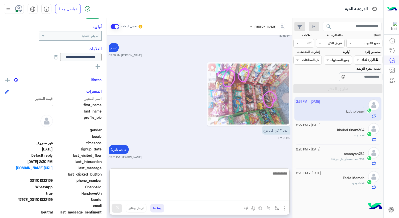
scroll to position [703, 0]
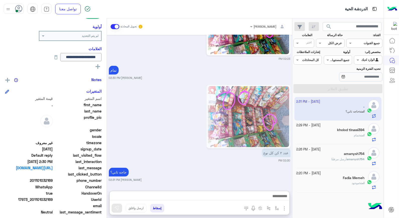
click at [346, 139] on div "انت : تمام" at bounding box center [331, 137] width 68 height 9
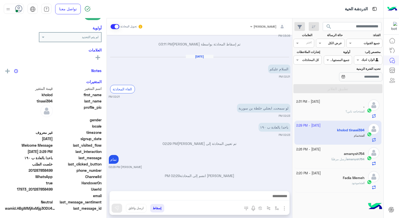
scroll to position [73, 0]
click at [356, 158] on span "amanysh754" at bounding box center [356, 159] width 18 height 4
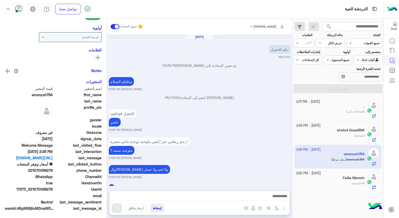
scroll to position [301, 0]
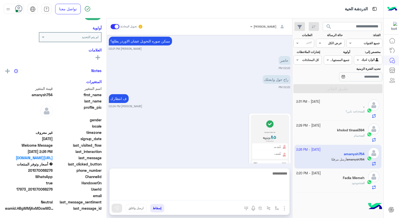
click at [226, 197] on textarea at bounding box center [200, 185] width 180 height 30
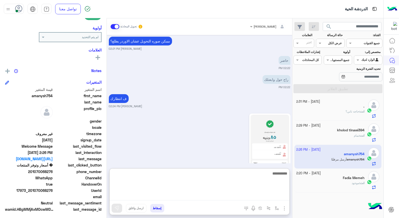
scroll to position [73, 0]
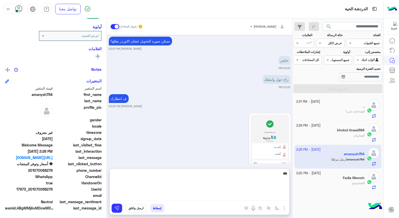
type textarea "****"
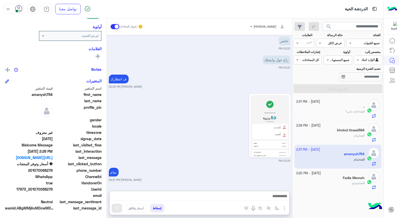
click at [160, 207] on button "إسقاط" at bounding box center [157, 208] width 14 height 9
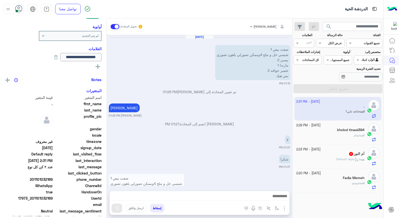
scroll to position [667, 0]
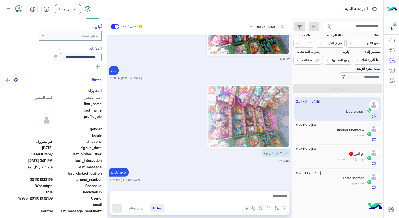
click at [330, 160] on div "بوت : Default reply" at bounding box center [331, 161] width 68 height 9
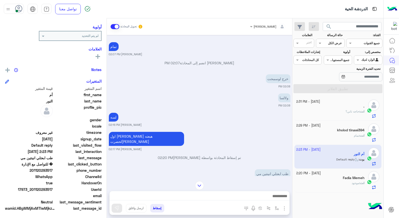
scroll to position [193, 0]
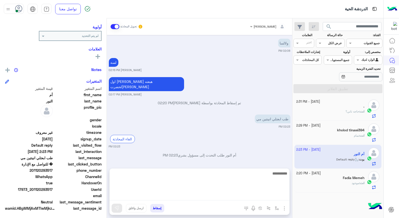
click at [263, 197] on textarea at bounding box center [200, 185] width 180 height 30
type textarea "**********"
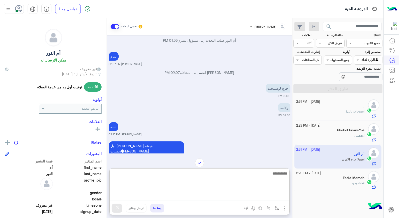
scroll to position [574, 0]
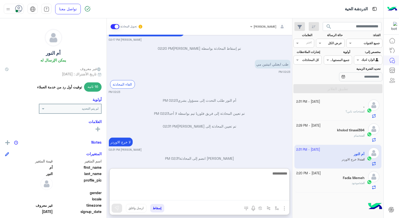
click at [275, 172] on textarea at bounding box center [200, 185] width 180 height 30
type textarea "*"
type textarea "**********"
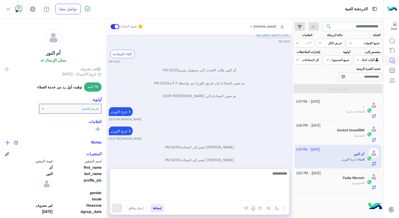
scroll to position [625, 0]
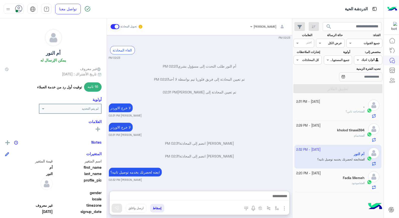
click at [352, 182] on span "موجود" at bounding box center [356, 183] width 8 height 4
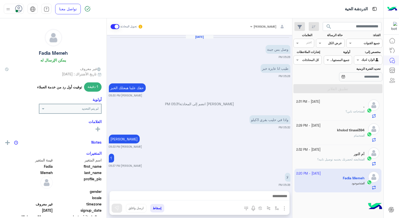
scroll to position [226, 0]
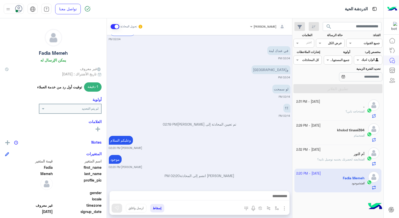
click at [330, 137] on div "انت : تمام" at bounding box center [331, 137] width 68 height 9
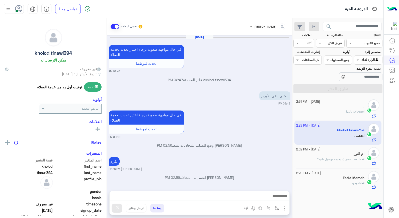
scroll to position [242, 0]
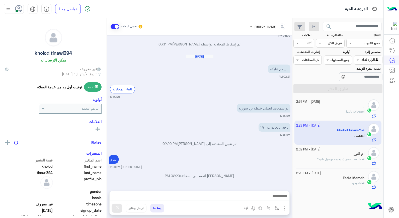
click at [336, 111] on div "انت : حاجه تاني؟" at bounding box center [331, 113] width 68 height 9
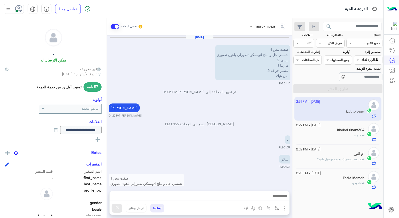
scroll to position [667, 0]
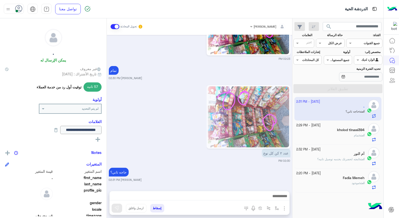
click at [274, 109] on img at bounding box center [248, 116] width 81 height 61
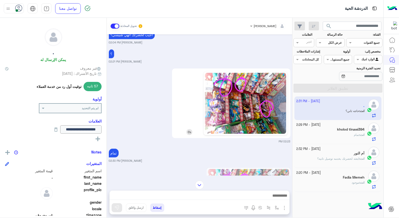
scroll to position [581, 0]
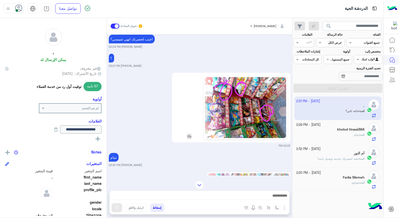
click at [264, 116] on img at bounding box center [245, 107] width 81 height 61
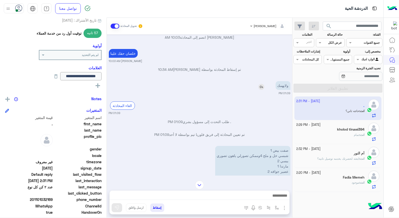
scroll to position [83, 0]
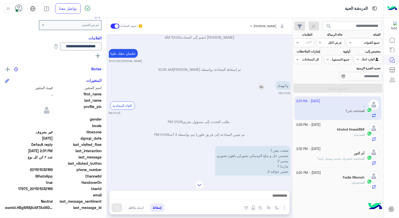
drag, startPoint x: 33, startPoint y: 188, endPoint x: 53, endPoint y: 188, distance: 19.6
click at [53, 188] on span "17973_201101032169" at bounding box center [29, 188] width 48 height 5
copy span "01101032169"
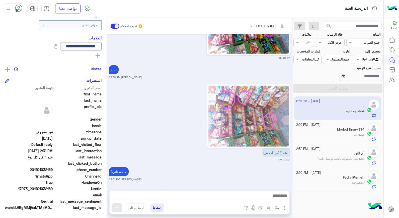
scroll to position [1020, 0]
click at [158, 206] on button "إسقاط" at bounding box center [157, 207] width 14 height 9
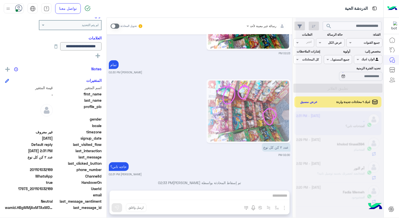
scroll to position [1033, 0]
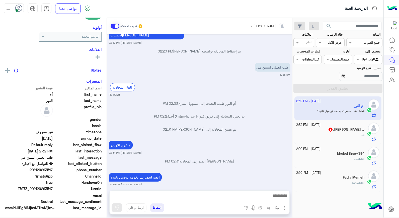
scroll to position [73, 0]
click at [347, 134] on div "د. : ." at bounding box center [331, 137] width 68 height 9
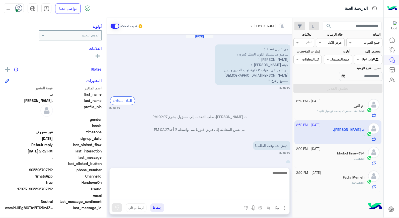
click at [278, 194] on textarea at bounding box center [200, 185] width 180 height 30
type textarea "**********"
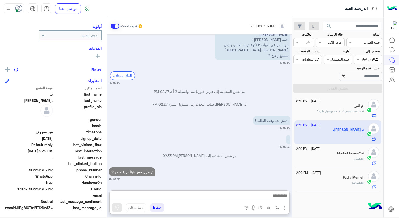
click at [341, 153] on h5 "kholod tinawi394" at bounding box center [350, 153] width 27 height 4
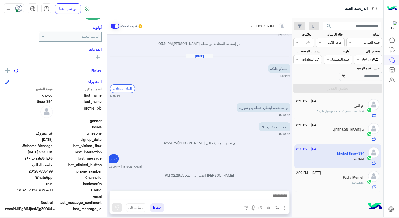
scroll to position [73, 0]
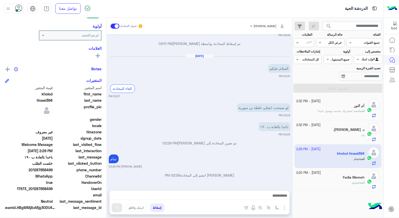
click at [320, 177] on div "Fadia Memeh" at bounding box center [331, 177] width 68 height 5
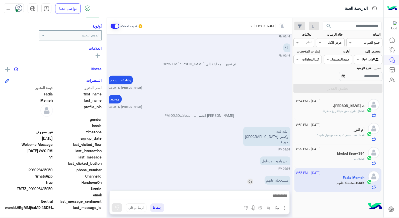
scroll to position [294, 0]
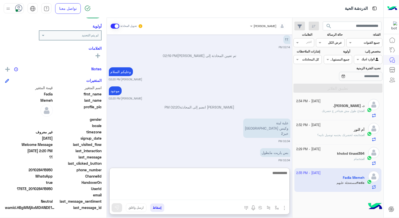
click at [260, 194] on textarea at bounding box center [200, 185] width 180 height 30
type textarea "****"
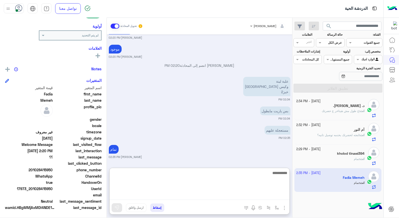
type textarea "*"
drag, startPoint x: 274, startPoint y: 179, endPoint x: 296, endPoint y: 176, distance: 22.3
click at [296, 176] on mat-drawer-container "search القناة: القناه جميع القنوات حالة الرسالة القناه عرض الكل العلامات اختر م…" at bounding box center [192, 119] width 384 height 202
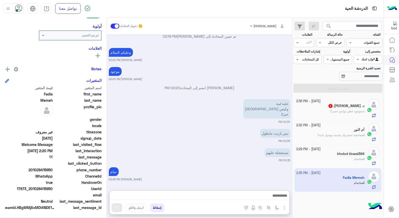
click at [350, 111] on span "موجود فطر توليدو حصرا؟" at bounding box center [346, 111] width 32 height 4
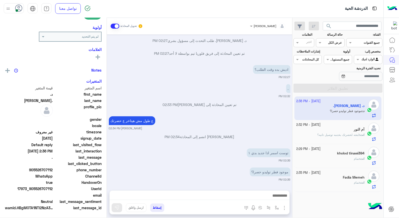
scroll to position [73, 0]
click at [345, 156] on div "kholod tinawi394" at bounding box center [331, 153] width 68 height 5
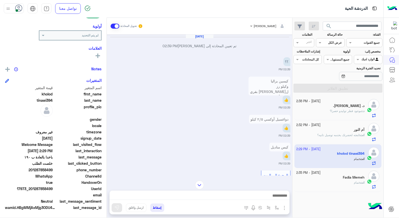
scroll to position [561, 0]
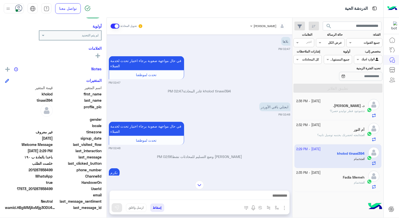
click at [333, 180] on div "Fadia Memeh" at bounding box center [331, 177] width 68 height 5
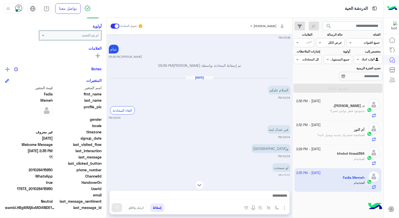
scroll to position [216, 0]
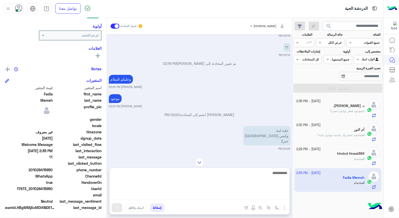
click at [268, 198] on textarea at bounding box center [200, 185] width 180 height 30
type textarea "**********"
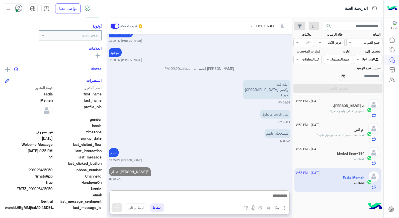
click at [342, 152] on h5 "kholod tinawi394" at bounding box center [350, 153] width 27 height 4
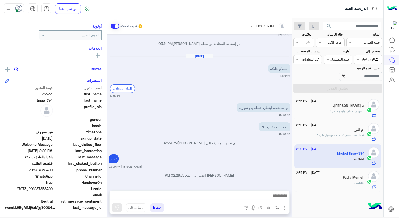
scroll to position [91, 0]
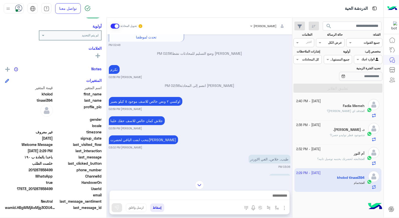
click at [347, 112] on span "قد اي لبنه؟" at bounding box center [343, 111] width 32 height 4
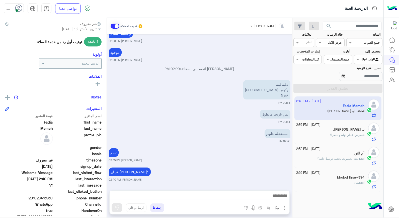
scroll to position [73, 0]
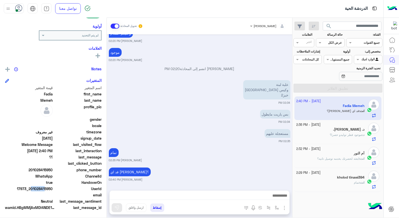
drag, startPoint x: 31, startPoint y: 187, endPoint x: 43, endPoint y: 189, distance: 11.4
click at [43, 189] on span "17973_201028415950" at bounding box center [29, 188] width 48 height 5
drag, startPoint x: 43, startPoint y: 189, endPoint x: 31, endPoint y: 197, distance: 14.1
click at [31, 197] on div "email" at bounding box center [53, 195] width 97 height 6
drag, startPoint x: 31, startPoint y: 189, endPoint x: 53, endPoint y: 190, distance: 21.9
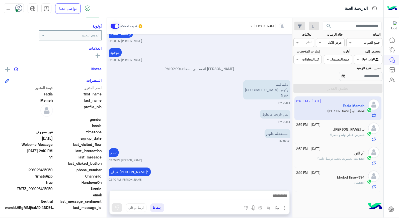
click at [53, 190] on span "17973_201028415950" at bounding box center [29, 188] width 48 height 5
copy span "01028415950"
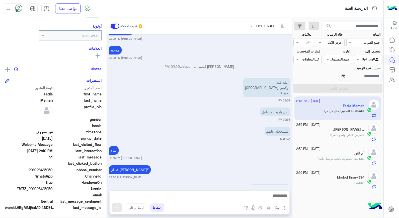
scroll to position [262, 0]
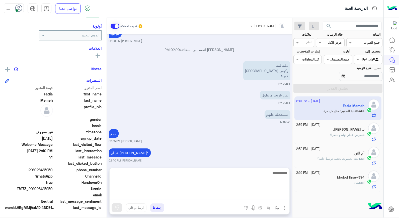
click at [259, 194] on textarea at bounding box center [200, 185] width 180 height 30
type textarea "****"
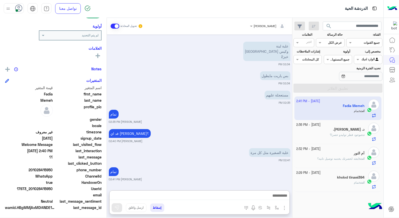
click at [157, 207] on button "إسقاط" at bounding box center [157, 207] width 14 height 9
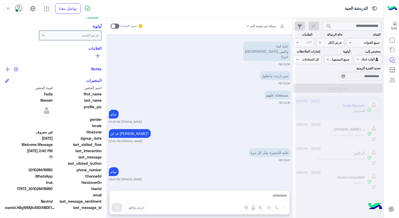
scroll to position [294, 0]
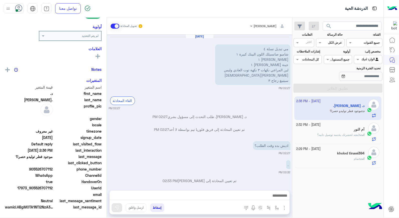
scroll to position [76, 0]
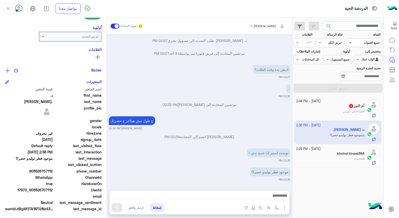
click at [343, 110] on span "وباعتلي تنورين" at bounding box center [352, 111] width 18 height 4
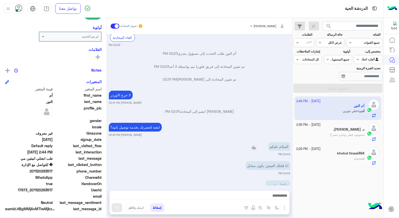
scroll to position [554, 0]
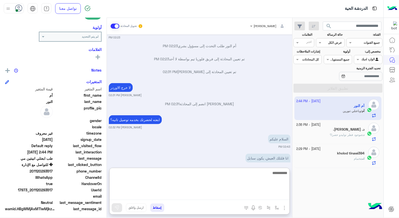
click at [264, 194] on textarea at bounding box center [200, 185] width 180 height 30
click at [267, 172] on textarea at bounding box center [200, 185] width 180 height 30
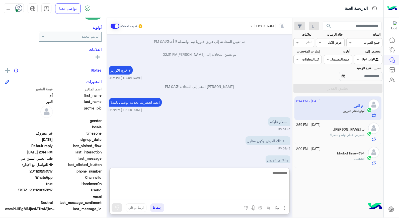
scroll to position [577, 0]
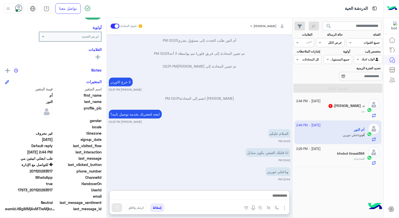
click at [330, 113] on div "د. : ." at bounding box center [331, 113] width 68 height 9
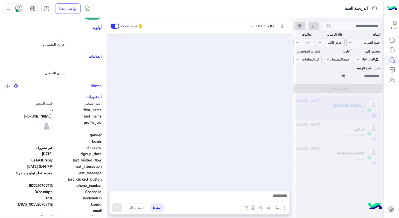
scroll to position [95, 0]
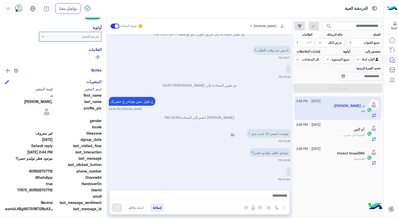
click at [233, 133] on img at bounding box center [233, 135] width 6 height 6
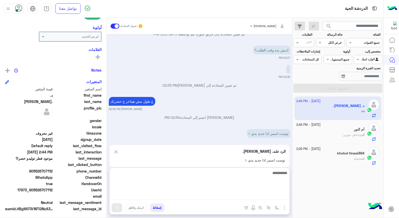
click at [262, 194] on textarea at bounding box center [200, 185] width 180 height 30
type textarea "*****"
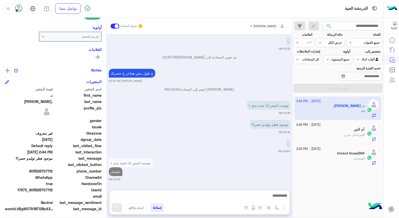
click at [342, 157] on div "انت : تمام" at bounding box center [331, 160] width 68 height 9
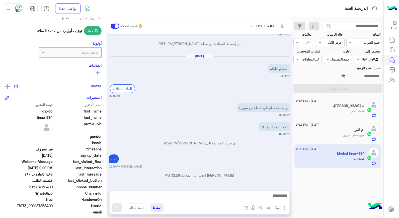
scroll to position [73, 0]
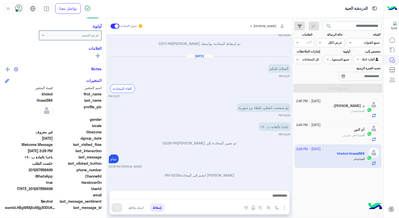
drag, startPoint x: 32, startPoint y: 188, endPoint x: 53, endPoint y: 188, distance: 21.6
click at [53, 188] on span "17973_201287858499" at bounding box center [29, 188] width 48 height 5
copy span "01287858499"
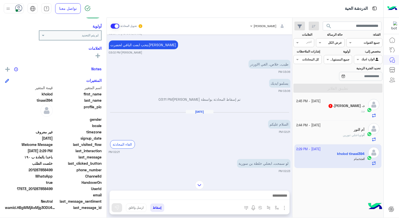
scroll to position [242, 0]
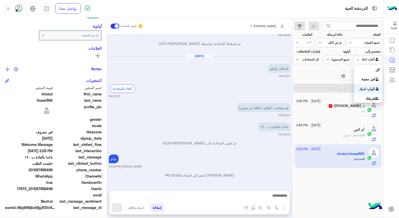
click at [363, 60] on div at bounding box center [369, 58] width 28 height 5
click at [369, 78] on b "غير معينة" at bounding box center [369, 79] width 14 height 4
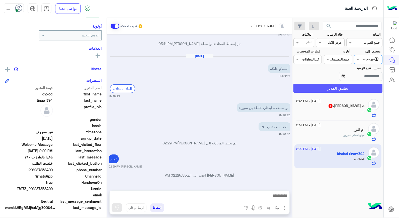
click at [350, 88] on button "تطبيق الفلاتر" at bounding box center [338, 88] width 89 height 9
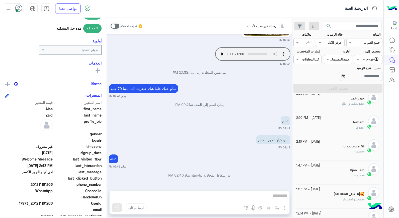
scroll to position [139, 0]
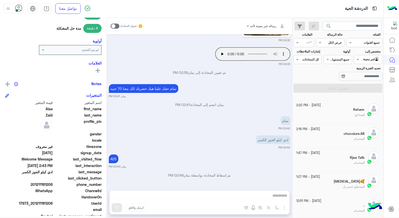
click at [346, 160] on div "Rjaa Talb" at bounding box center [331, 157] width 68 height 5
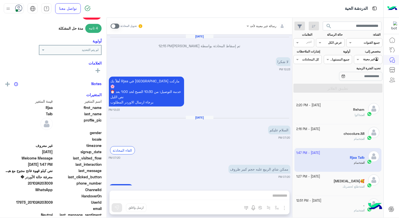
scroll to position [271, 0]
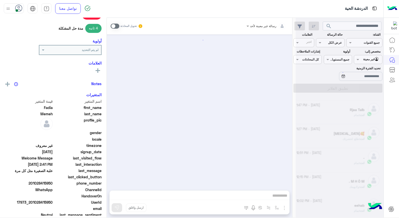
scroll to position [237, 0]
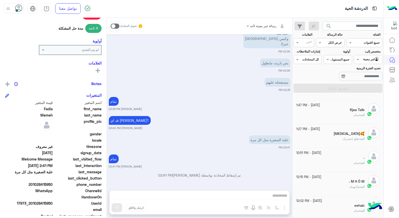
click at [333, 162] on div "انت : تمام" at bounding box center [331, 165] width 68 height 9
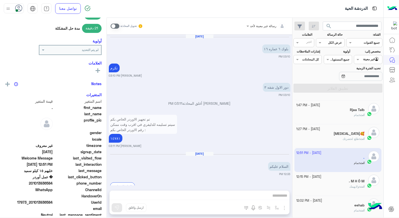
scroll to position [309, 0]
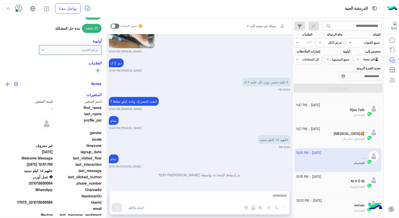
click at [347, 144] on div "انت : طلع لحضرتك" at bounding box center [331, 141] width 68 height 9
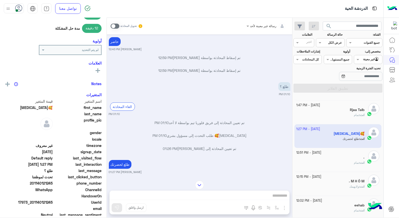
scroll to position [77, 0]
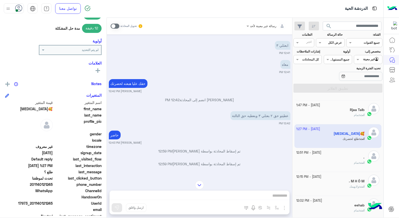
click at [349, 117] on div "انت : تمام" at bounding box center [331, 117] width 68 height 9
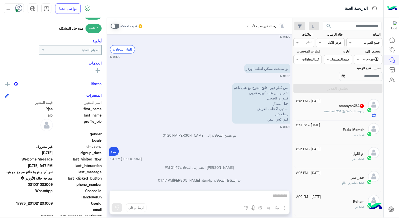
click at [340, 109] on p "amanysh754 : Default reply" at bounding box center [344, 111] width 41 height 5
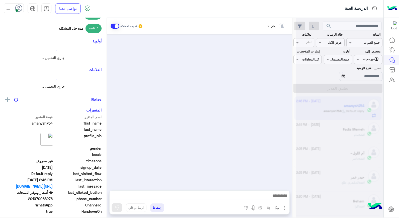
click at [340, 109] on div at bounding box center [340, 111] width 88 height 218
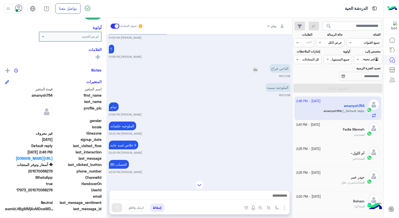
scroll to position [911, 0]
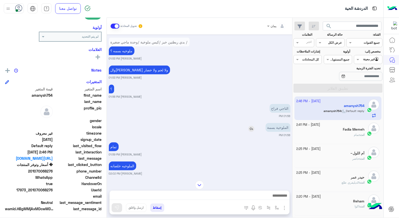
click at [251, 128] on img at bounding box center [252, 129] width 6 height 6
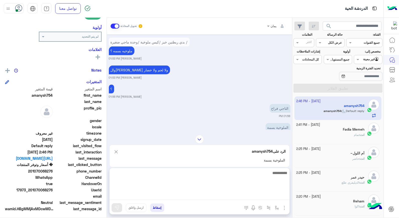
click at [277, 199] on textarea at bounding box center [200, 185] width 180 height 30
type textarea "*"
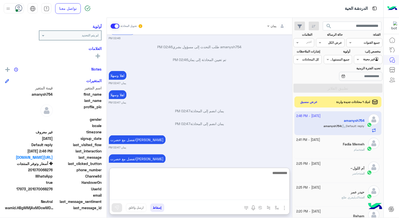
scroll to position [1734, 0]
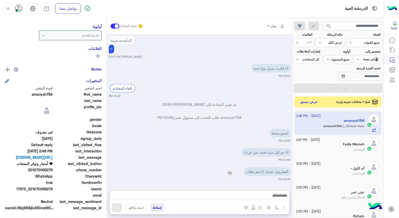
click at [233, 170] on img at bounding box center [230, 173] width 6 height 6
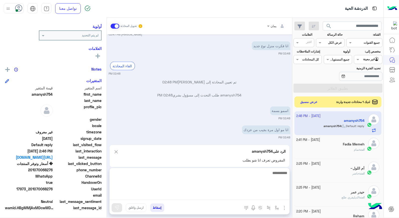
click at [274, 197] on textarea at bounding box center [200, 185] width 180 height 30
type textarea "**********"
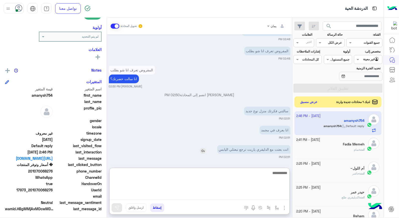
scroll to position [1925, 0]
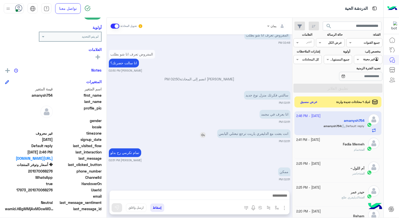
click at [205, 132] on img at bounding box center [203, 135] width 6 height 6
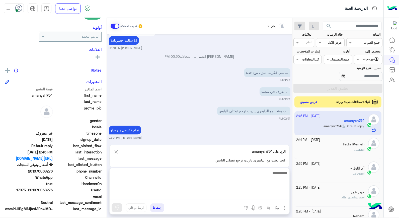
click at [237, 197] on textarea at bounding box center [200, 185] width 180 height 30
type textarea "**********"
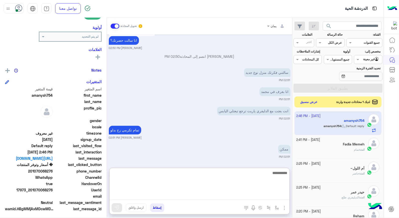
scroll to position [1953, 0]
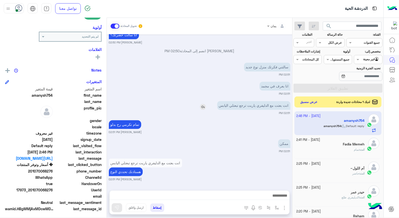
click at [205, 104] on img at bounding box center [203, 107] width 6 height 6
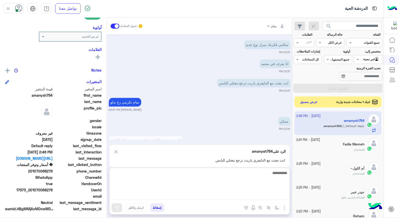
click at [251, 192] on textarea at bounding box center [200, 185] width 180 height 30
type textarea "******"
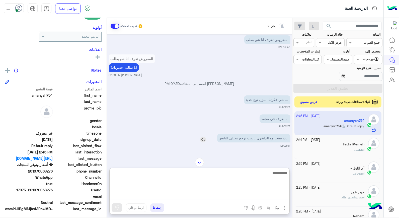
scroll to position [1888, 0]
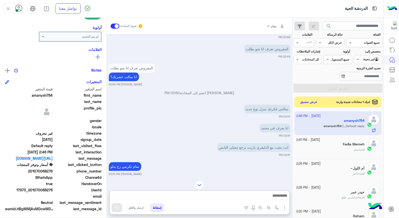
click at [197, 181] on img at bounding box center [199, 185] width 9 height 9
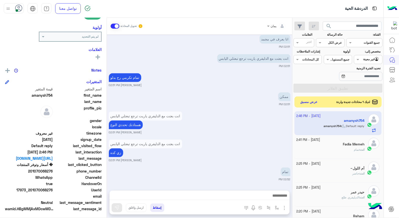
click at [345, 195] on div "حيدر عمر" at bounding box center [331, 192] width 68 height 5
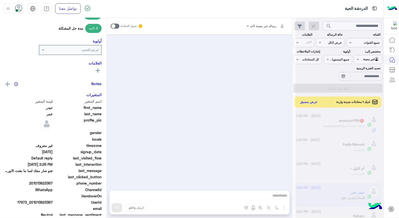
scroll to position [224, 0]
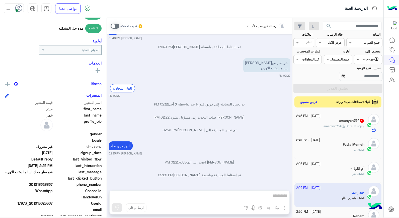
click at [359, 57] on span at bounding box center [358, 59] width 6 height 5
click at [360, 87] on b "الوارد لديك" at bounding box center [368, 89] width 16 height 4
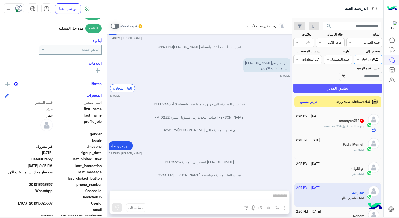
click at [356, 89] on button "تطبيق الفلاتر" at bounding box center [338, 88] width 89 height 9
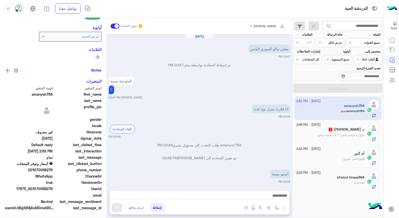
scroll to position [252, 0]
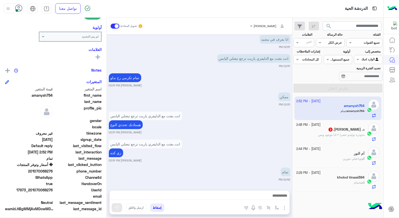
click at [345, 134] on span "وذرة توليدو حصرا ٢ اذا موجود وبس" at bounding box center [340, 135] width 44 height 4
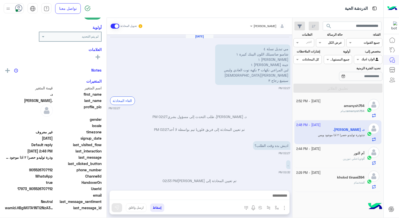
scroll to position [204, 0]
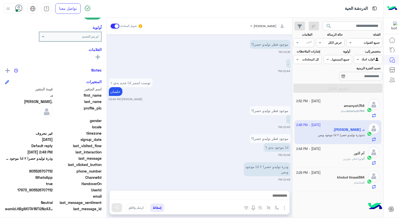
click at [268, 25] on div at bounding box center [268, 25] width 41 height 5
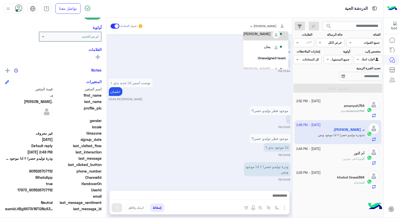
scroll to position [58, 0]
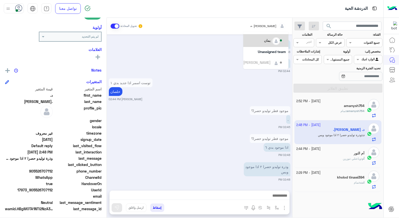
click at [265, 44] on div "يمان" at bounding box center [264, 40] width 40 height 9
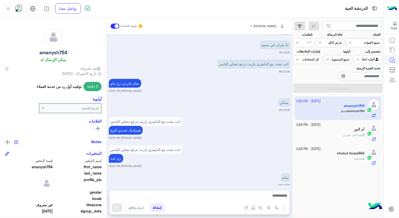
scroll to position [252, 0]
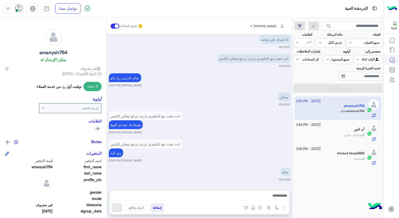
click at [350, 131] on div "أم النور" at bounding box center [331, 129] width 68 height 5
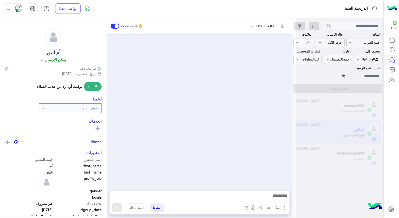
scroll to position [192, 0]
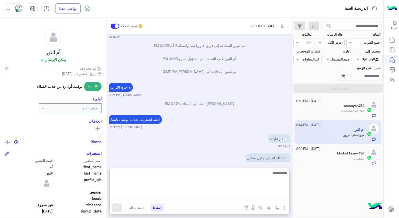
click at [278, 196] on textarea at bounding box center [200, 185] width 180 height 30
type textarea "***"
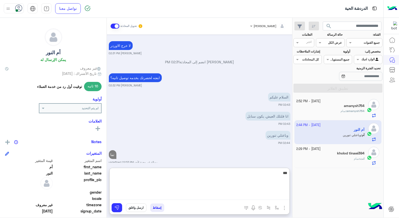
type textarea "****"
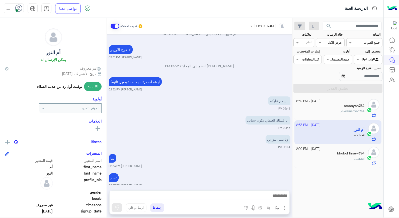
scroll to position [560, 0]
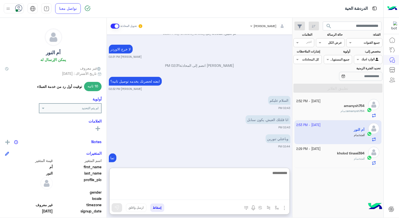
click at [257, 196] on textarea at bounding box center [200, 185] width 180 height 30
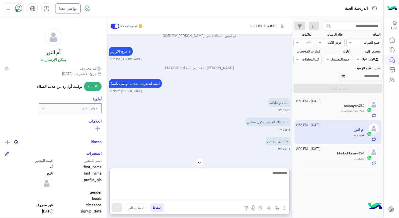
scroll to position [583, 0]
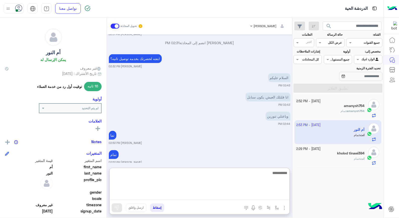
click at [255, 176] on textarea at bounding box center [200, 185] width 180 height 30
type textarea "**********"
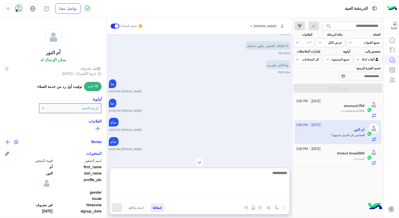
scroll to position [640, 0]
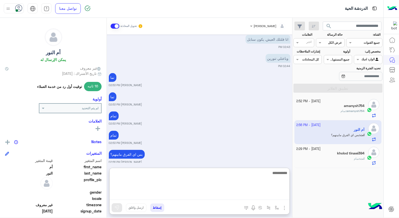
click at [260, 172] on textarea at bounding box center [200, 185] width 180 height 30
type textarea "**********"
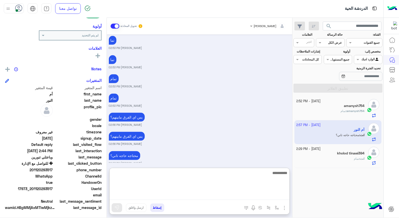
scroll to position [678, 0]
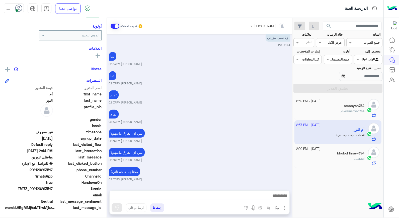
click at [341, 106] on div "amanysh754" at bounding box center [331, 106] width 68 height 5
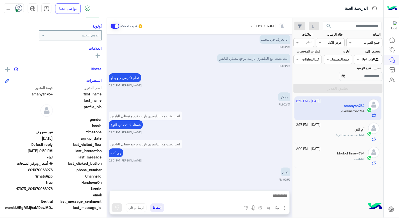
scroll to position [224, 0]
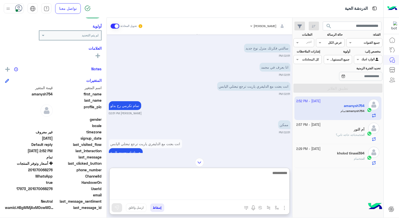
drag, startPoint x: 242, startPoint y: 197, endPoint x: 246, endPoint y: 192, distance: 6.6
click at [243, 195] on textarea at bounding box center [200, 185] width 180 height 30
type textarea "*********"
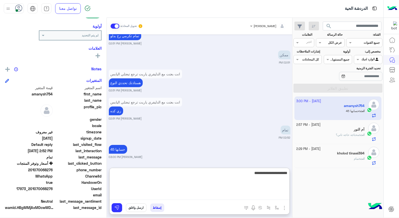
type textarea "**********"
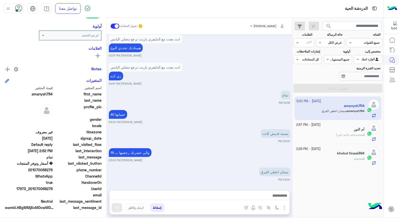
scroll to position [329, 0]
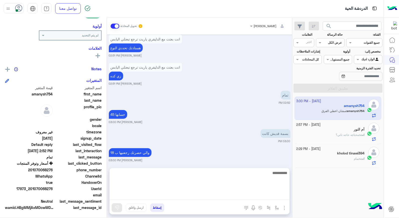
click at [239, 197] on textarea at bounding box center [200, 185] width 180 height 30
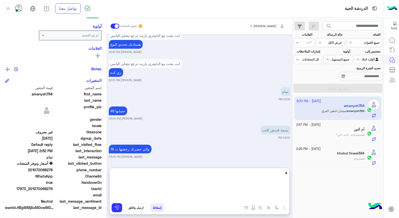
scroll to position [371, 0]
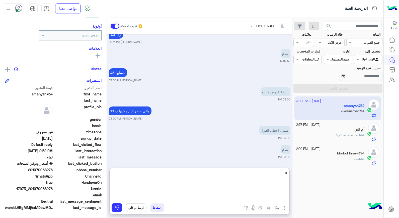
type textarea "**"
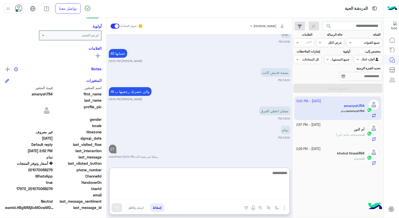
click at [239, 172] on textarea at bounding box center [200, 185] width 180 height 30
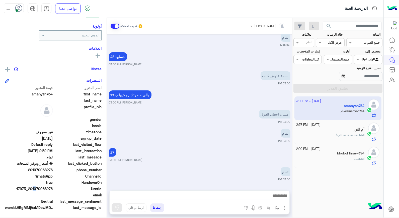
scroll to position [386, 0]
drag, startPoint x: 31, startPoint y: 188, endPoint x: 53, endPoint y: 189, distance: 22.1
click at [53, 189] on span "17973_201070068276" at bounding box center [29, 188] width 48 height 5
copy span "01070068276"
click at [157, 209] on button "إسقاط" at bounding box center [157, 207] width 14 height 9
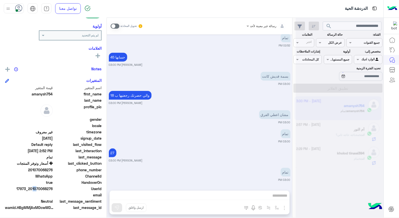
scroll to position [399, 0]
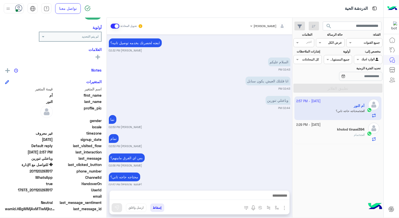
scroll to position [73, 0]
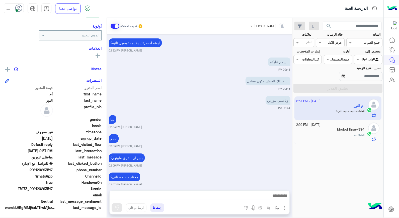
click at [329, 125] on div "9 October - 2:29 PM" at bounding box center [331, 125] width 68 height 5
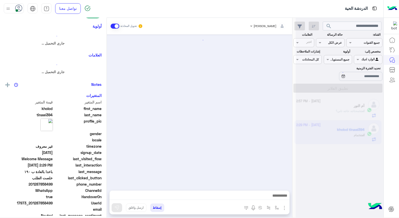
click at [329, 125] on div at bounding box center [340, 111] width 88 height 218
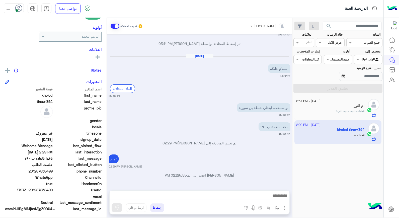
scroll to position [73, 0]
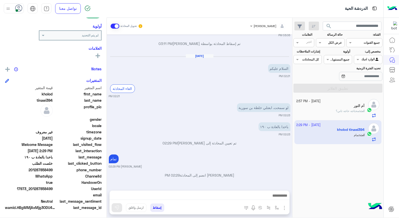
click at [154, 209] on button "إسقاط" at bounding box center [157, 207] width 14 height 9
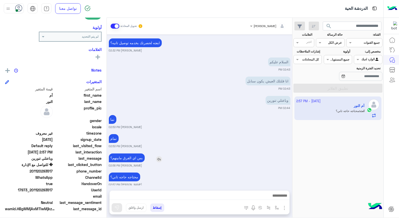
scroll to position [73, 0]
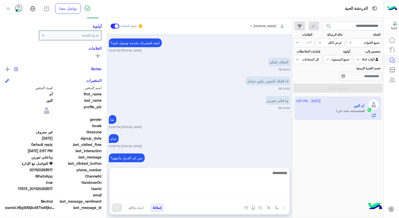
click at [152, 194] on textarea at bounding box center [200, 185] width 180 height 30
type textarea "**********"
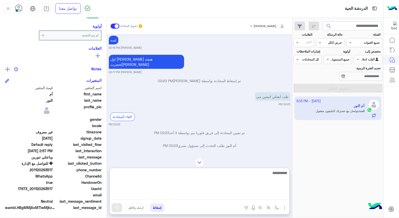
scroll to position [387, 0]
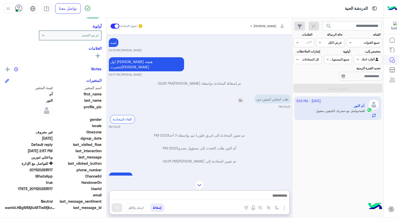
click at [242, 97] on img at bounding box center [241, 100] width 6 height 6
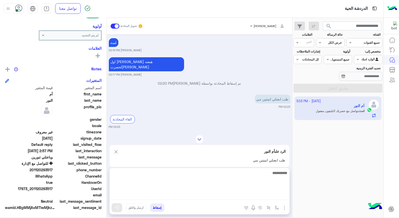
click at [253, 194] on textarea at bounding box center [200, 185] width 180 height 30
type textarea "*"
type textarea "*********"
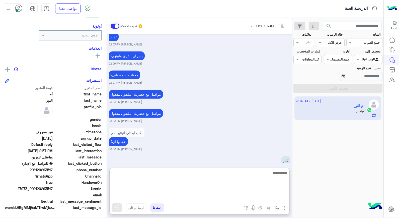
scroll to position [661, 0]
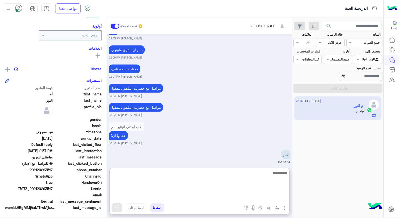
click at [268, 174] on textarea at bounding box center [200, 185] width 180 height 30
type textarea "****"
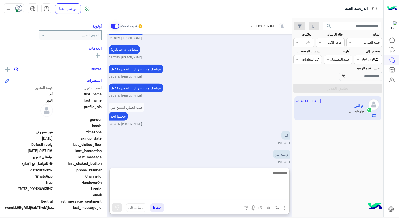
scroll to position [700, 0]
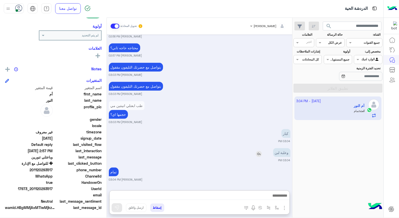
click at [259, 151] on img at bounding box center [259, 154] width 6 height 6
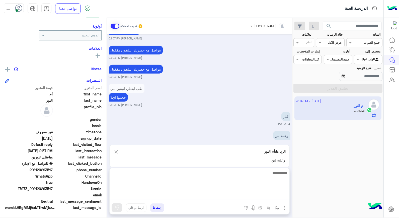
drag, startPoint x: 269, startPoint y: 196, endPoint x: 269, endPoint y: 192, distance: 4.8
click at [269, 196] on textarea at bounding box center [200, 185] width 180 height 30
type textarea "**********"
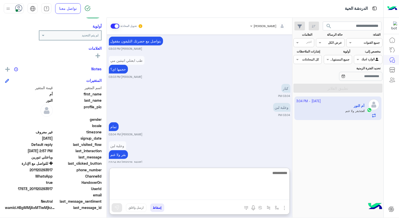
scroll to position [747, 0]
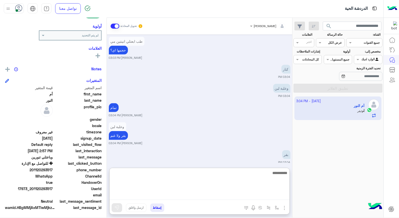
click at [262, 173] on textarea at bounding box center [200, 185] width 180 height 30
type textarea "**********"
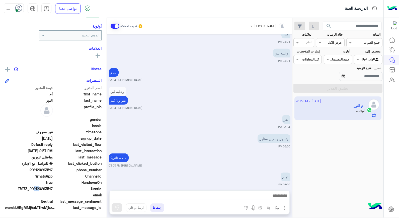
scroll to position [782, 0]
drag, startPoint x: 33, startPoint y: 188, endPoint x: 54, endPoint y: 189, distance: 20.4
click at [54, 189] on div "UserId 17973_201120293517" at bounding box center [53, 189] width 97 height 6
copy span "01120293517"
click at [161, 207] on button "إسقاط" at bounding box center [157, 207] width 14 height 9
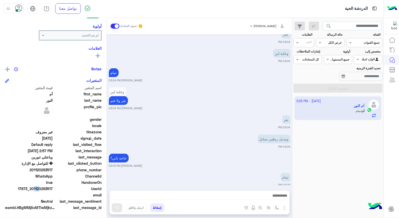
click at [159, 208] on button "إسقاط" at bounding box center [157, 207] width 14 height 9
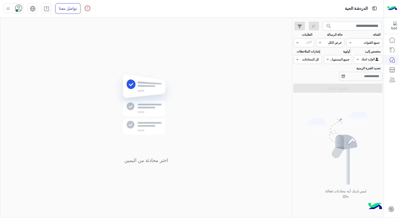
click at [18, 9] on icon at bounding box center [19, 9] width 8 height 8
click at [50, 47] on span "وقت الراحة" at bounding box center [51, 48] width 17 height 5
click at [20, 11] on icon at bounding box center [19, 9] width 8 height 8
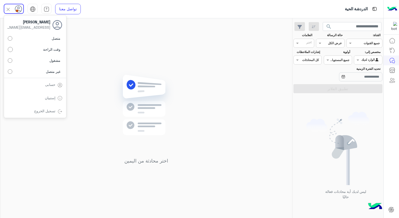
click at [59, 39] on span "متصل" at bounding box center [56, 38] width 9 height 5
click at [160, 73] on img at bounding box center [146, 112] width 73 height 83
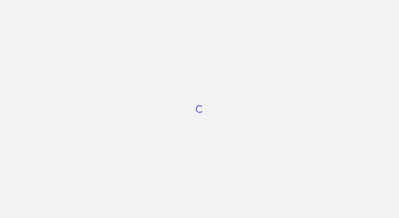
click at [0, 62] on html "Loading..." at bounding box center [199, 109] width 399 height 218
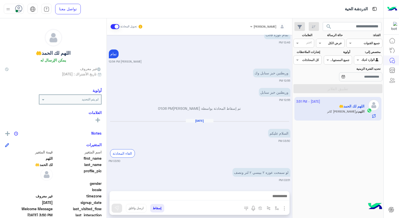
scroll to position [373, 0]
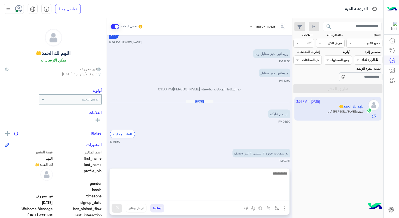
click at [252, 196] on textarea at bounding box center [200, 185] width 180 height 30
type textarea "**********"
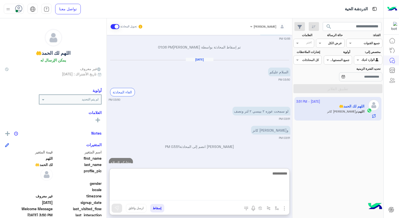
scroll to position [427, 0]
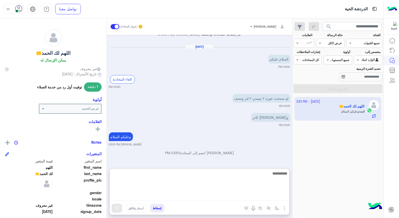
click at [270, 177] on textarea at bounding box center [200, 185] width 180 height 30
type textarea "*********"
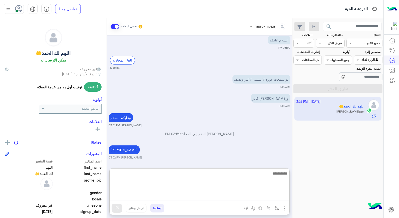
scroll to position [466, 0]
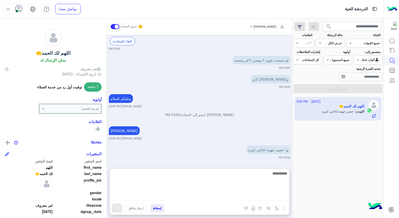
click at [252, 174] on textarea at bounding box center [200, 185] width 180 height 30
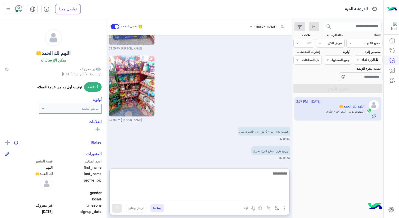
scroll to position [880, 0]
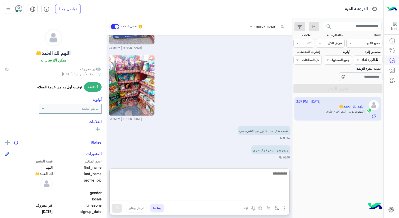
click at [272, 176] on textarea at bounding box center [200, 185] width 180 height 30
type textarea "**********"
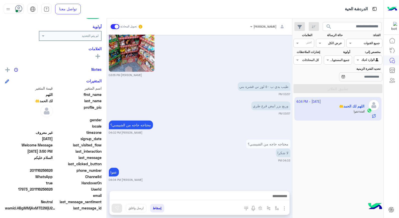
scroll to position [924, 0]
drag, startPoint x: 33, startPoint y: 187, endPoint x: 52, endPoint y: 192, distance: 19.2
click at [52, 192] on div "اسم المتغير قيمة المتغير first_name اللهم last_name لك الحمد🤲 profile_pic gende…" at bounding box center [53, 149] width 97 height 126
copy div "01116256626 email"
click at [161, 206] on button "إسقاط" at bounding box center [157, 208] width 14 height 9
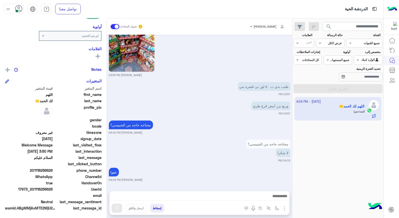
click at [158, 206] on div "[PERSON_NAME] تحويل المحادثة [DATE] انا الحساب عندي مظبوط كلو [PERSON_NAME] 04:…" at bounding box center [200, 119] width 186 height 202
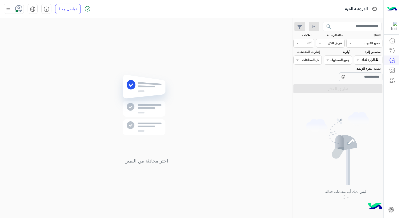
drag, startPoint x: 222, startPoint y: 108, endPoint x: 371, endPoint y: 63, distance: 155.1
click at [371, 63] on div "Agent Filter الوارد لديك" at bounding box center [368, 59] width 28 height 9
click at [372, 79] on b "الوارد لديك" at bounding box center [368, 80] width 16 height 4
click at [371, 61] on input "text" at bounding box center [375, 59] width 12 height 5
click at [373, 70] on b "غير معينة" at bounding box center [369, 70] width 14 height 4
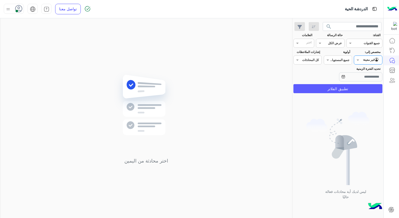
click at [372, 89] on button "تطبيق الفلاتر" at bounding box center [338, 88] width 89 height 9
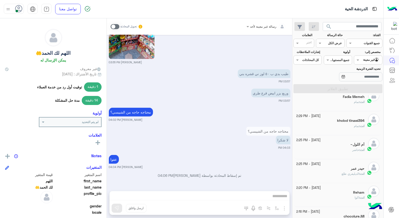
scroll to position [324, 0]
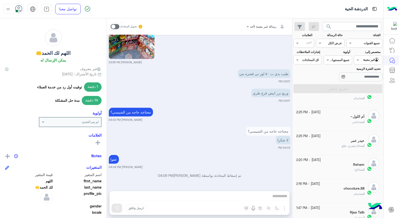
click at [355, 189] on h5 "chocolure.MI" at bounding box center [354, 188] width 21 height 4
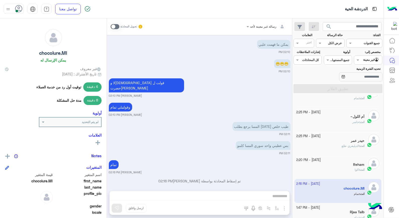
click at [112, 27] on span at bounding box center [115, 26] width 9 height 5
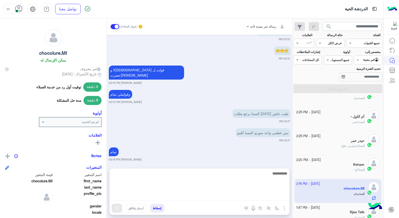
click at [241, 196] on textarea at bounding box center [200, 185] width 180 height 30
type textarea "**********"
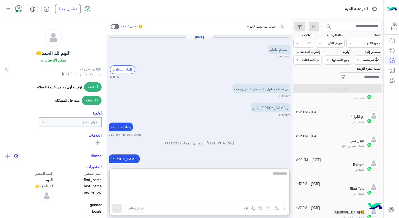
scroll to position [522, 0]
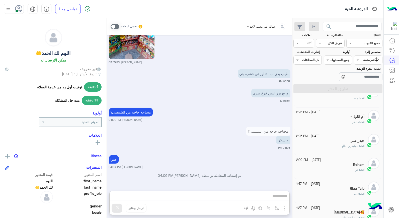
click at [376, 61] on input "text" at bounding box center [375, 59] width 12 height 5
click at [367, 81] on b "الوارد لديك" at bounding box center [368, 80] width 16 height 4
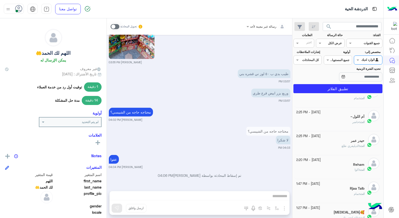
click at [357, 96] on div "kholod tinawi394" at bounding box center [331, 93] width 68 height 5
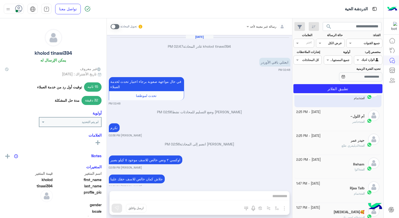
scroll to position [221, 0]
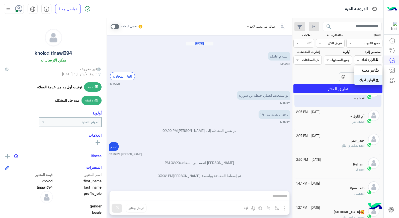
click at [367, 60] on div at bounding box center [369, 59] width 28 height 5
click at [365, 80] on b "الوارد لديك" at bounding box center [368, 80] width 16 height 4
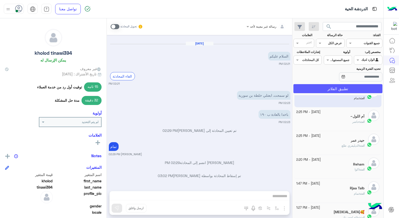
click at [361, 89] on button "تطبيق الفلاتر" at bounding box center [338, 88] width 89 height 9
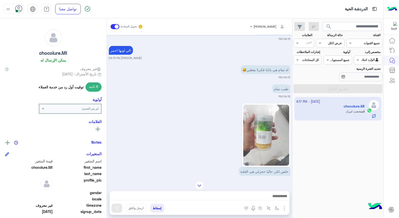
scroll to position [952, 0]
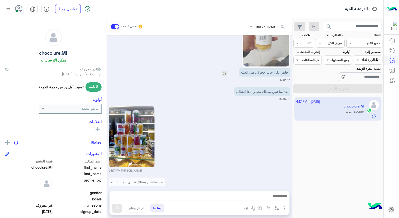
click at [226, 71] on img at bounding box center [225, 74] width 6 height 6
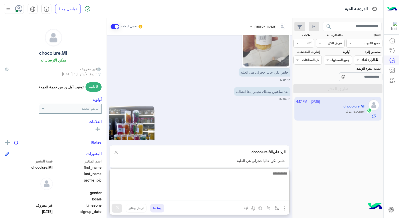
click at [267, 196] on textarea at bounding box center [200, 185] width 180 height 30
type textarea "****"
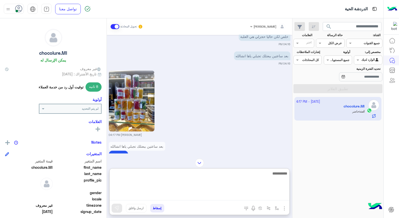
scroll to position [982, 0]
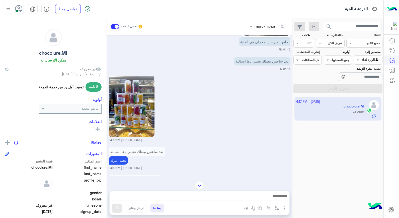
click at [161, 208] on button "إسقاط" at bounding box center [157, 208] width 14 height 9
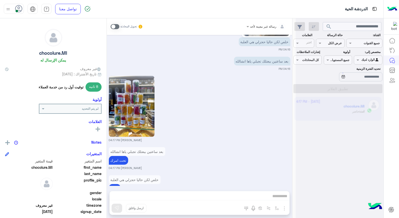
scroll to position [1000, 0]
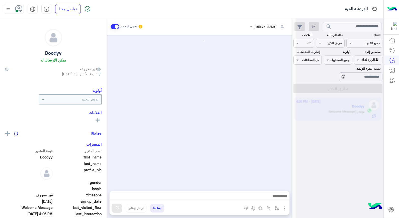
scroll to position [256, 0]
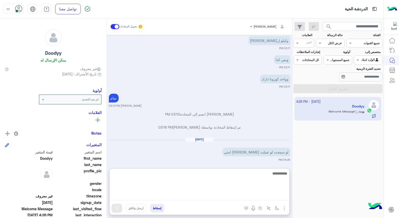
click at [255, 196] on textarea at bounding box center [200, 185] width 180 height 30
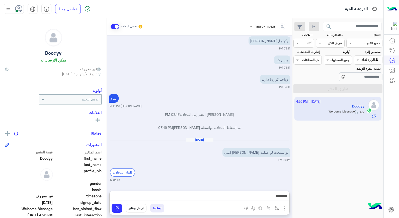
click at [273, 106] on small "[PERSON_NAME] 03:13 PM" at bounding box center [200, 106] width 182 height 4
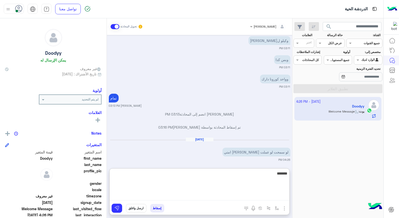
type textarea "********"
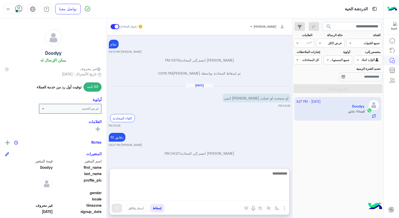
scroll to position [311, 0]
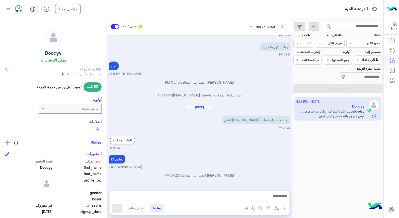
scroll to position [265, 0]
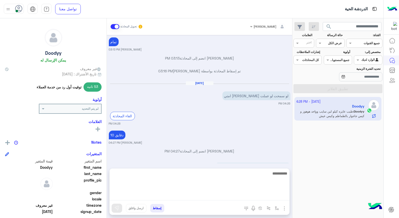
click at [271, 196] on textarea at bounding box center [200, 185] width 180 height 30
type textarea "**********"
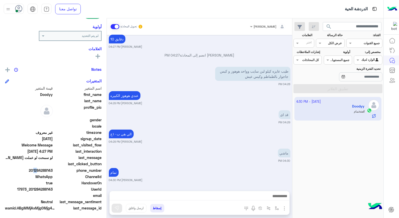
scroll to position [361, 0]
drag, startPoint x: 32, startPoint y: 168, endPoint x: 53, endPoint y: 169, distance: 21.1
click at [53, 169] on span "201284288143" at bounding box center [29, 170] width 48 height 5
copy span "01284288143"
click at [161, 209] on button "إسقاط" at bounding box center [157, 208] width 14 height 9
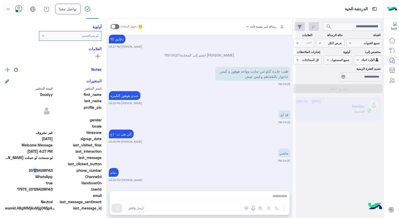
scroll to position [374, 0]
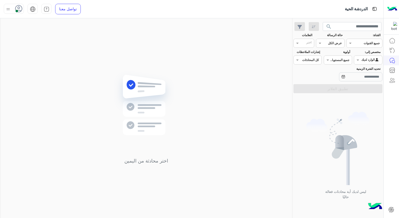
drag, startPoint x: 212, startPoint y: 176, endPoint x: 247, endPoint y: 42, distance: 138.4
click at [247, 42] on div "اختر محادثة من اليمين" at bounding box center [146, 119] width 292 height 202
click at [363, 58] on div at bounding box center [369, 59] width 28 height 5
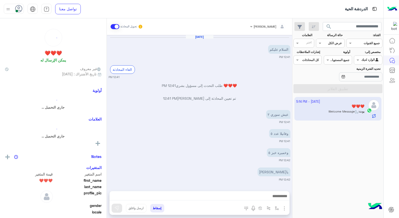
scroll to position [209, 0]
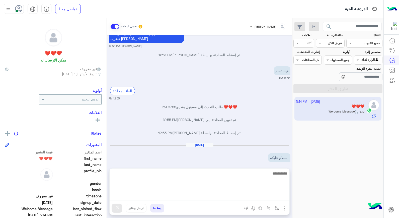
click at [261, 193] on textarea at bounding box center [200, 185] width 180 height 30
type textarea "**********"
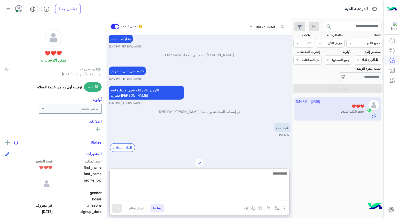
scroll to position [1046, 0]
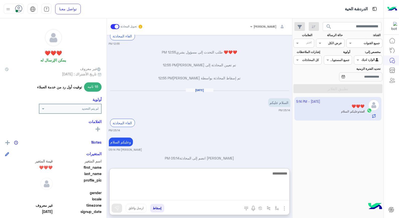
click at [275, 177] on textarea at bounding box center [200, 185] width 180 height 30
type textarea "******"
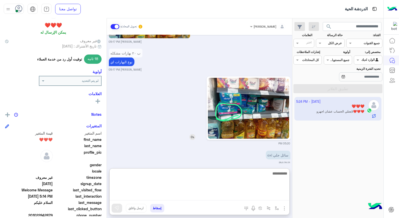
scroll to position [1580, 0]
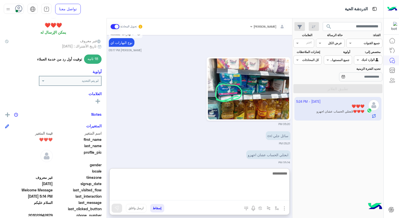
click at [268, 177] on textarea at bounding box center [200, 185] width 180 height 30
type textarea "*"
type textarea "****"
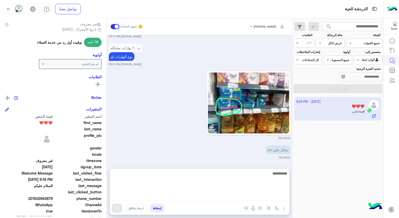
scroll to position [1599, 0]
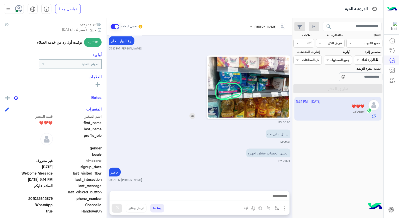
click at [252, 79] on img at bounding box center [248, 87] width 81 height 61
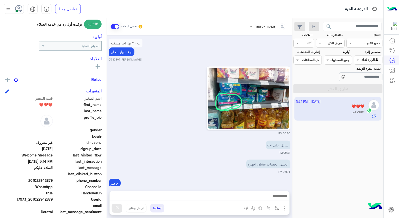
scroll to position [73, 0]
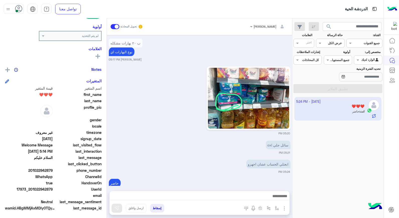
drag, startPoint x: 31, startPoint y: 169, endPoint x: 53, endPoint y: 169, distance: 21.6
click at [53, 169] on span "201022942879" at bounding box center [29, 170] width 48 height 5
copy span "01022942879"
click at [232, 162] on img at bounding box center [232, 165] width 6 height 6
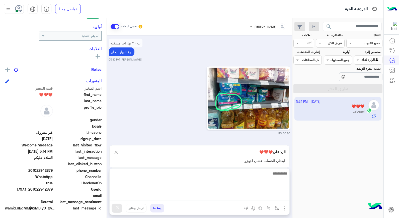
click at [274, 195] on textarea at bounding box center [200, 185] width 180 height 30
type textarea "***"
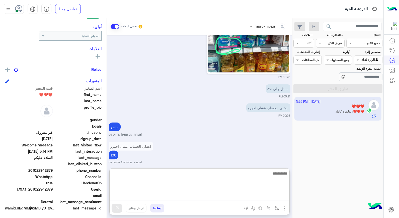
scroll to position [1646, 0]
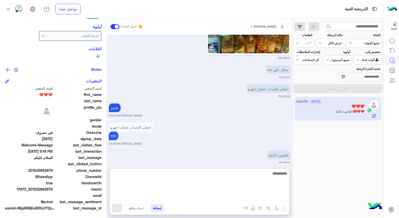
drag, startPoint x: 135, startPoint y: 172, endPoint x: 206, endPoint y: 175, distance: 70.9
click at [206, 175] on textarea at bounding box center [200, 185] width 180 height 30
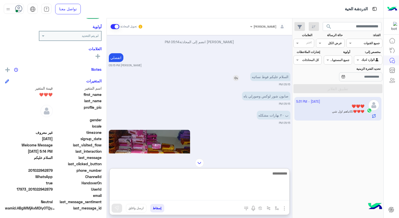
scroll to position [1213, 0]
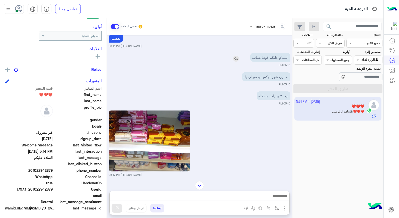
click at [235, 56] on img at bounding box center [236, 59] width 6 height 6
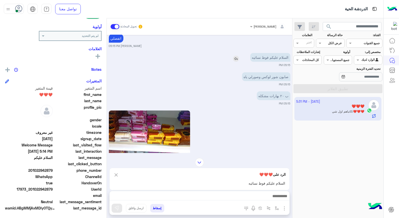
click at [236, 56] on img at bounding box center [236, 59] width 6 height 6
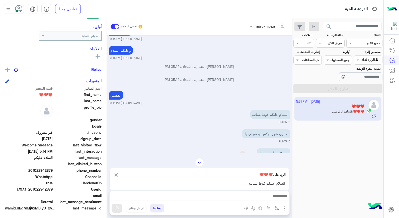
scroll to position [1153, 0]
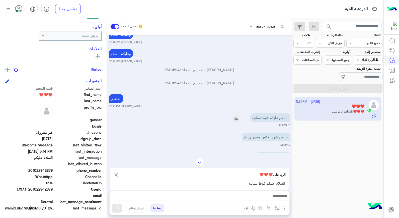
click at [237, 116] on img at bounding box center [236, 119] width 6 height 6
click at [236, 116] on img at bounding box center [236, 119] width 6 height 6
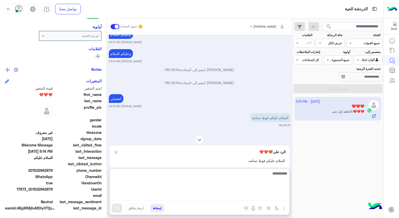
click at [269, 195] on textarea at bounding box center [200, 185] width 180 height 30
type textarea "*"
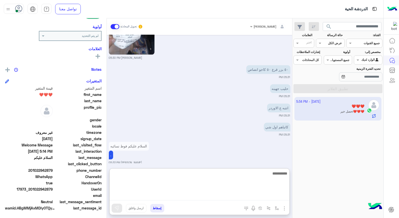
scroll to position [1842, 0]
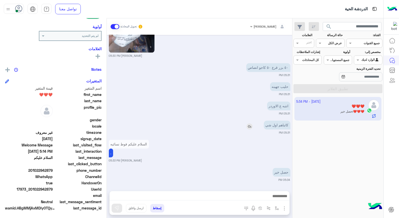
click at [248, 124] on img at bounding box center [250, 127] width 6 height 6
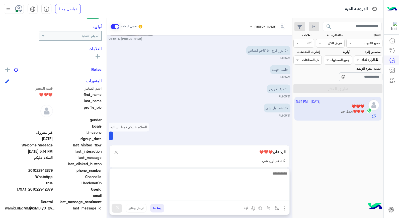
click at [276, 195] on textarea at bounding box center [200, 185] width 180 height 30
type textarea "*********"
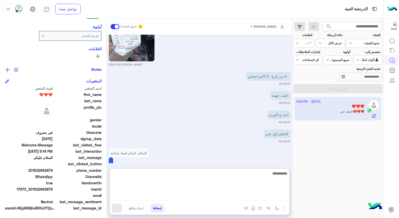
scroll to position [1946, 0]
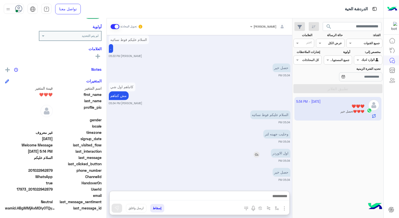
click at [259, 151] on img at bounding box center [257, 154] width 6 height 6
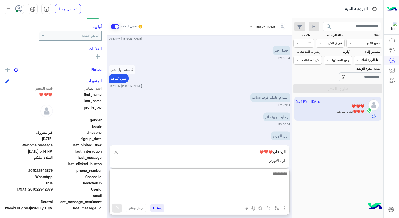
scroll to position [1966, 0]
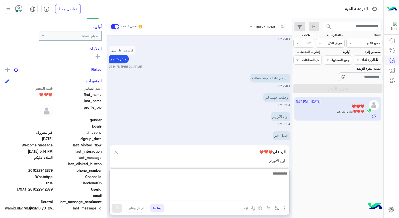
click at [260, 194] on textarea at bounding box center [200, 185] width 180 height 30
type textarea "****"
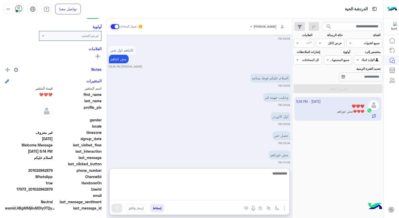
scroll to position [1993, 0]
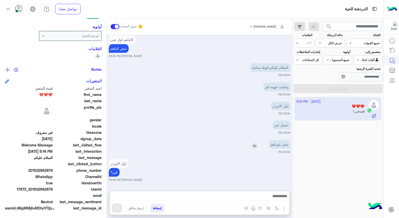
click at [253, 143] on img at bounding box center [255, 146] width 6 height 6
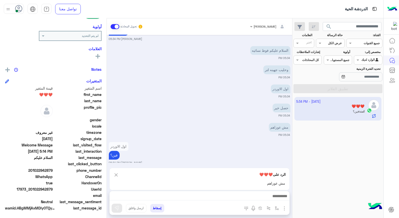
click at [117, 175] on img at bounding box center [116, 175] width 6 height 6
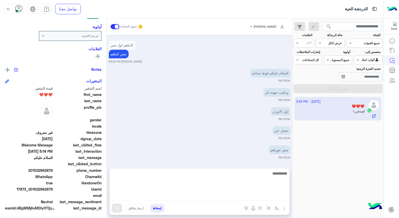
click at [249, 194] on textarea at bounding box center [200, 185] width 180 height 30
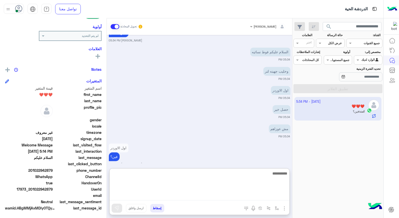
scroll to position [1993, 0]
type textarea "*"
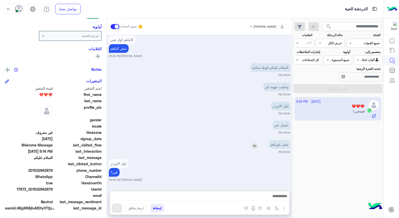
click at [254, 143] on img at bounding box center [255, 146] width 6 height 6
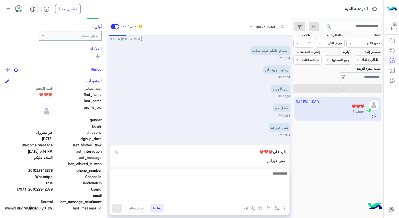
click at [270, 197] on textarea at bounding box center [200, 185] width 180 height 30
type textarea "****"
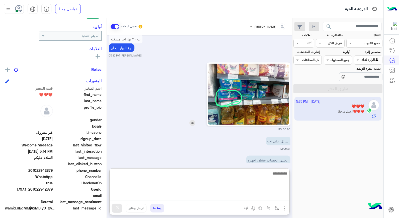
scroll to position [2095, 0]
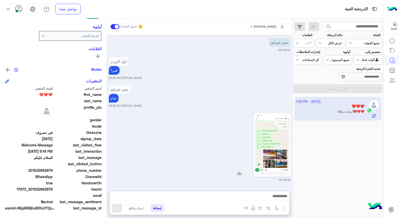
click at [272, 122] on img at bounding box center [272, 144] width 34 height 61
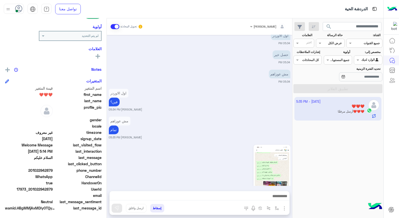
scroll to position [2073, 0]
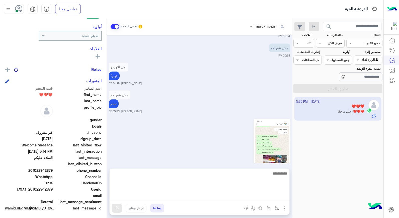
click at [268, 196] on textarea at bounding box center [200, 185] width 180 height 30
type textarea "**********"
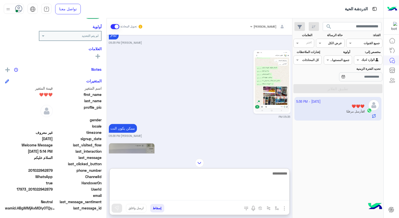
scroll to position [2186, 0]
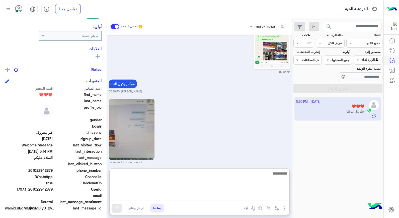
click at [223, 178] on textarea at bounding box center [200, 185] width 180 height 30
type textarea "**********"
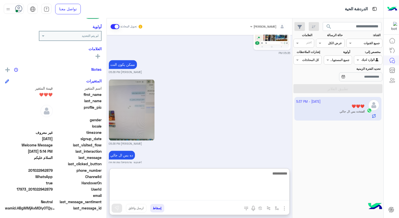
scroll to position [2224, 0]
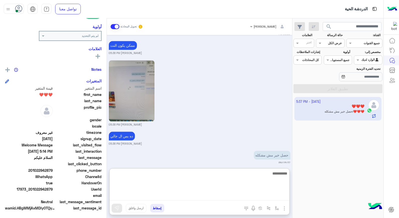
click at [258, 173] on textarea at bounding box center [200, 185] width 180 height 30
click at [262, 176] on textarea at bounding box center [200, 185] width 180 height 30
click at [253, 172] on textarea at bounding box center [200, 185] width 180 height 30
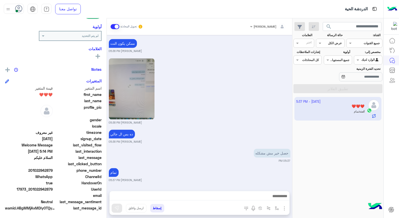
click at [153, 210] on button "إسقاط" at bounding box center [157, 208] width 14 height 9
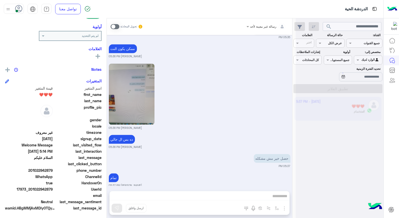
scroll to position [2234, 0]
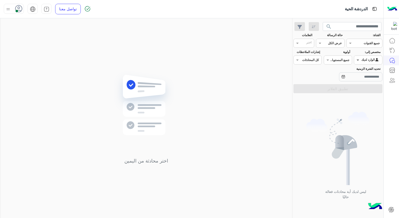
click at [358, 57] on span at bounding box center [358, 59] width 6 height 5
click at [241, 75] on div "اختر محادثة من اليمين" at bounding box center [146, 119] width 292 height 202
click at [18, 8] on icon at bounding box center [19, 9] width 8 height 8
click at [57, 48] on span "وقت الراحة" at bounding box center [51, 49] width 17 height 5
drag, startPoint x: 156, startPoint y: 146, endPoint x: 154, endPoint y: 148, distance: 3.2
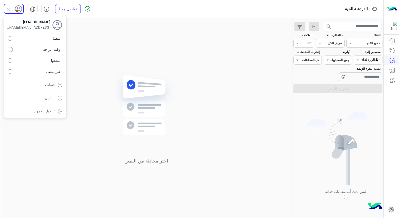
drag, startPoint x: 154, startPoint y: 148, endPoint x: 207, endPoint y: 110, distance: 65.6
click at [207, 110] on div "اختر محادثة من اليمين" at bounding box center [146, 119] width 292 height 202
click at [17, 6] on icon at bounding box center [19, 9] width 8 height 8
click at [60, 51] on span "وقت الراحة" at bounding box center [51, 49] width 17 height 5
click at [52, 40] on span "متصل" at bounding box center [56, 38] width 9 height 5
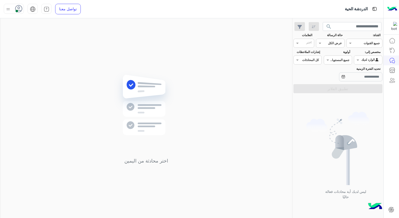
click at [176, 50] on div "اختر محادثة من اليمين" at bounding box center [146, 119] width 292 height 202
click at [20, 6] on use at bounding box center [18, 8] width 7 height 7
click at [53, 50] on span "وقت الراحة" at bounding box center [51, 49] width 17 height 5
drag, startPoint x: 230, startPoint y: 105, endPoint x: 137, endPoint y: 84, distance: 95.5
click at [215, 102] on div "اختر محادثة من اليمين" at bounding box center [146, 119] width 292 height 202
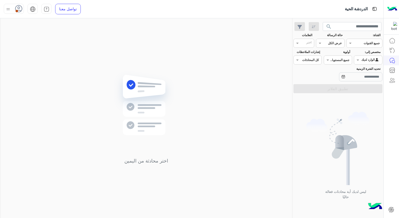
click at [18, 8] on icon at bounding box center [19, 9] width 8 height 8
click at [53, 38] on span "متصل" at bounding box center [56, 38] width 9 height 5
drag, startPoint x: 382, startPoint y: 1, endPoint x: 377, endPoint y: 19, distance: 19.1
click at [377, 18] on div "الدردشة الحية تواصل معنا مركز المساعدة عربي English search القناة: القناه جميع …" at bounding box center [192, 109] width 384 height 218
click at [223, 61] on div "اختر محادثة من اليمين" at bounding box center [146, 119] width 292 height 202
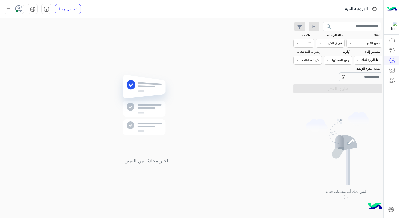
click at [16, 13] on div at bounding box center [14, 9] width 20 height 10
click at [34, 34] on label "متصل" at bounding box center [35, 38] width 55 height 9
click at [34, 40] on label "متصل" at bounding box center [35, 38] width 55 height 9
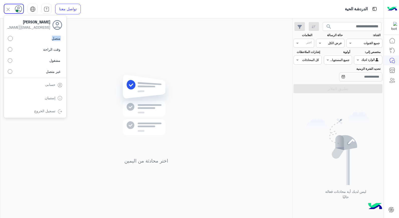
click at [34, 40] on label "متصل" at bounding box center [35, 38] width 55 height 9
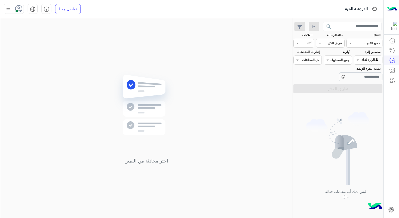
click at [361, 63] on span at bounding box center [358, 59] width 6 height 5
click at [191, 39] on div "اختر محادثة من اليمين" at bounding box center [146, 119] width 292 height 202
drag, startPoint x: 330, startPoint y: 73, endPoint x: 249, endPoint y: 51, distance: 83.9
click at [249, 51] on div "اختر محادثة من اليمين" at bounding box center [146, 119] width 292 height 202
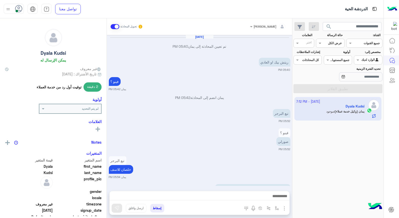
scroll to position [214, 0]
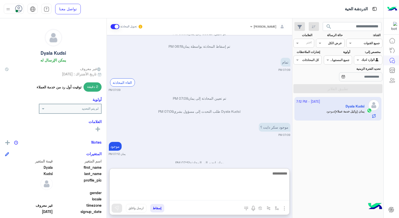
click at [260, 197] on textarea at bounding box center [200, 185] width 180 height 30
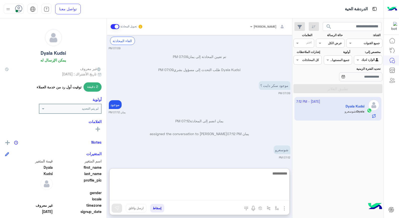
click at [263, 174] on textarea at bounding box center [200, 185] width 180 height 30
type textarea "********"
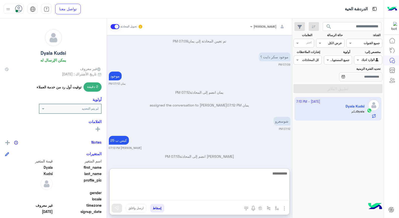
scroll to position [285, 0]
click at [267, 174] on textarea at bounding box center [200, 185] width 180 height 30
type textarea "*****"
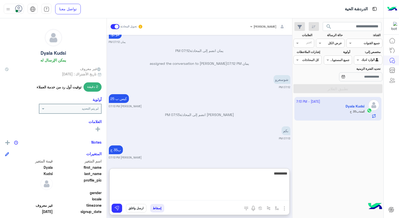
type textarea "**********"
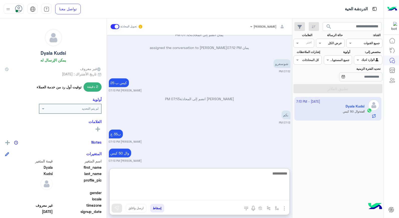
scroll to position [345, 0]
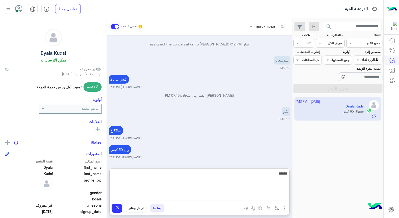
type textarea "*******"
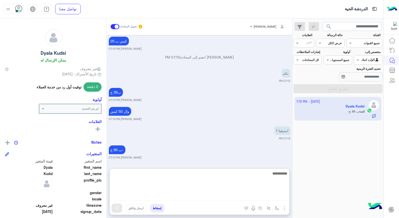
click at [266, 175] on textarea at bounding box center [200, 185] width 180 height 30
type textarea "******"
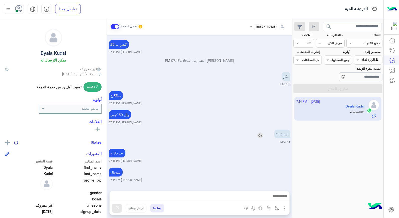
click at [259, 132] on img at bounding box center [260, 135] width 6 height 6
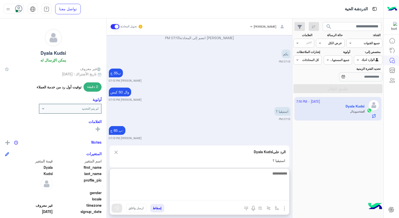
click at [273, 198] on textarea at bounding box center [200, 185] width 180 height 30
type textarea "*****"
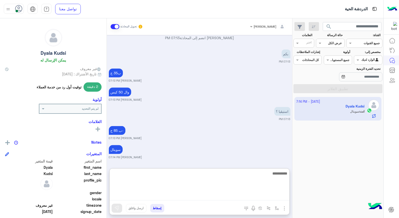
scroll to position [431, 0]
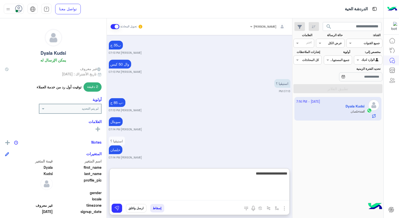
type textarea "**********"
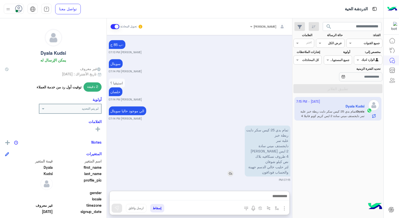
scroll to position [624, 0]
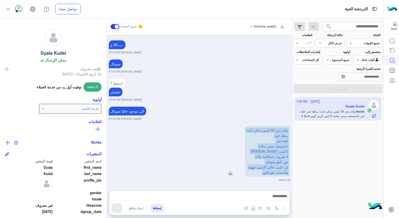
drag, startPoint x: 259, startPoint y: 148, endPoint x: 289, endPoint y: 128, distance: 36.0
click at [289, 128] on p "تمام بدي 25 كيس سكر دايت ربطة خبز علبة تمر دايجستف ميني سادة 2 ايس كريم كونو فا…" at bounding box center [268, 151] width 46 height 51
copy p "تمام بدي 25 كيس سكر دايت ربطة خبز علبة تمر دايجستف ميني سادة 2 ايس كريم كونو فا…"
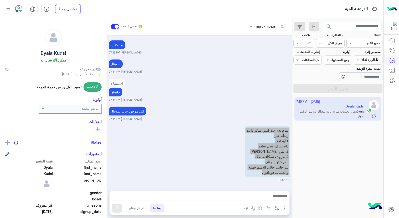
scroll to position [649, 0]
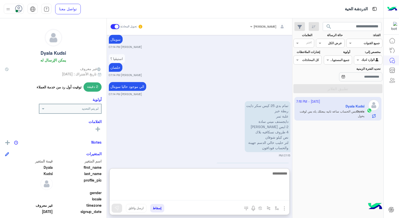
click at [251, 194] on textarea at bounding box center [200, 185] width 180 height 30
type textarea "**********"
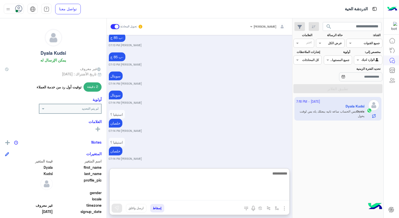
scroll to position [846, 0]
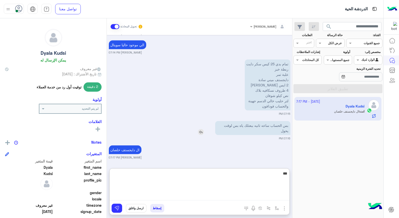
type textarea "**"
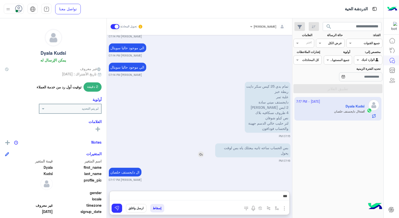
click at [202, 143] on div "بس الحساب ساعه تانيه ببعتلك ياه بس لوقت يحول" at bounding box center [239, 150] width 104 height 14
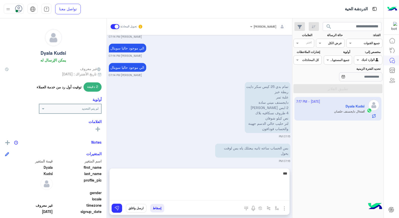
click at [257, 196] on textarea "**" at bounding box center [200, 185] width 180 height 30
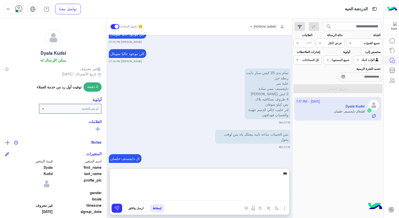
click at [257, 196] on textarea "**" at bounding box center [200, 185] width 180 height 30
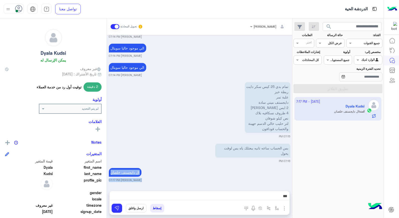
drag, startPoint x: 257, startPoint y: 166, endPoint x: 282, endPoint y: 174, distance: 26.7
click at [282, 173] on div "[PERSON_NAME] تحويل المحادثة [DATE] تم تعيين المحادثة إلى يمان 04:32 PM تم إسقا…" at bounding box center [200, 119] width 186 height 202
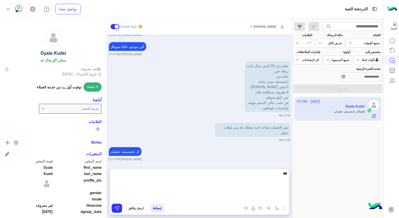
scroll to position [846, 0]
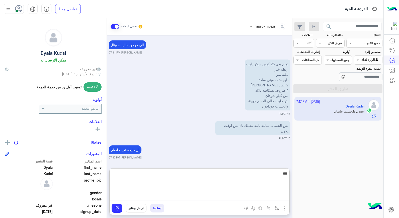
drag, startPoint x: 282, startPoint y: 174, endPoint x: 296, endPoint y: 195, distance: 24.9
click at [296, 195] on mat-drawer-container "search القناة: القناه جميع القنوات حالة الرسالة القناه عرض الكل العلامات اختر م…" at bounding box center [192, 119] width 384 height 202
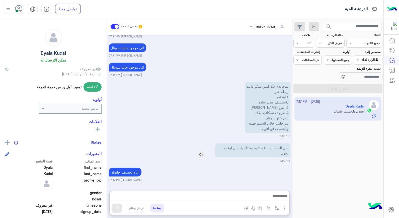
click at [201, 151] on img at bounding box center [201, 154] width 6 height 6
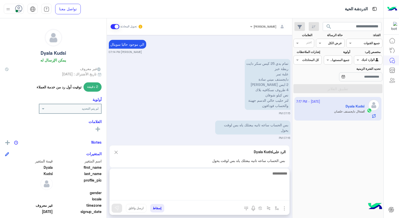
click at [278, 195] on textarea at bounding box center [200, 185] width 180 height 30
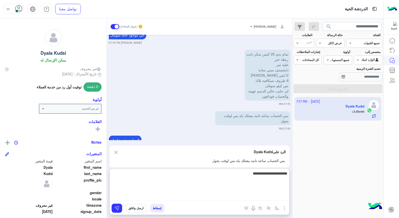
scroll to position [897, 0]
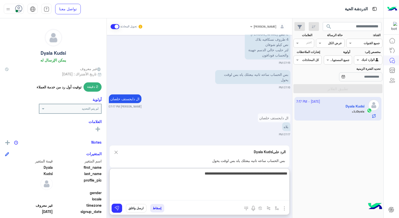
type textarea "**********"
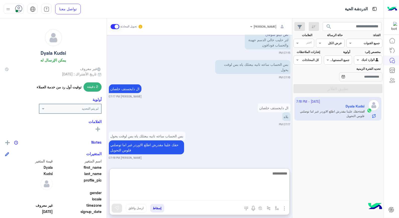
click at [281, 177] on textarea at bounding box center [200, 185] width 180 height 30
type textarea "**********"
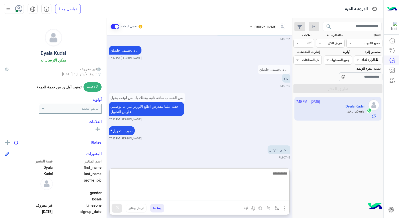
scroll to position [965, 0]
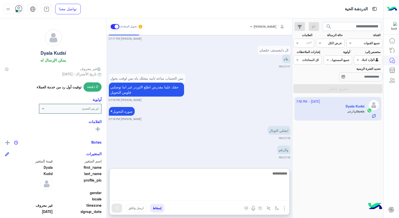
click at [270, 176] on textarea at bounding box center [200, 185] width 180 height 30
type textarea "**********"
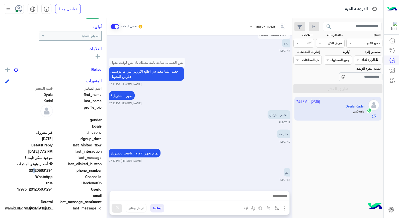
scroll to position [981, 0]
click at [53, 169] on span "201205631294" at bounding box center [29, 170] width 48 height 5
drag, startPoint x: 53, startPoint y: 169, endPoint x: 34, endPoint y: 169, distance: 18.6
click at [35, 169] on span "201205631294" at bounding box center [29, 170] width 48 height 5
drag, startPoint x: 32, startPoint y: 169, endPoint x: 53, endPoint y: 169, distance: 21.3
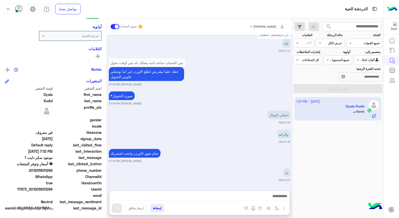
click at [53, 169] on span "201205631294" at bounding box center [29, 170] width 48 height 5
copy span "01205631294"
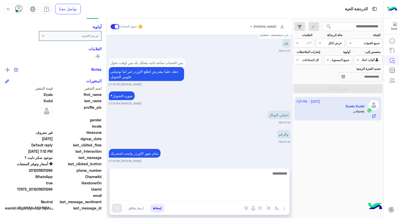
click at [259, 197] on textarea at bounding box center [200, 185] width 180 height 30
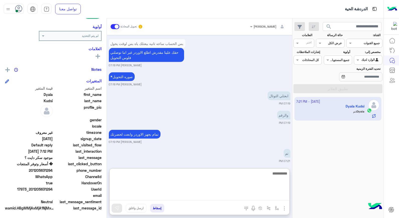
scroll to position [1003, 0]
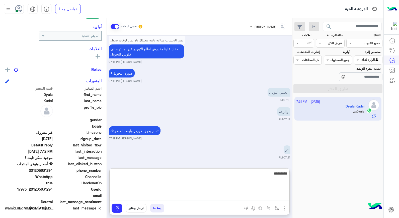
type textarea "**********"
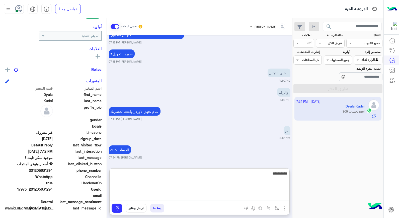
type textarea "**********"
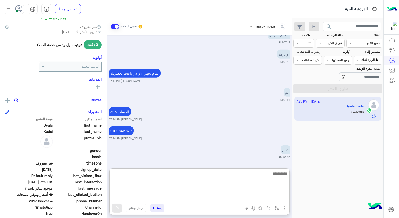
scroll to position [28, 0]
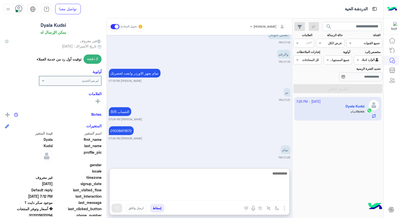
click at [254, 177] on textarea at bounding box center [200, 185] width 180 height 30
type textarea "**********"
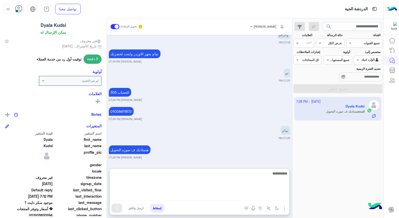
scroll to position [1154, 0]
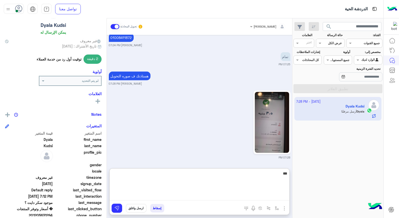
type textarea "****"
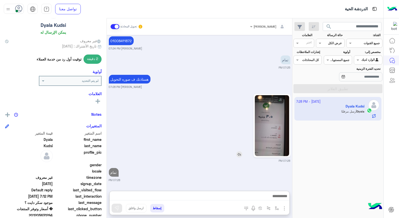
click at [276, 115] on img at bounding box center [272, 125] width 34 height 61
click at [156, 207] on button "إسقاط" at bounding box center [157, 208] width 14 height 9
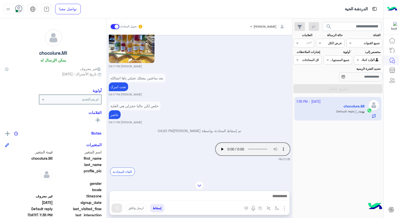
scroll to position [352, 0]
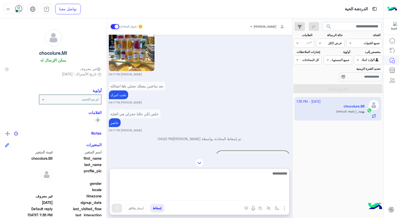
click at [260, 197] on textarea at bounding box center [200, 185] width 180 height 30
click at [222, 194] on textarea at bounding box center [200, 185] width 180 height 30
type textarea "****"
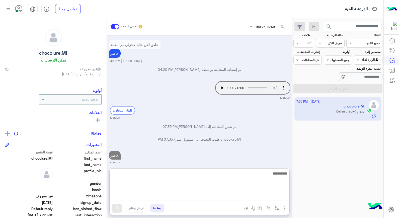
drag, startPoint x: 259, startPoint y: 177, endPoint x: 264, endPoint y: 180, distance: 5.6
click at [259, 177] on textarea at bounding box center [200, 185] width 180 height 30
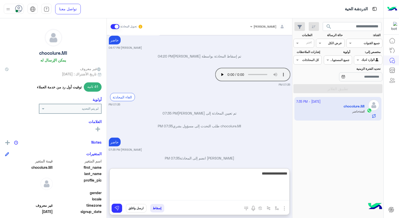
type textarea "**********"
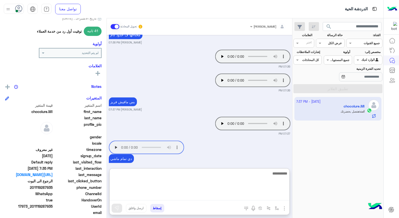
scroll to position [73, 0]
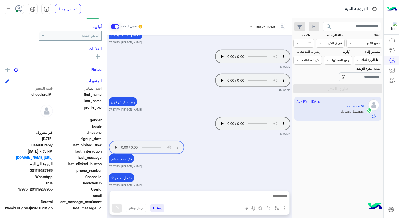
drag, startPoint x: 33, startPoint y: 188, endPoint x: 53, endPoint y: 189, distance: 20.8
click at [53, 189] on span "17973_201119287935" at bounding box center [29, 189] width 48 height 5
copy span "01119287935"
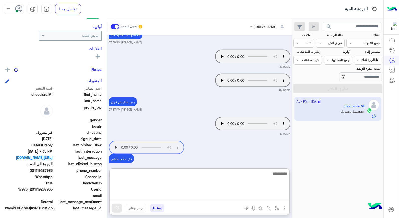
drag, startPoint x: 244, startPoint y: 195, endPoint x: 250, endPoint y: 193, distance: 6.8
click at [244, 195] on textarea at bounding box center [200, 185] width 180 height 30
type textarea "**********"
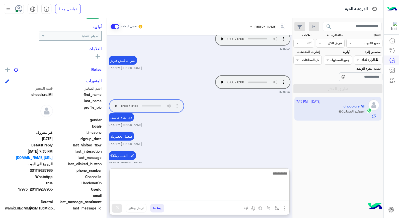
scroll to position [616, 0]
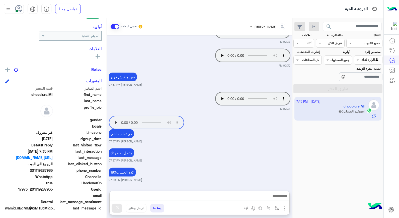
click at [162, 208] on button "إسقاط" at bounding box center [157, 208] width 14 height 9
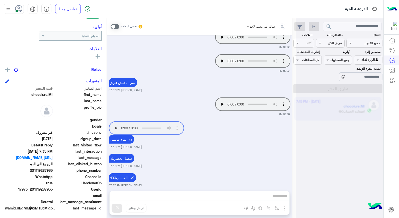
scroll to position [606, 0]
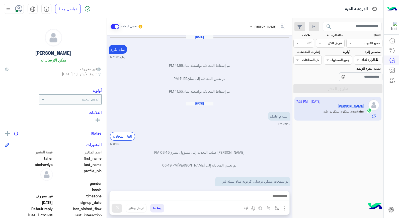
scroll to position [234, 0]
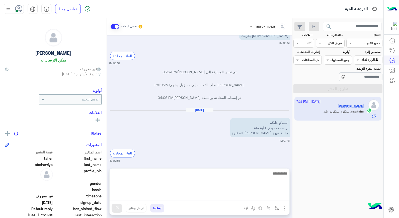
click at [275, 193] on textarea at bounding box center [200, 185] width 180 height 30
type textarea "**********"
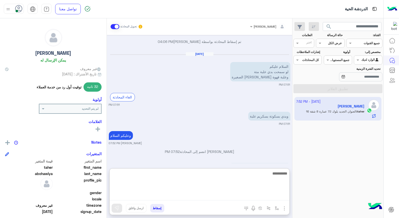
scroll to position [308, 0]
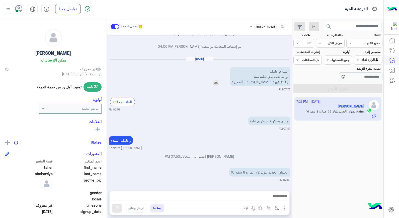
click at [231, 67] on div "السلام عليكم لو سمحت بدي علبة متة وعلبة قهوة الحموي الصغيرة" at bounding box center [246, 76] width 89 height 19
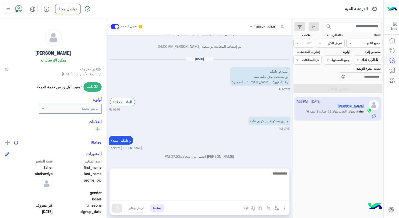
click at [278, 195] on textarea at bounding box center [200, 185] width 180 height 30
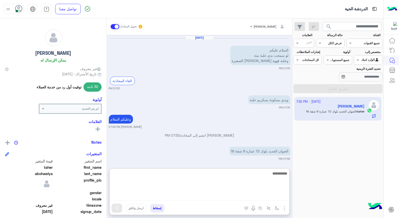
scroll to position [308, 0]
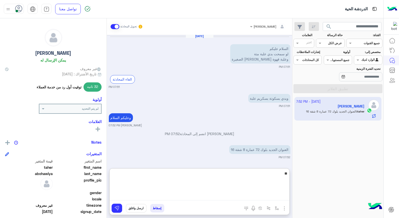
type textarea "*"
type textarea "**********"
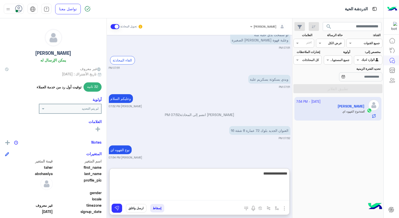
type textarea "**********"
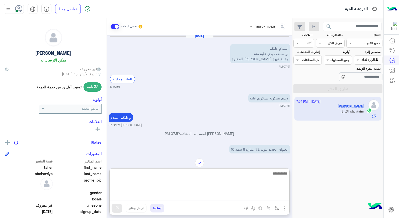
scroll to position [349, 0]
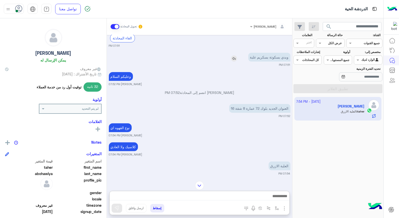
click at [234, 59] on img at bounding box center [234, 58] width 6 height 6
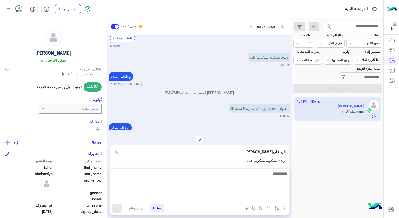
click at [286, 195] on textarea at bounding box center [200, 185] width 180 height 30
type textarea "*****"
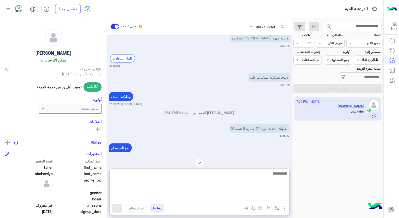
scroll to position [546, 0]
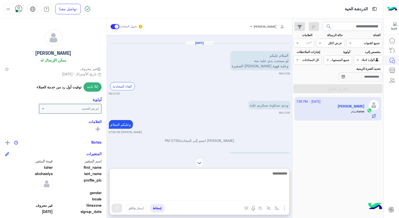
click at [263, 176] on textarea at bounding box center [200, 185] width 180 height 30
type textarea "**********"
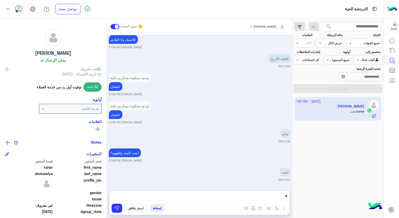
scroll to position [73, 0]
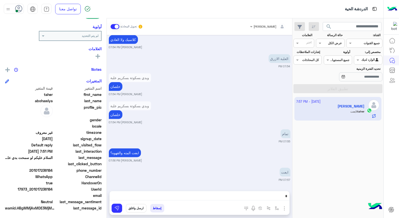
drag, startPoint x: 33, startPoint y: 188, endPoint x: 54, endPoint y: 190, distance: 21.1
click at [54, 190] on div "UserId 17973_201017236184" at bounding box center [53, 190] width 97 height 6
copy span "01017236184"
click at [196, 146] on div "Oct 6, 2025 السلام عليكم 11:28 PM الغاء المحادثة 11:28 PM taher abohawiya طلب ا…" at bounding box center [200, 110] width 186 height 151
drag, startPoint x: 32, startPoint y: 189, endPoint x: 54, endPoint y: 188, distance: 21.6
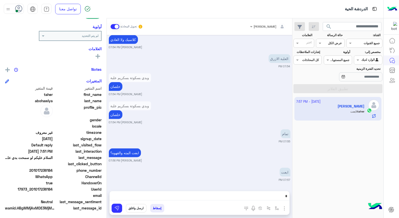
click at [54, 188] on div "UserId 17973_201017236184" at bounding box center [53, 190] width 97 height 6
copy span "01017236184"
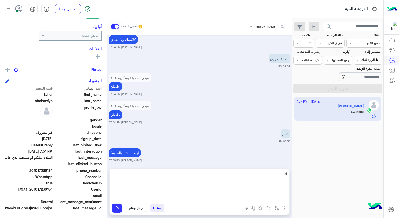
click at [178, 195] on textarea at bounding box center [200, 185] width 180 height 30
type textarea "**********"
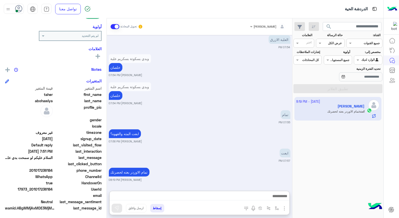
click at [155, 207] on button "إسقاط" at bounding box center [157, 208] width 14 height 9
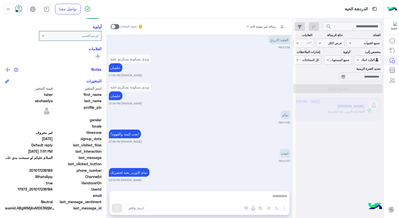
scroll to position [804, 0]
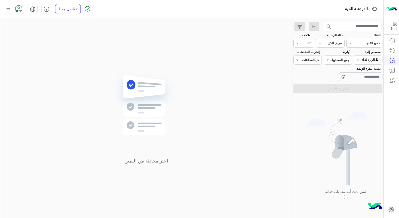
click at [14, 7] on div at bounding box center [14, 9] width 20 height 10
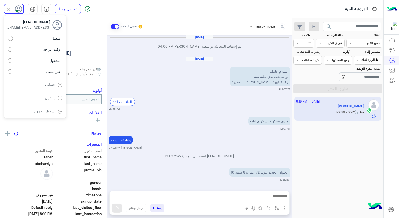
scroll to position [240, 0]
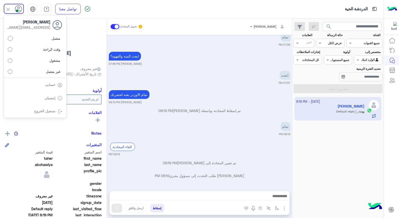
click at [185, 82] on small "07:57 PM" at bounding box center [200, 83] width 182 height 4
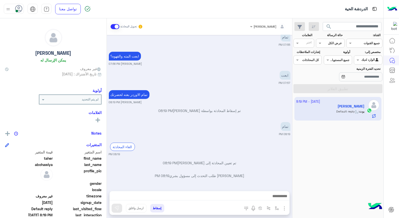
click at [154, 207] on button "إسقاط" at bounding box center [157, 208] width 14 height 9
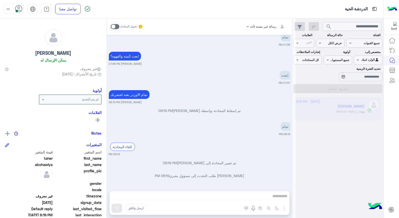
scroll to position [253, 0]
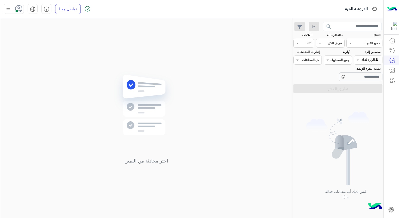
click at [21, 8] on icon at bounding box center [19, 9] width 8 height 8
click at [48, 71] on span "غير متصل" at bounding box center [53, 71] width 15 height 5
click at [145, 59] on div "اختر محادثة من اليمين" at bounding box center [146, 119] width 292 height 202
click at [6, 8] on img at bounding box center [8, 9] width 6 height 6
click at [49, 115] on div "تسجيل الخروج" at bounding box center [35, 110] width 62 height 13
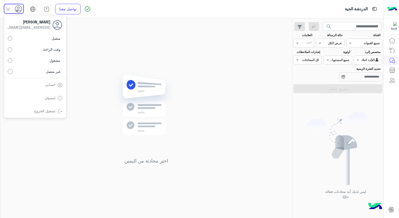
click at [50, 111] on link "تسجيل الخروج" at bounding box center [44, 111] width 21 height 4
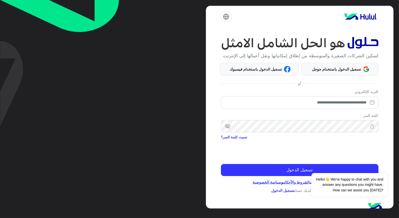
click at [399, 199] on html "لتمكين الشركات الصغيرة والمتوسطة من إطلاق إمكانياتها ونقل أعمالها إلى الإنترنت …" at bounding box center [199, 109] width 399 height 218
